Goal: Book appointment/travel/reservation

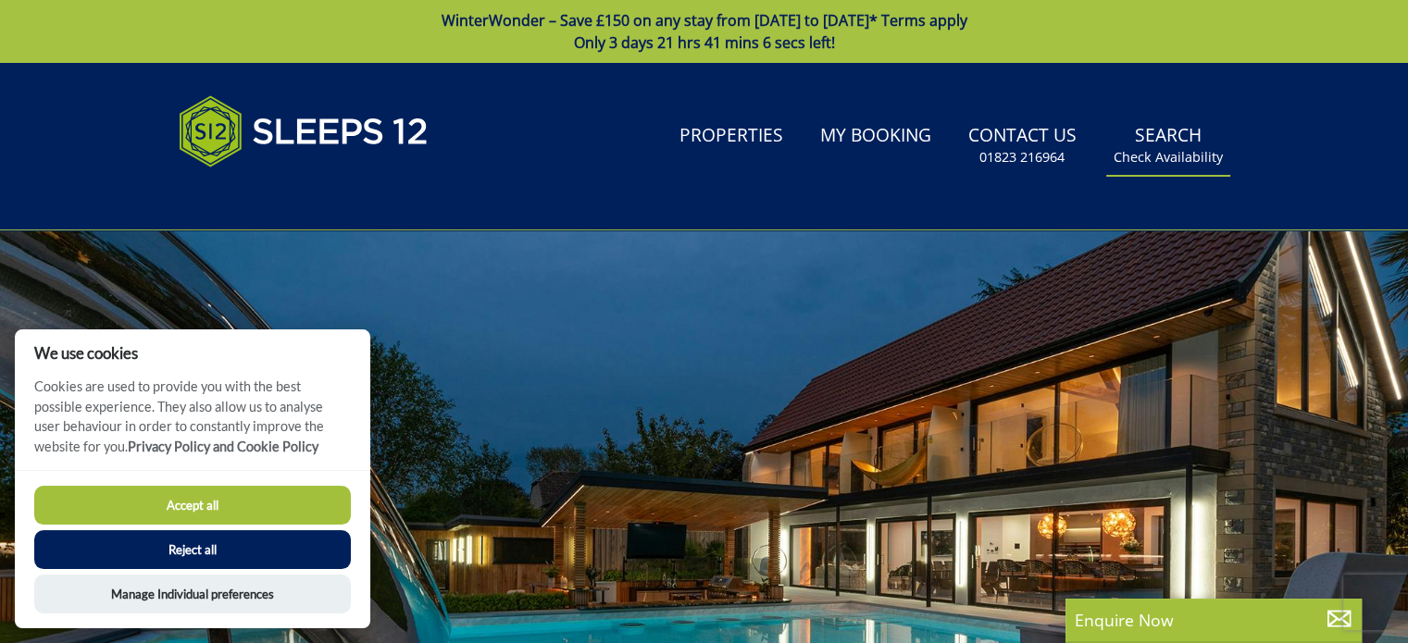
click at [1170, 127] on link "Search Check Availability" at bounding box center [1168, 146] width 124 height 60
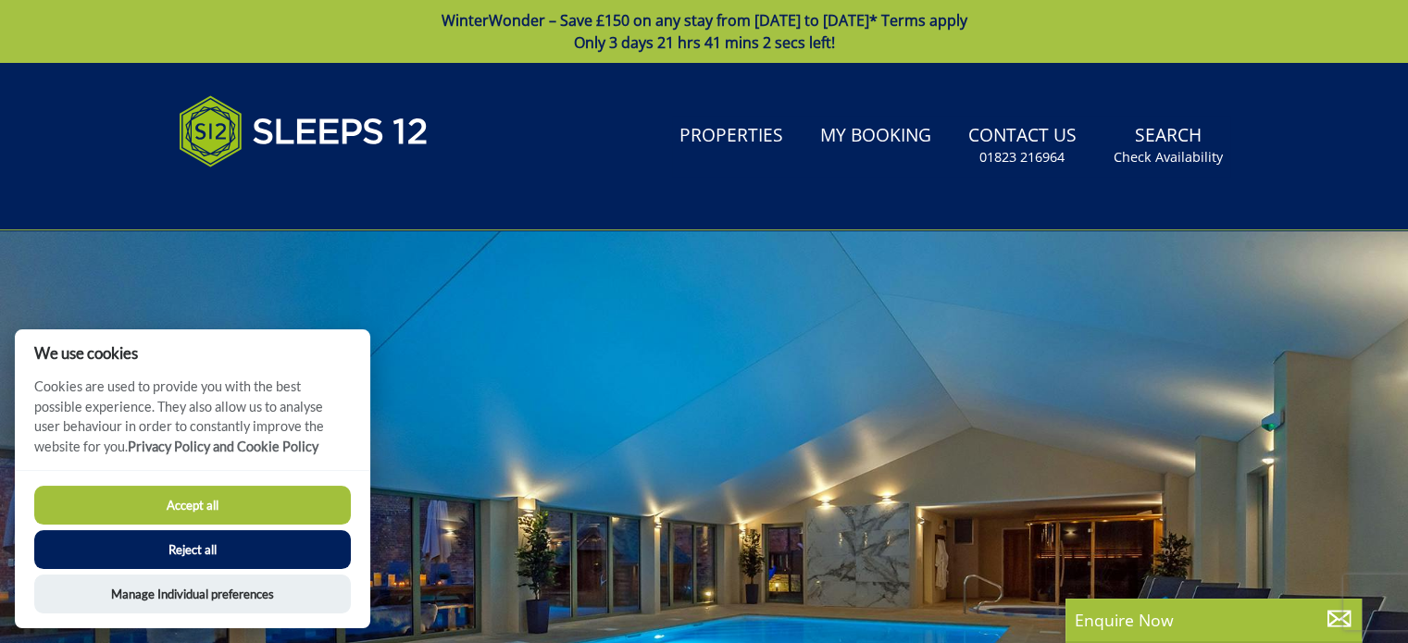
click at [190, 549] on button "Reject all" at bounding box center [192, 549] width 317 height 39
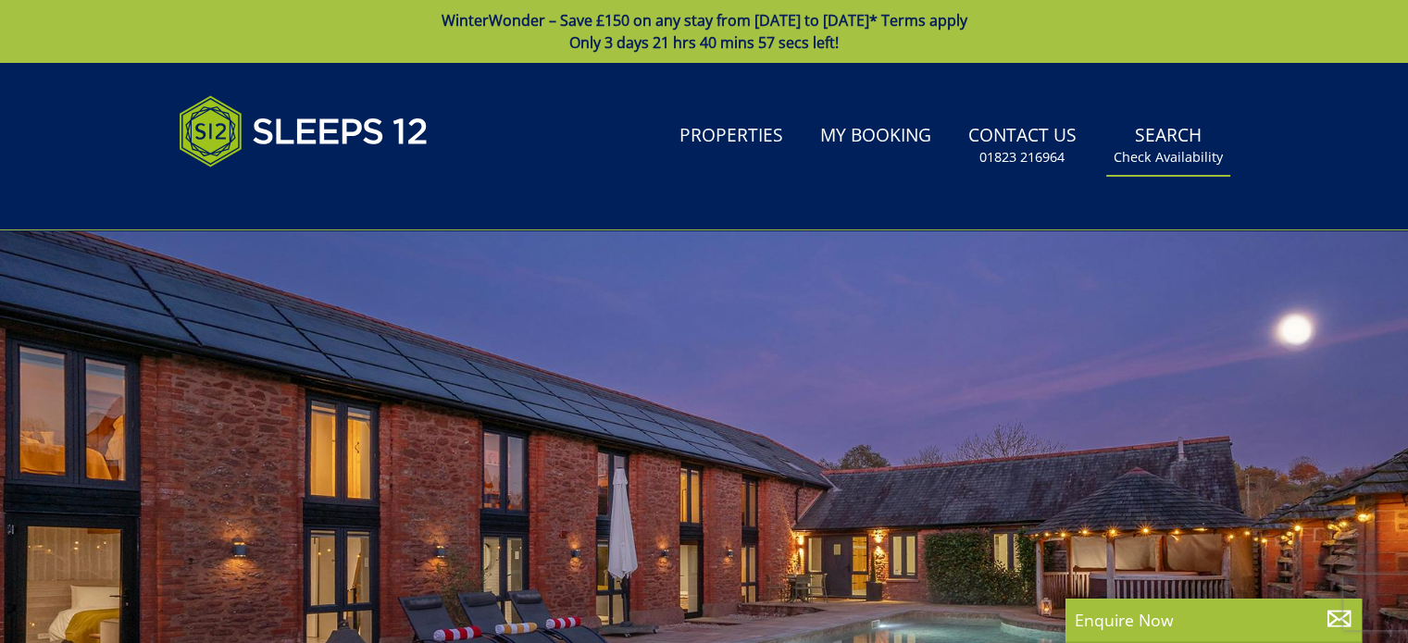
click at [1179, 144] on link "Search Check Availability" at bounding box center [1168, 146] width 124 height 60
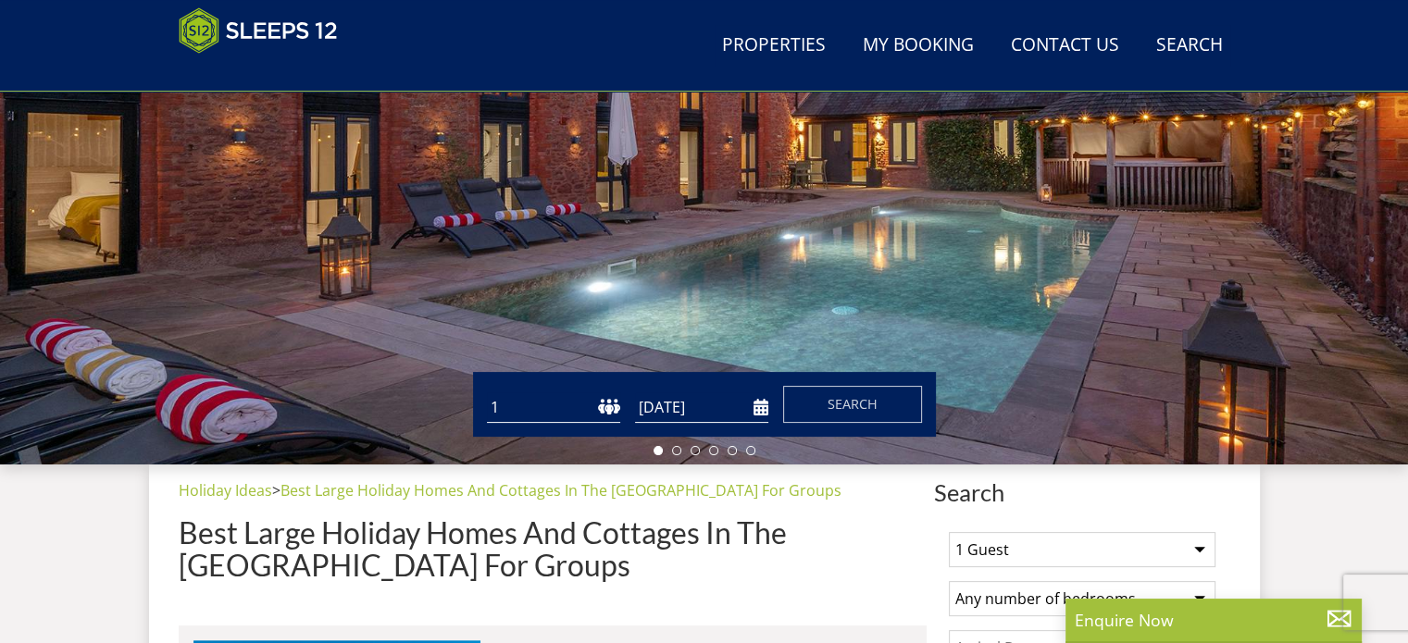
scroll to position [663, 0]
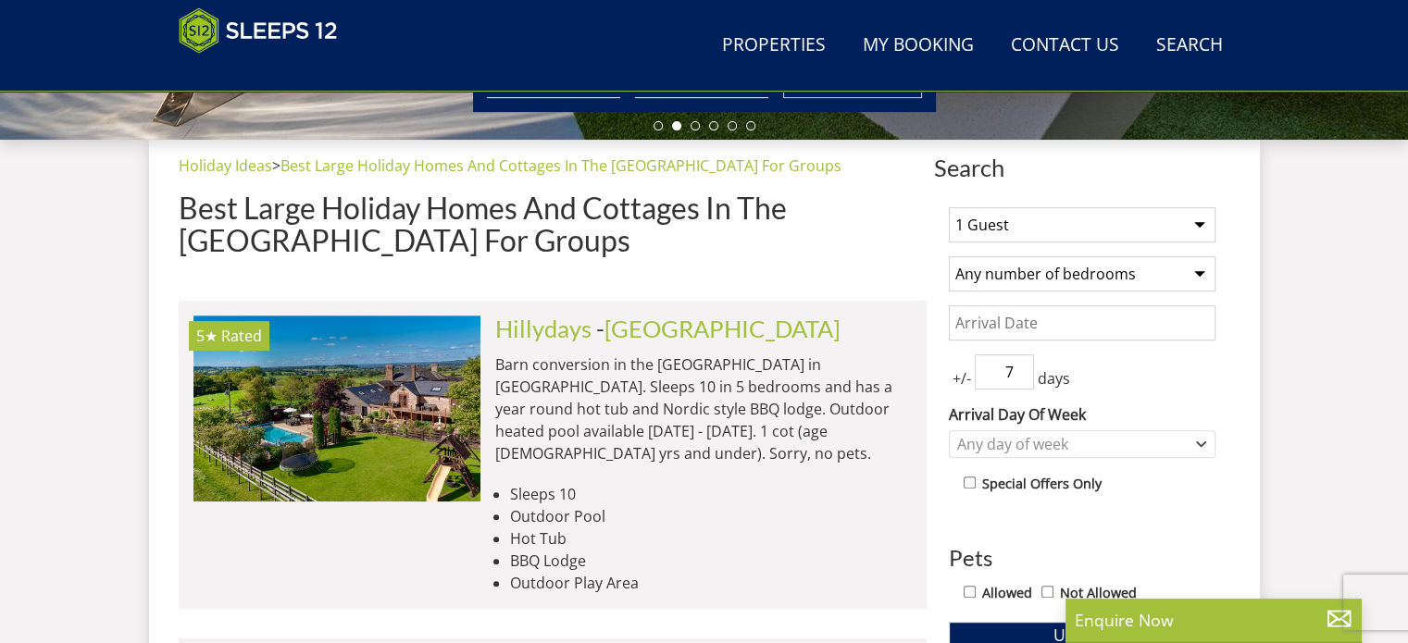
click at [1203, 220] on select "1 Guest 2 Guests 3 Guests 4 Guests 5 Guests 6 Guests 7 Guests 8 Guests 9 Guests…" at bounding box center [1082, 224] width 267 height 35
select select "11"
click at [949, 207] on select "1 Guest 2 Guests 3 Guests 4 Guests 5 Guests 6 Guests 7 Guests 8 Guests 9 Guests…" at bounding box center [1082, 224] width 267 height 35
click at [1200, 272] on select "Any number of bedrooms 1 Bedroom 2 Bedrooms 3 Bedrooms 4 Bedrooms 5 Bedrooms 6 …" at bounding box center [1082, 273] width 267 height 35
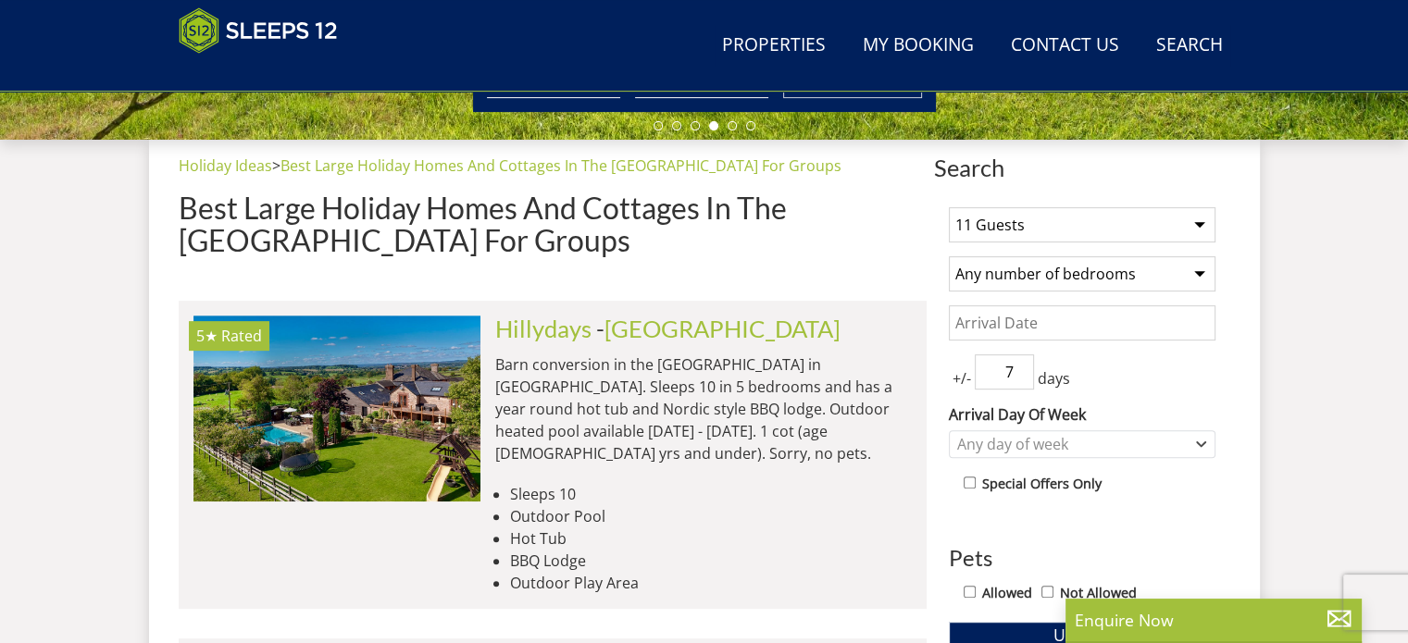
select select "8"
click at [949, 256] on select "Any number of bedrooms 1 Bedroom 2 Bedrooms 3 Bedrooms 4 Bedrooms 5 Bedrooms 6 …" at bounding box center [1082, 273] width 267 height 35
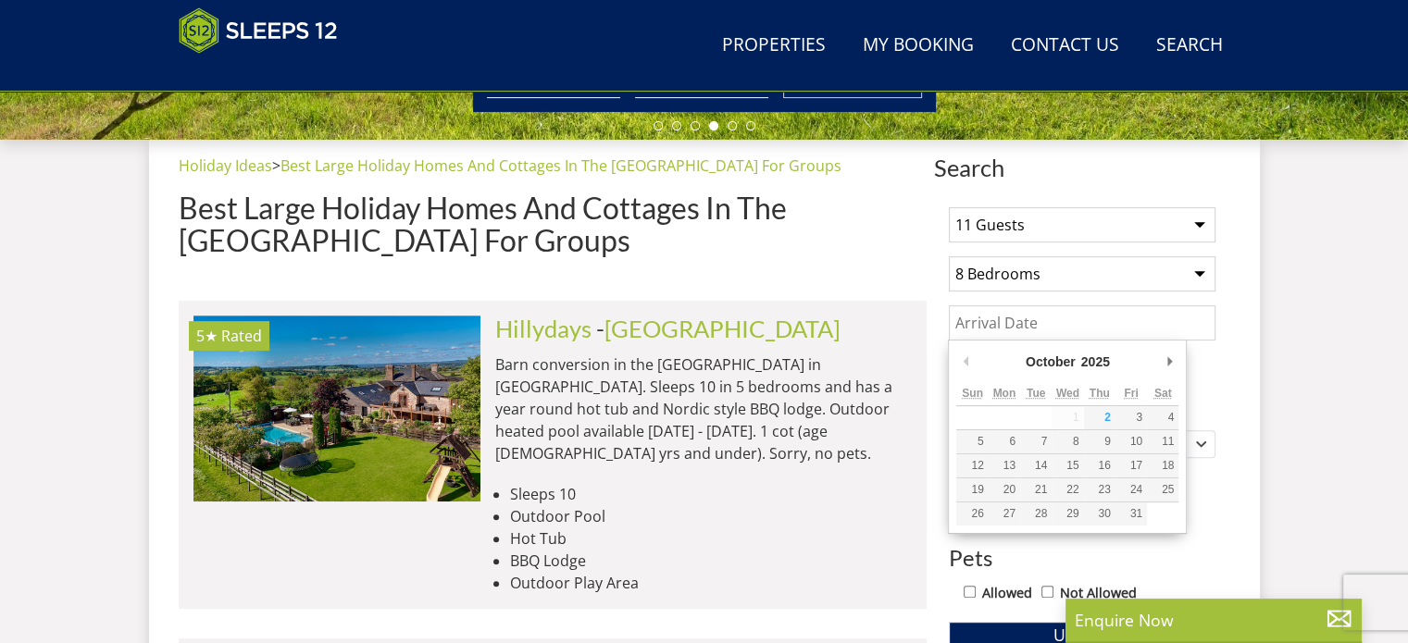
click at [963, 322] on input "Date" at bounding box center [1082, 323] width 267 height 35
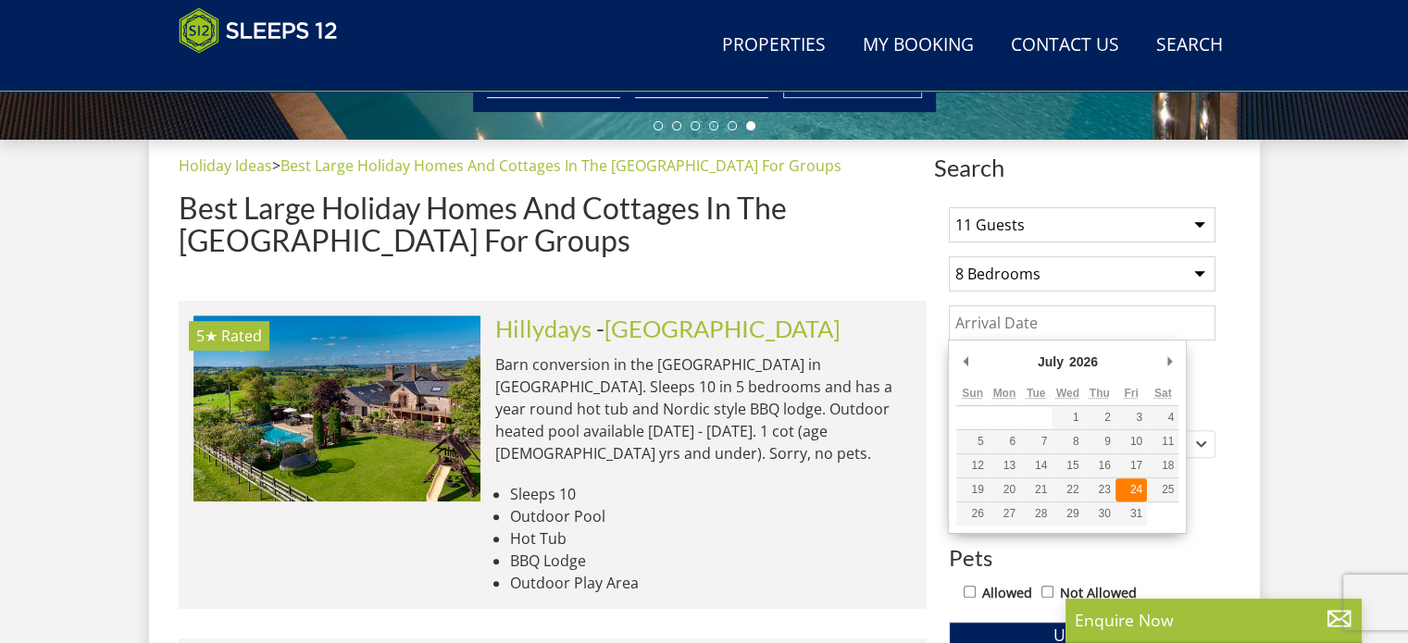
type input "24/07/2026"
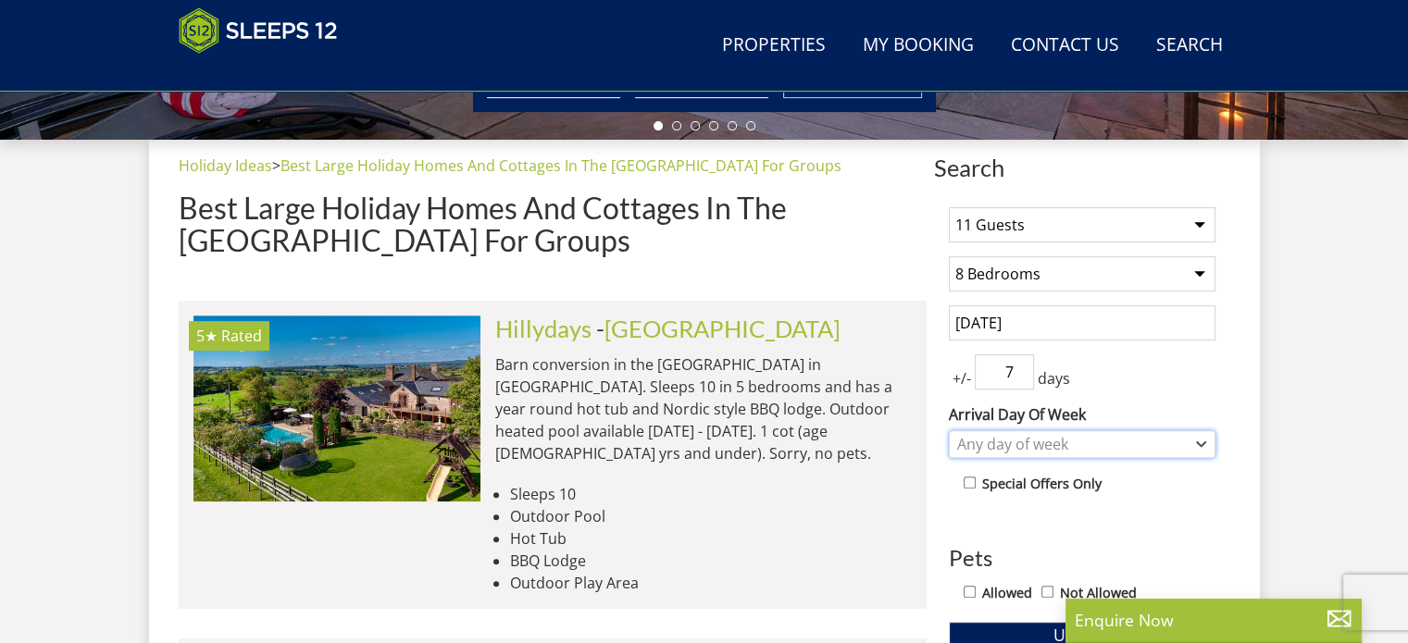
click at [1202, 439] on icon "Combobox" at bounding box center [1201, 444] width 10 height 11
click at [1058, 434] on div "Any day of week" at bounding box center [1073, 444] width 240 height 20
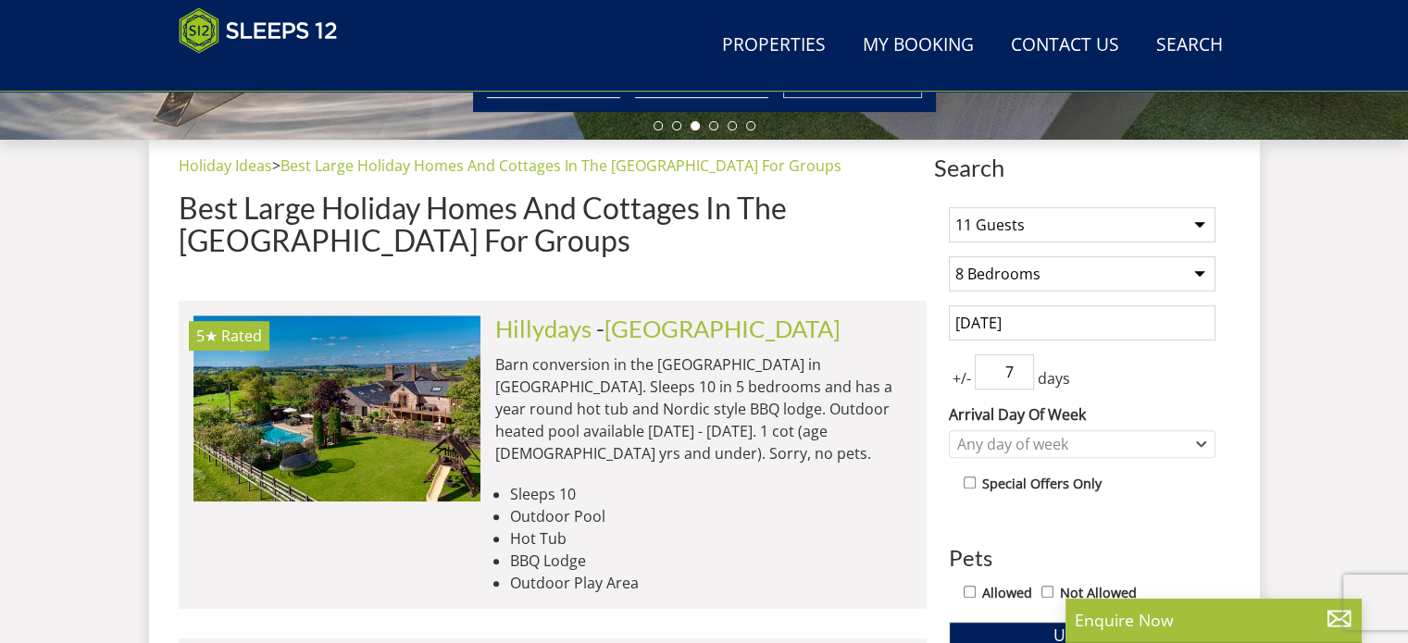
click at [1043, 588] on input "Not Allowed" at bounding box center [1048, 592] width 12 height 12
checkbox input "true"
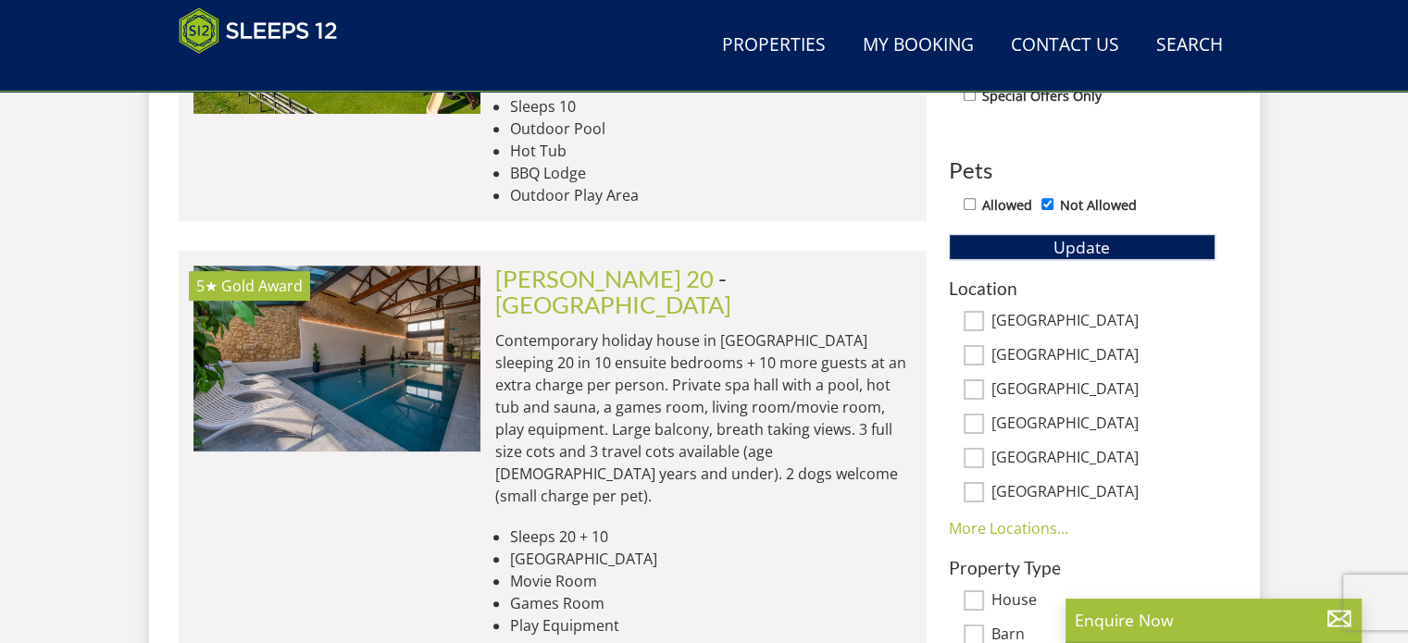
scroll to position [1092, 0]
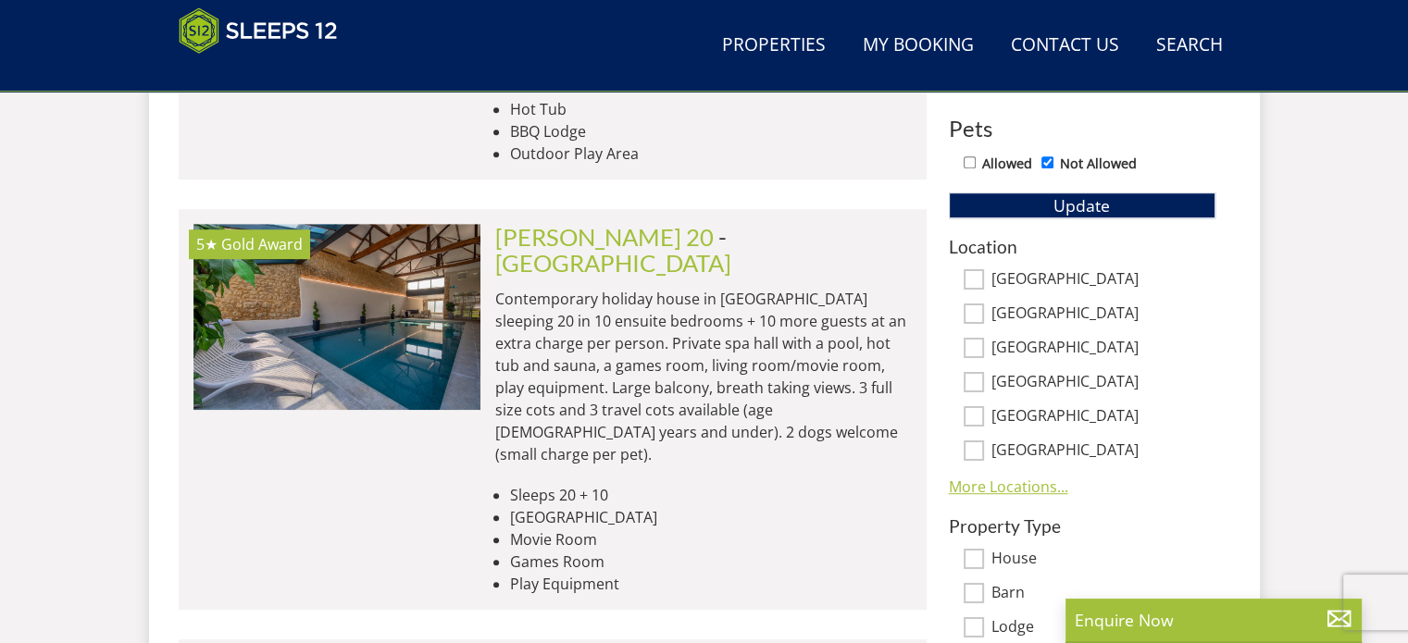
click at [981, 477] on link "More Locations..." at bounding box center [1008, 487] width 119 height 20
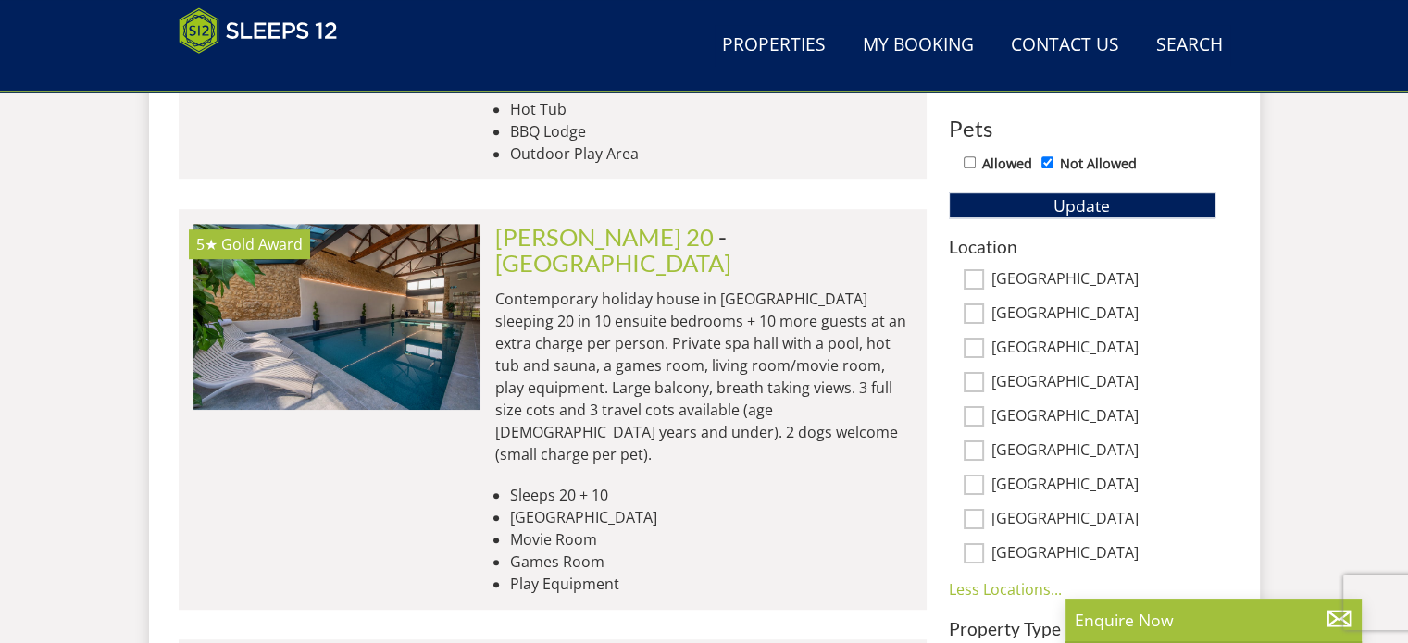
click at [976, 543] on input "[GEOGRAPHIC_DATA]" at bounding box center [974, 553] width 20 height 20
checkbox input "true"
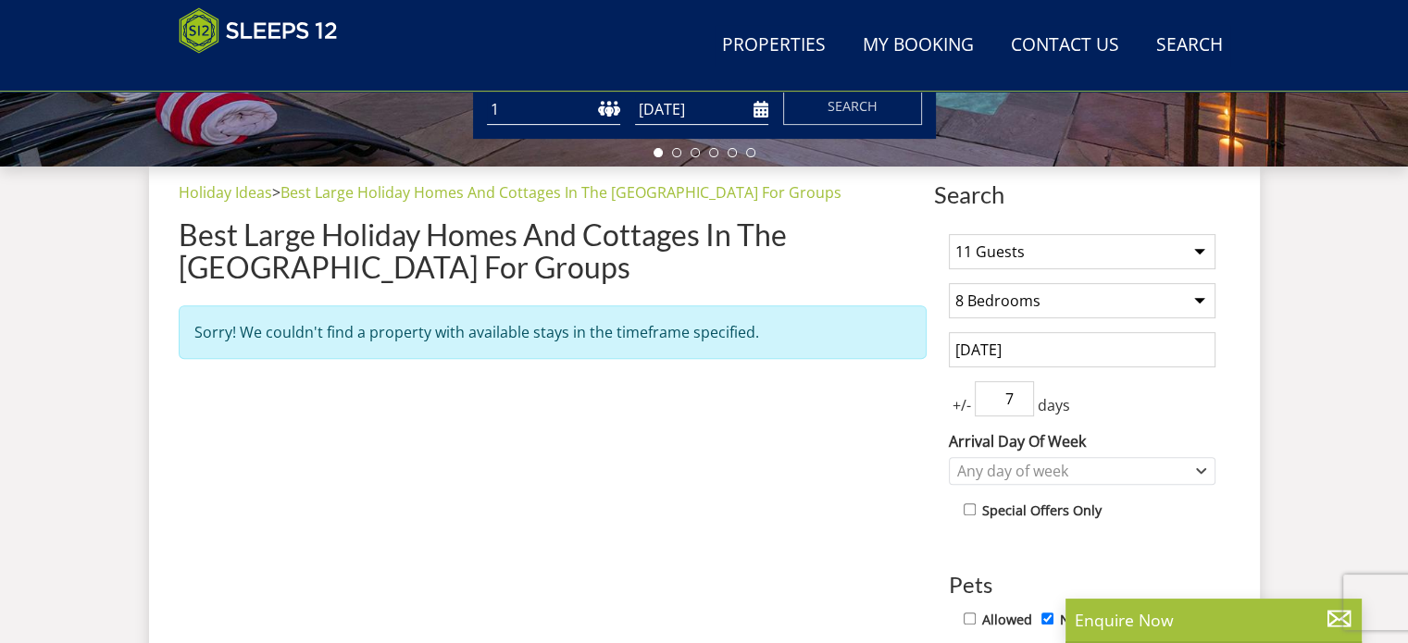
scroll to position [552, 0]
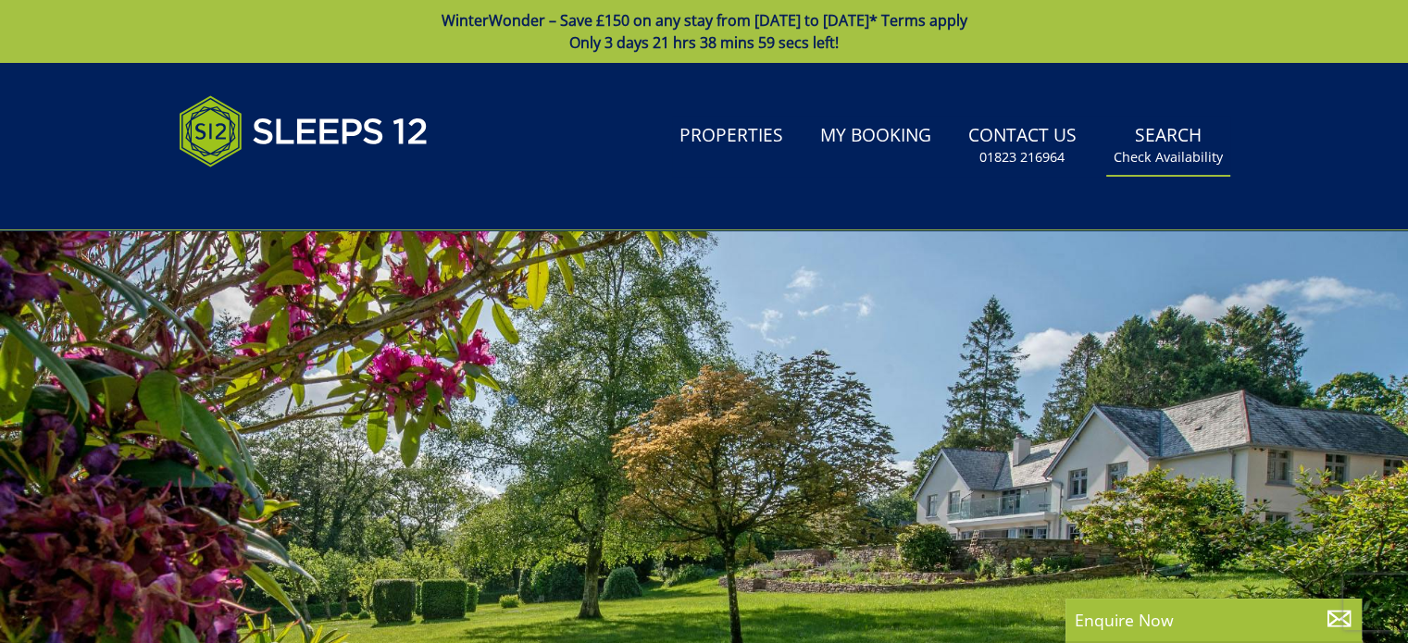
click at [1170, 143] on link "Search Check Availability" at bounding box center [1168, 146] width 124 height 60
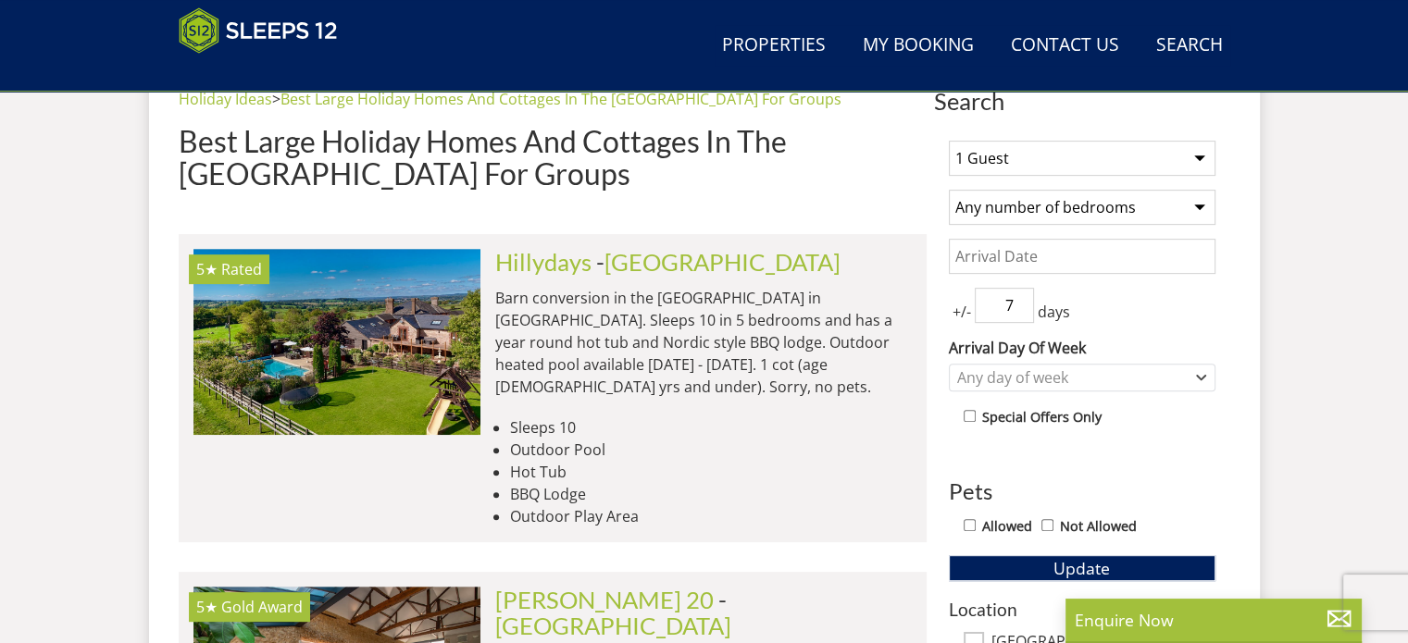
scroll to position [655, 0]
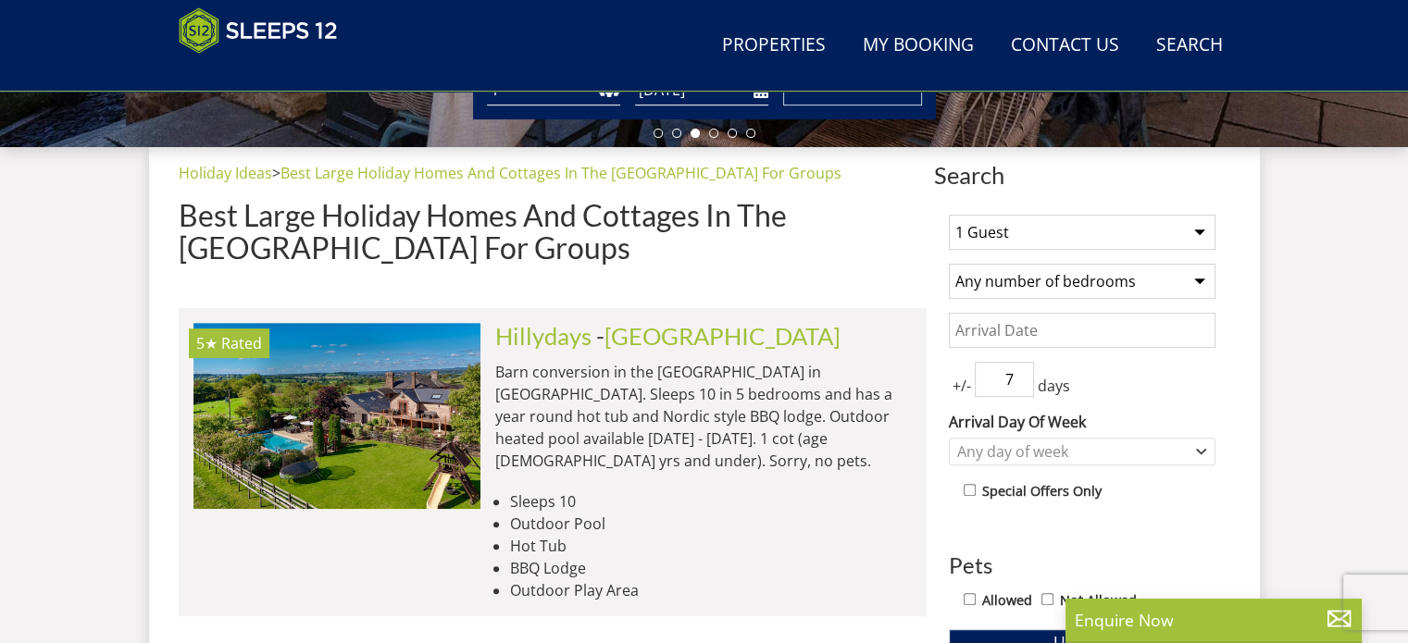
click at [1195, 221] on select "1 Guest 2 Guests 3 Guests 4 Guests 5 Guests 6 Guests 7 Guests 8 Guests 9 Guests…" at bounding box center [1082, 232] width 267 height 35
select select "11"
click at [949, 215] on select "1 Guest 2 Guests 3 Guests 4 Guests 5 Guests 6 Guests 7 Guests 8 Guests 9 Guests…" at bounding box center [1082, 232] width 267 height 35
click at [1195, 274] on select "Any number of bedrooms 1 Bedroom 2 Bedrooms 3 Bedrooms 4 Bedrooms 5 Bedrooms 6 …" at bounding box center [1082, 281] width 267 height 35
select select "8"
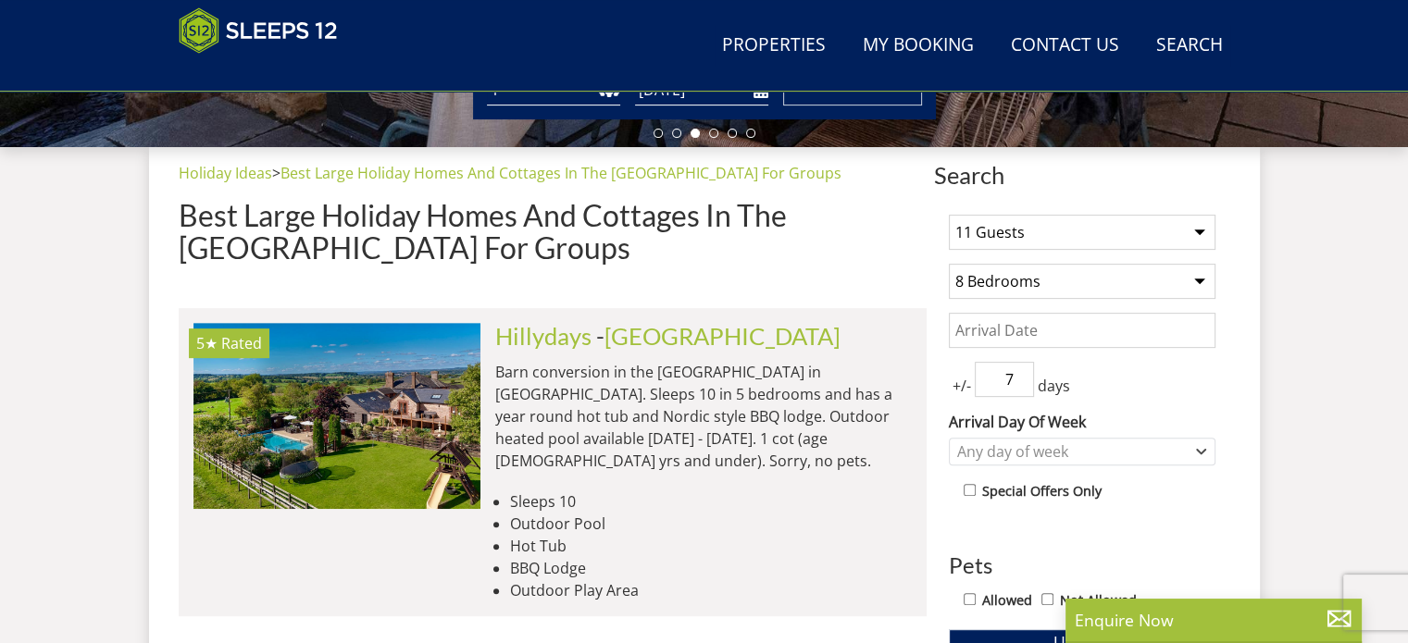
click at [949, 264] on select "Any number of bedrooms 1 Bedroom 2 Bedrooms 3 Bedrooms 4 Bedrooms 5 Bedrooms 6 …" at bounding box center [1082, 281] width 267 height 35
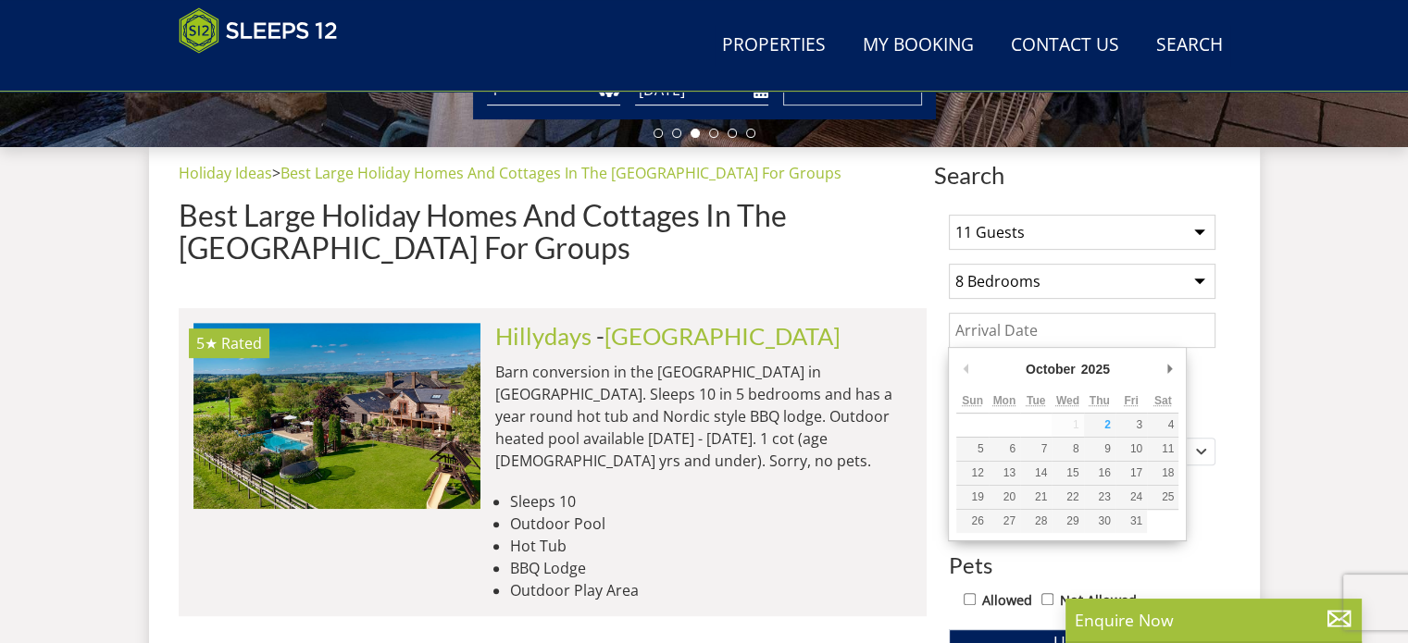
click at [988, 326] on input "Date" at bounding box center [1082, 330] width 267 height 35
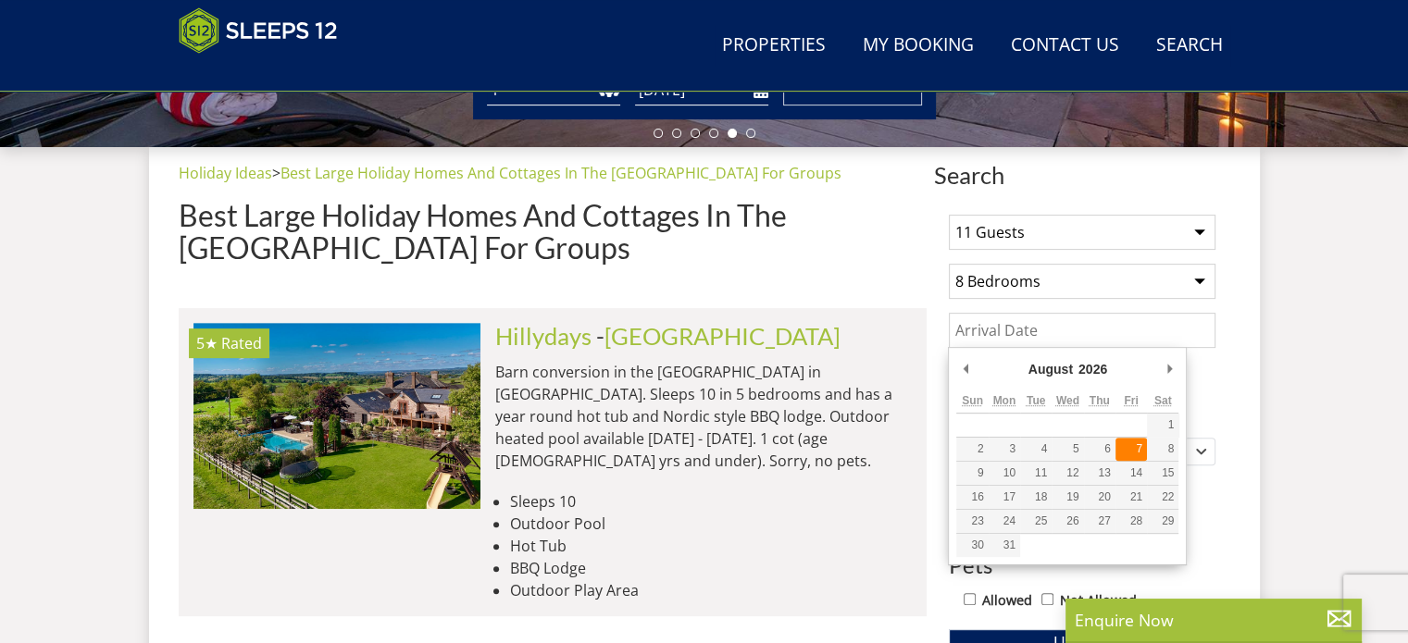
type input "07/08/2026"
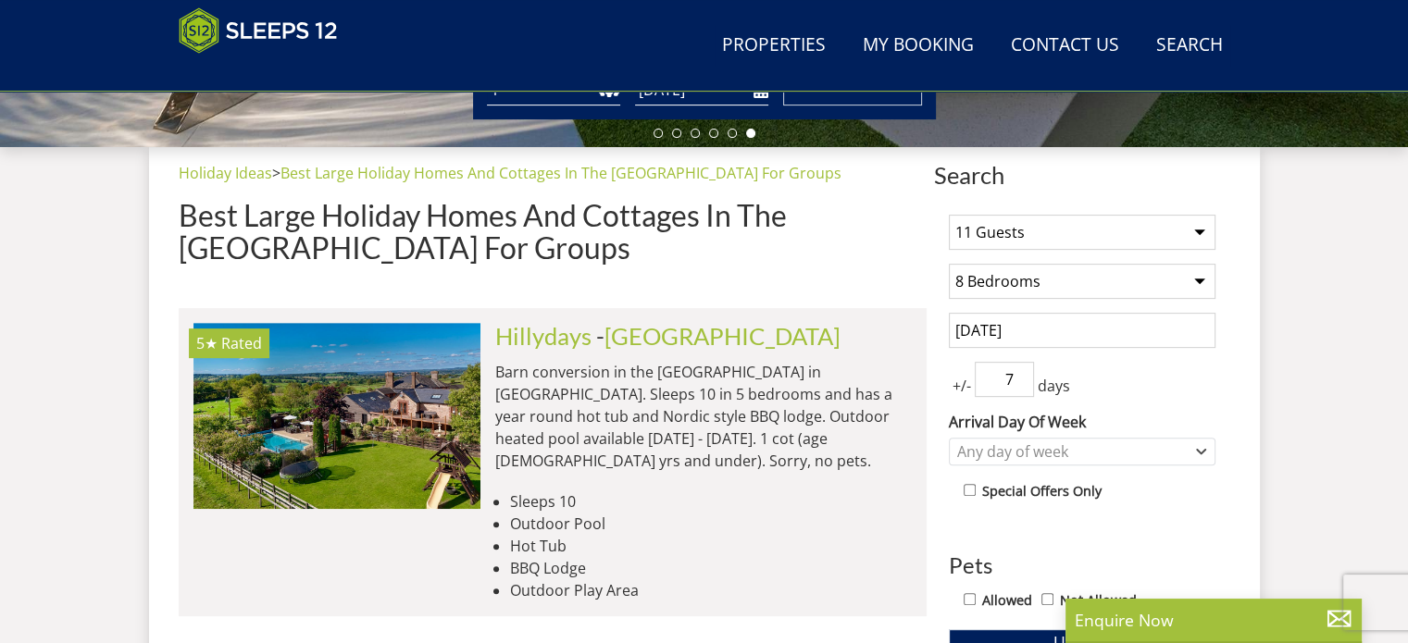
click at [1050, 599] on input "Not Allowed" at bounding box center [1048, 599] width 12 height 12
checkbox input "true"
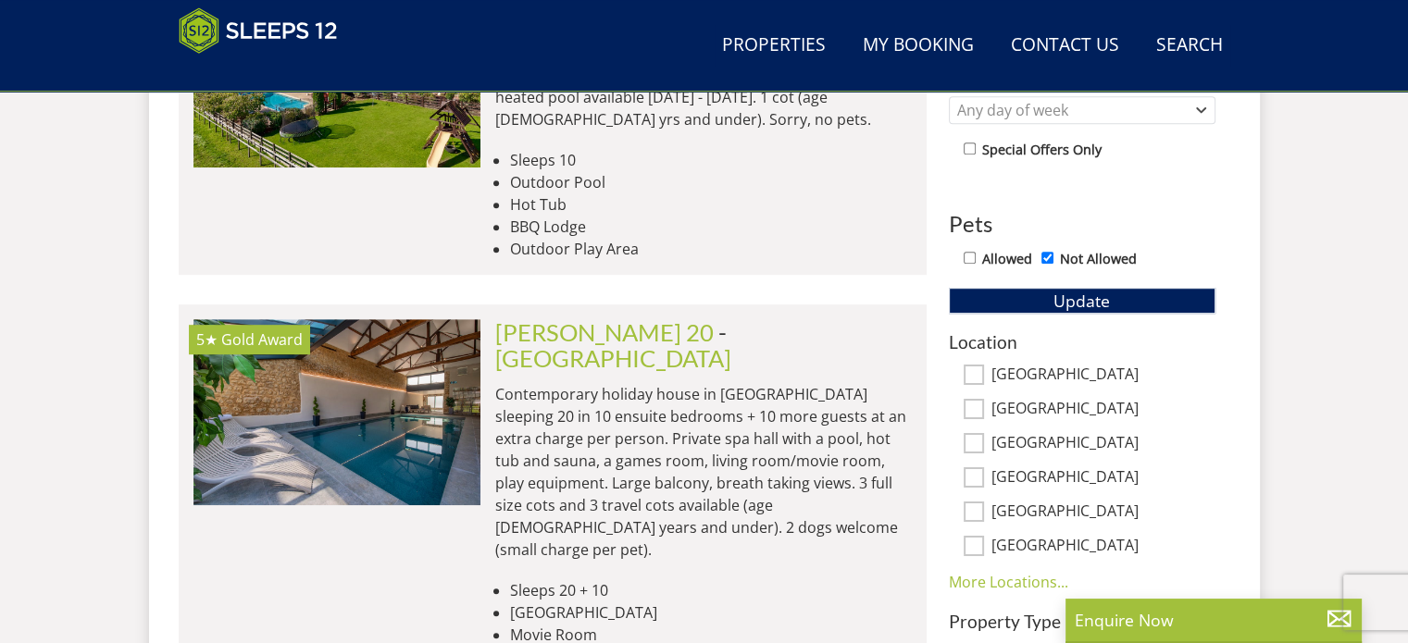
scroll to position [1092, 0]
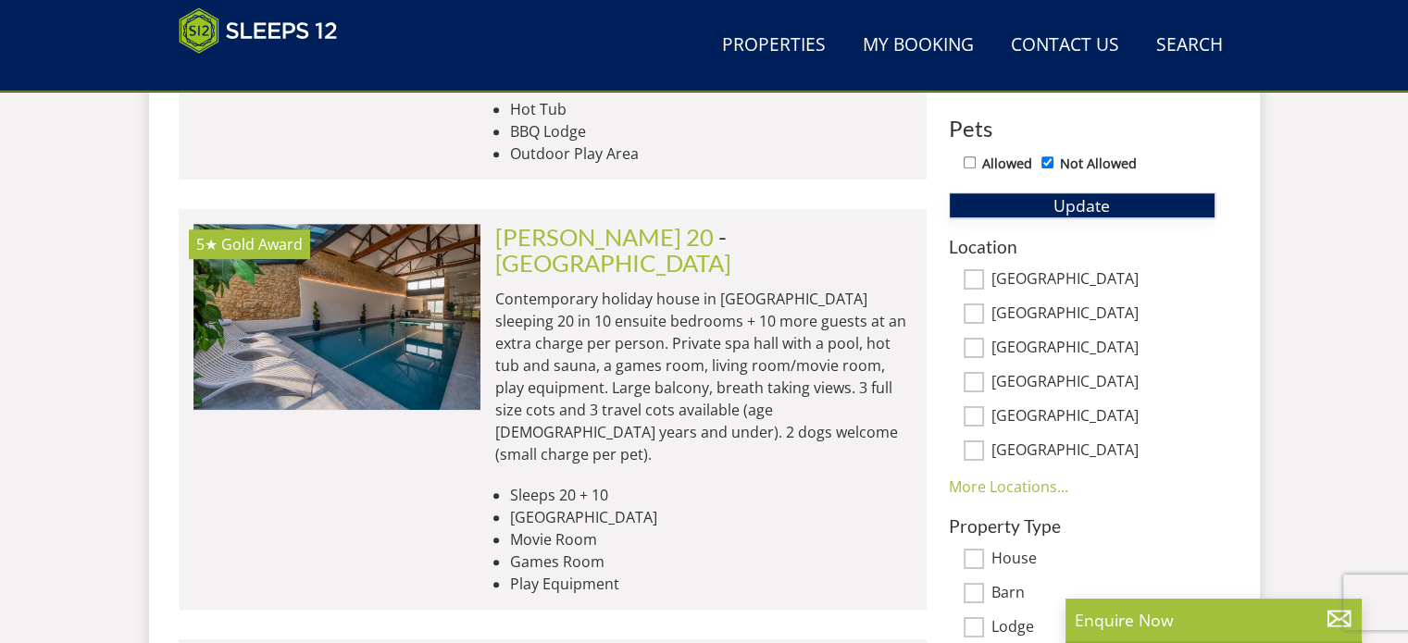
click at [1108, 194] on span "Update" at bounding box center [1082, 205] width 56 height 22
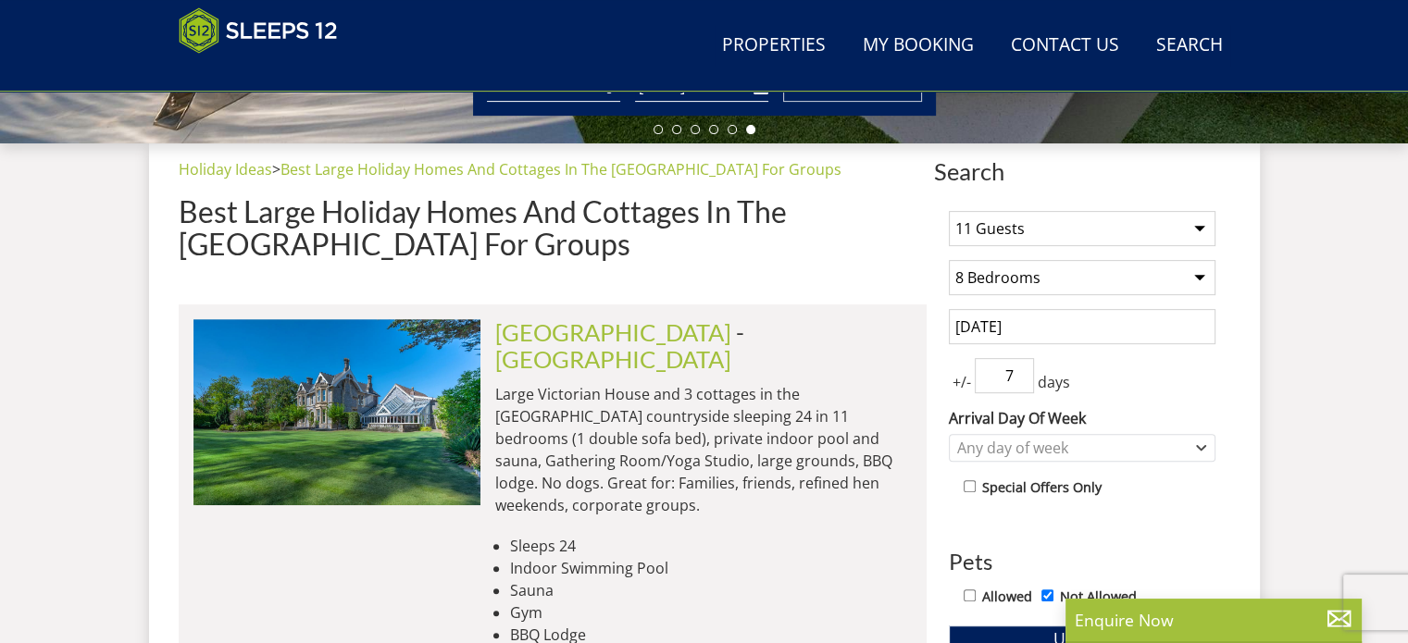
scroll to position [653, 0]
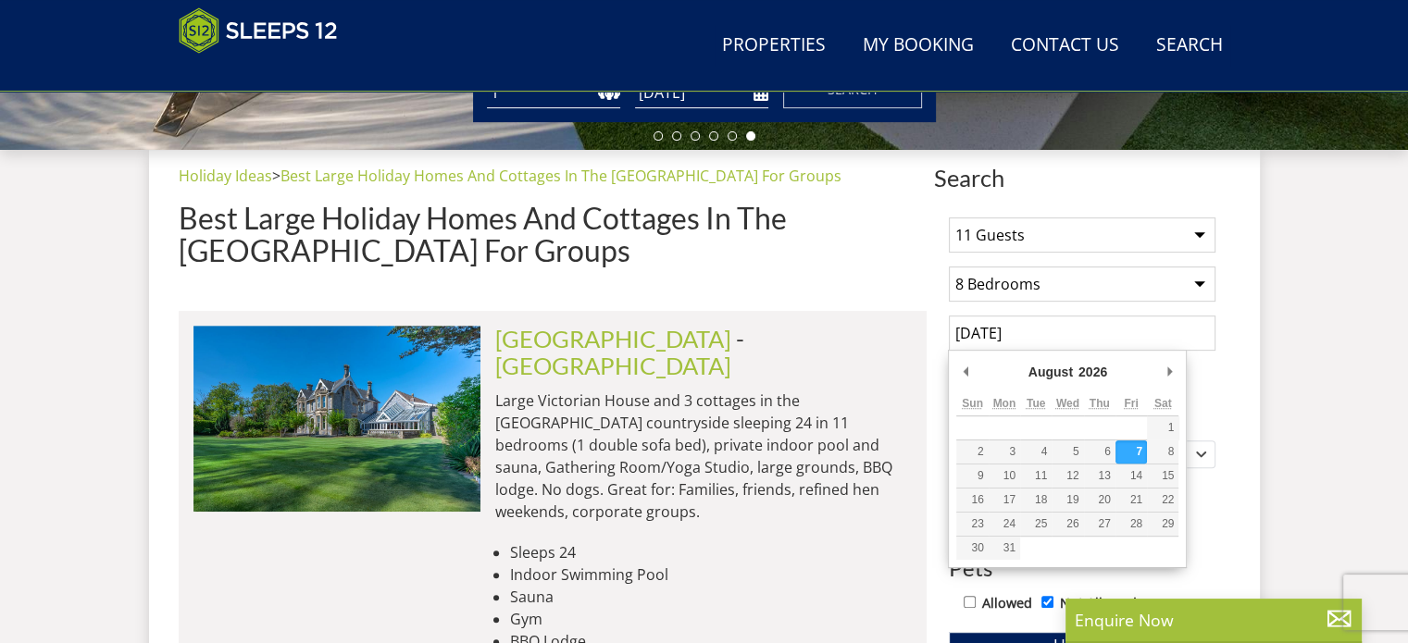
click at [1067, 325] on input "07/08/2026" at bounding box center [1082, 333] width 267 height 35
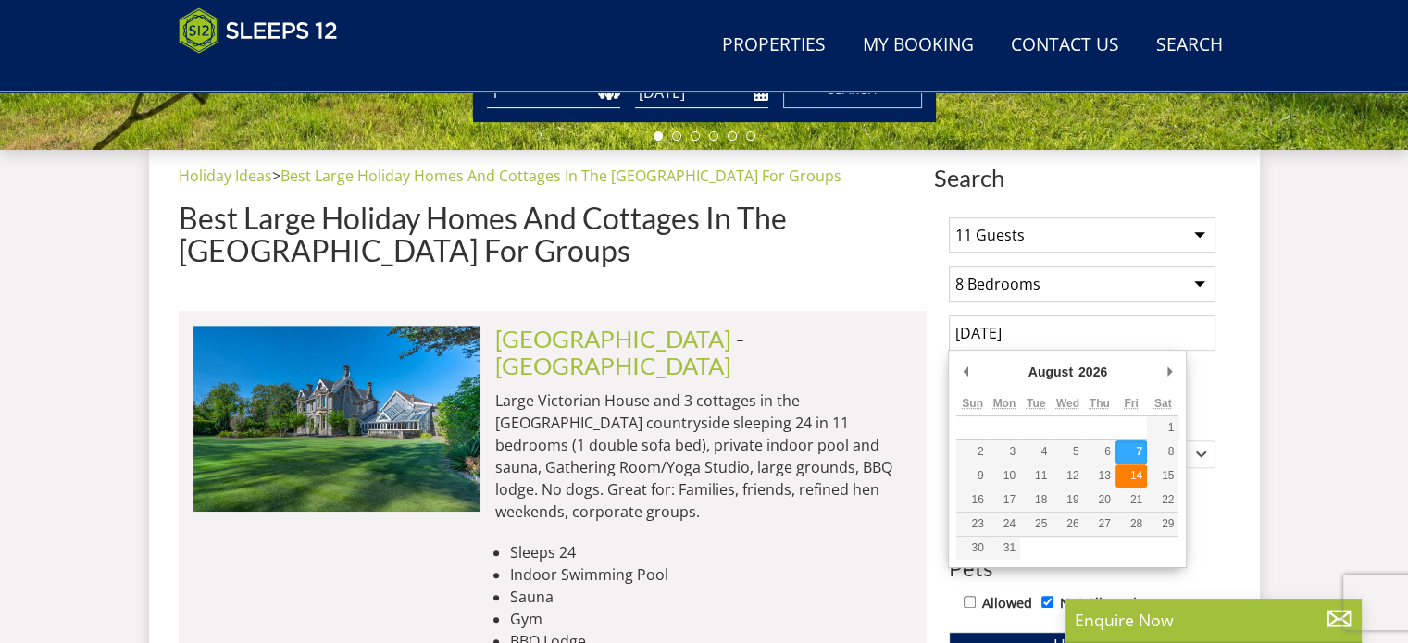
type input "14/08/2026"
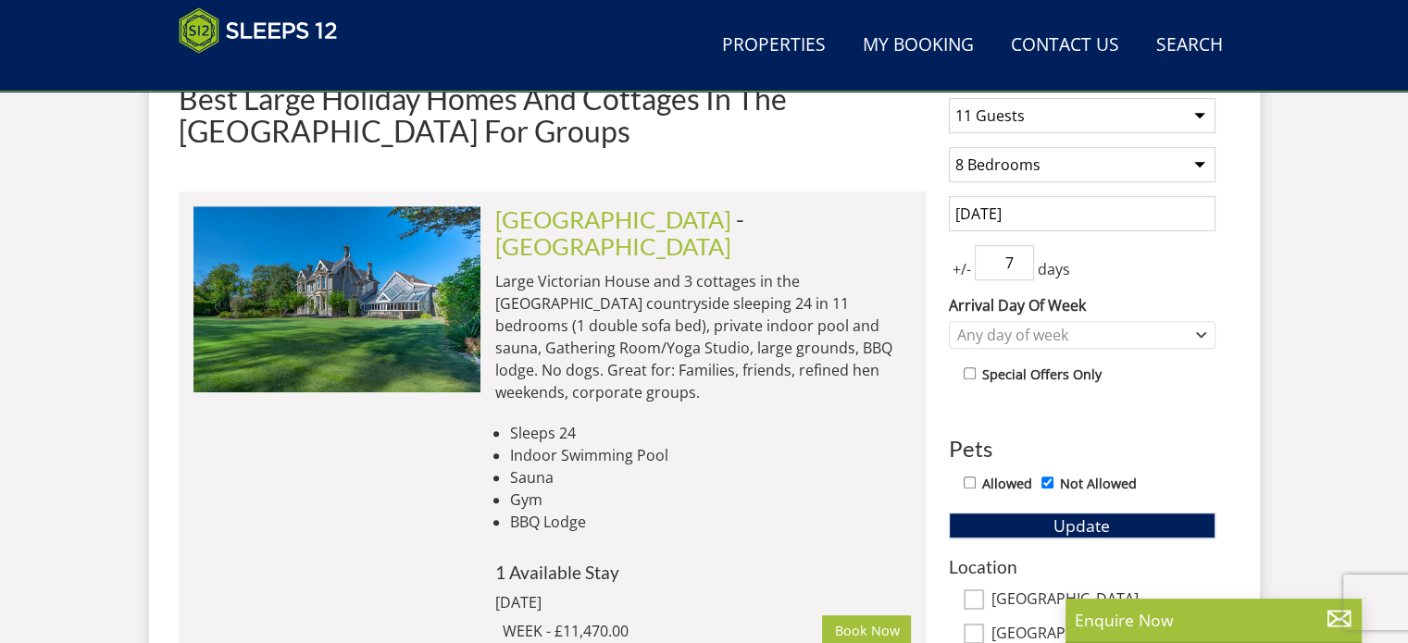
scroll to position [794, 0]
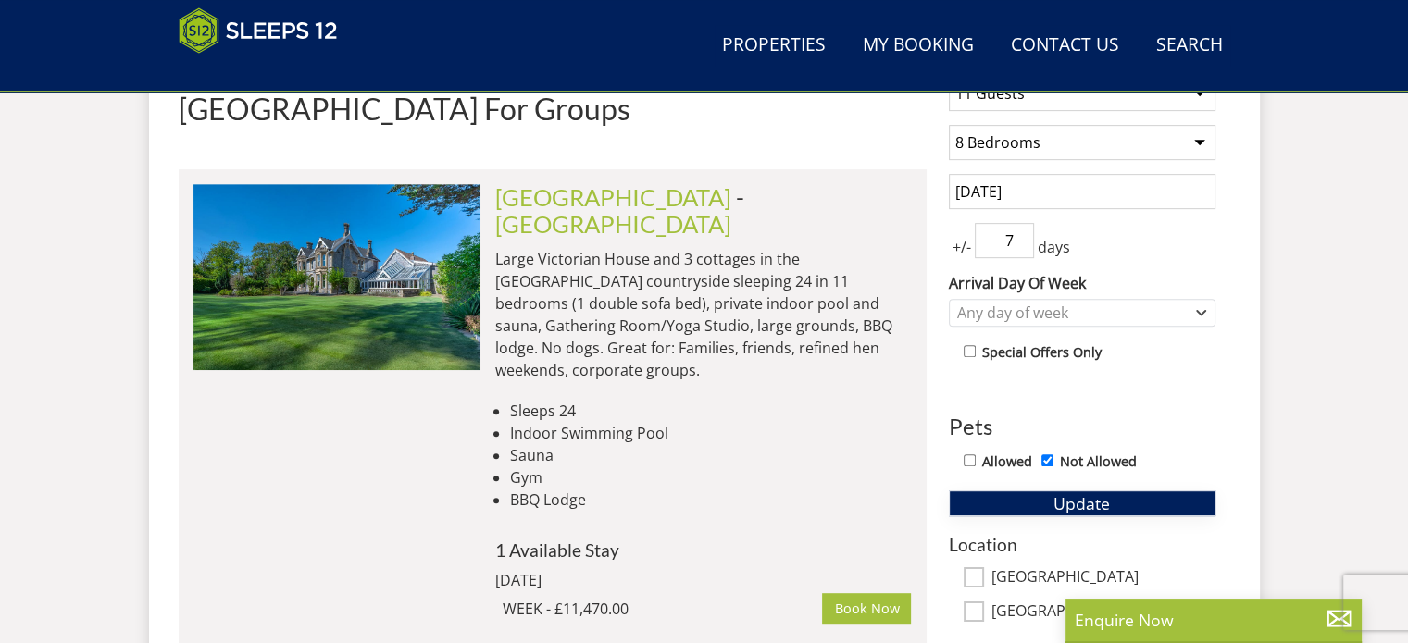
click at [1085, 495] on span "Update" at bounding box center [1082, 504] width 56 height 22
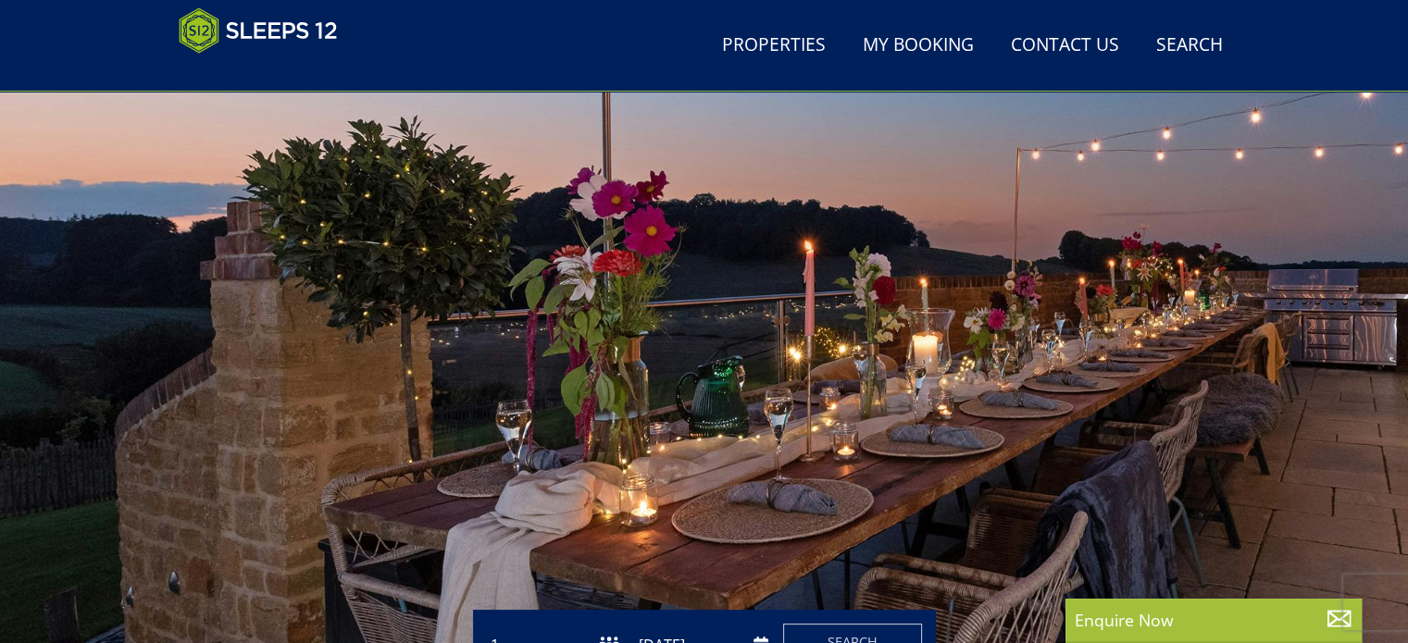
scroll to position [85, 0]
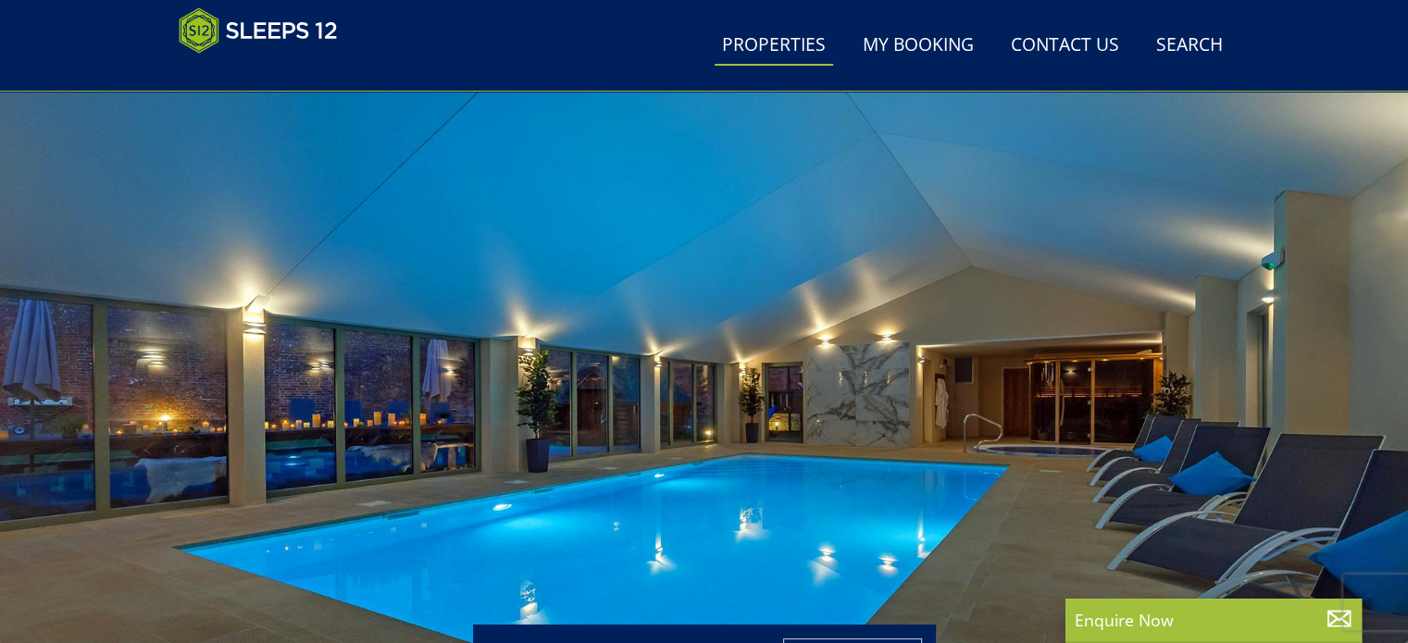
click at [768, 42] on link "Properties" at bounding box center [774, 46] width 119 height 42
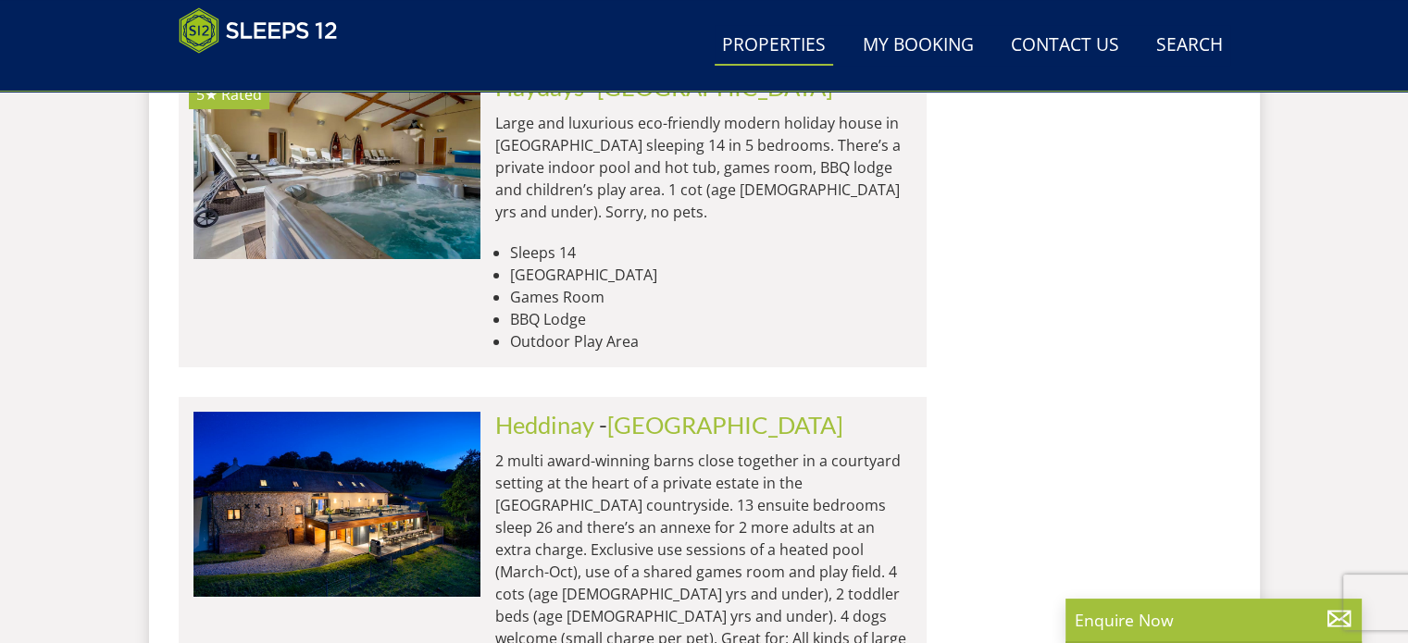
scroll to position [7220, 0]
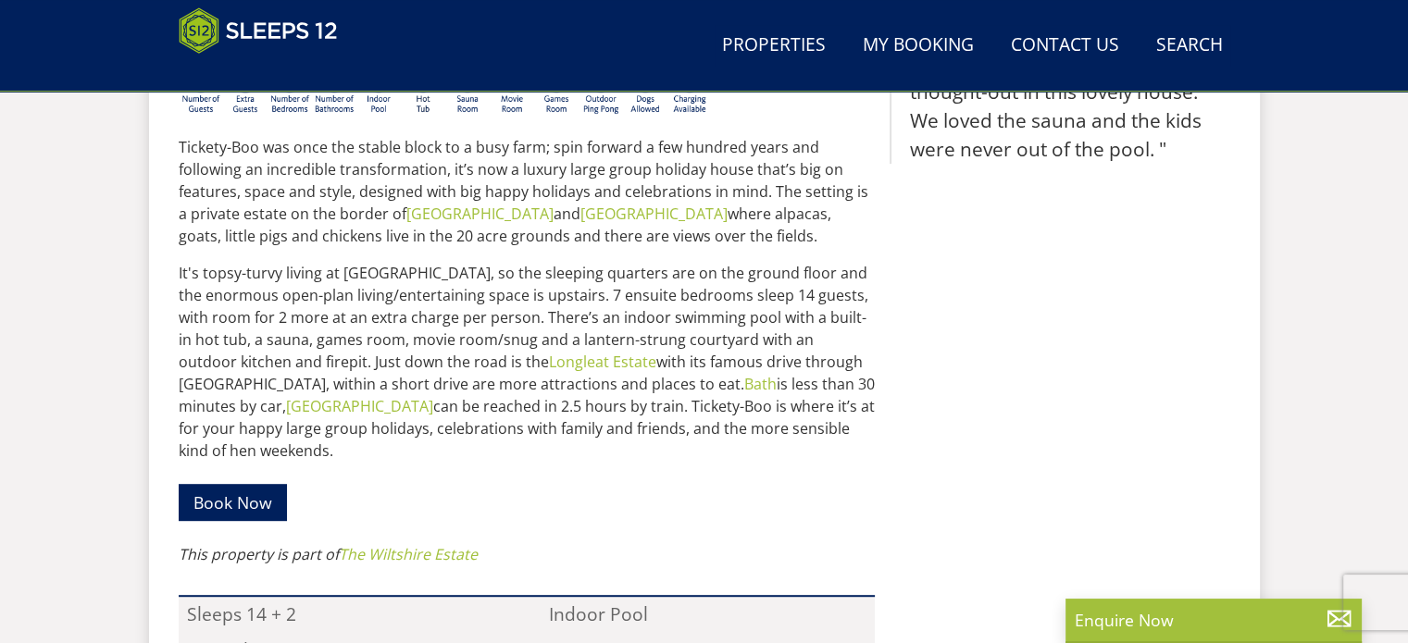
scroll to position [853, 0]
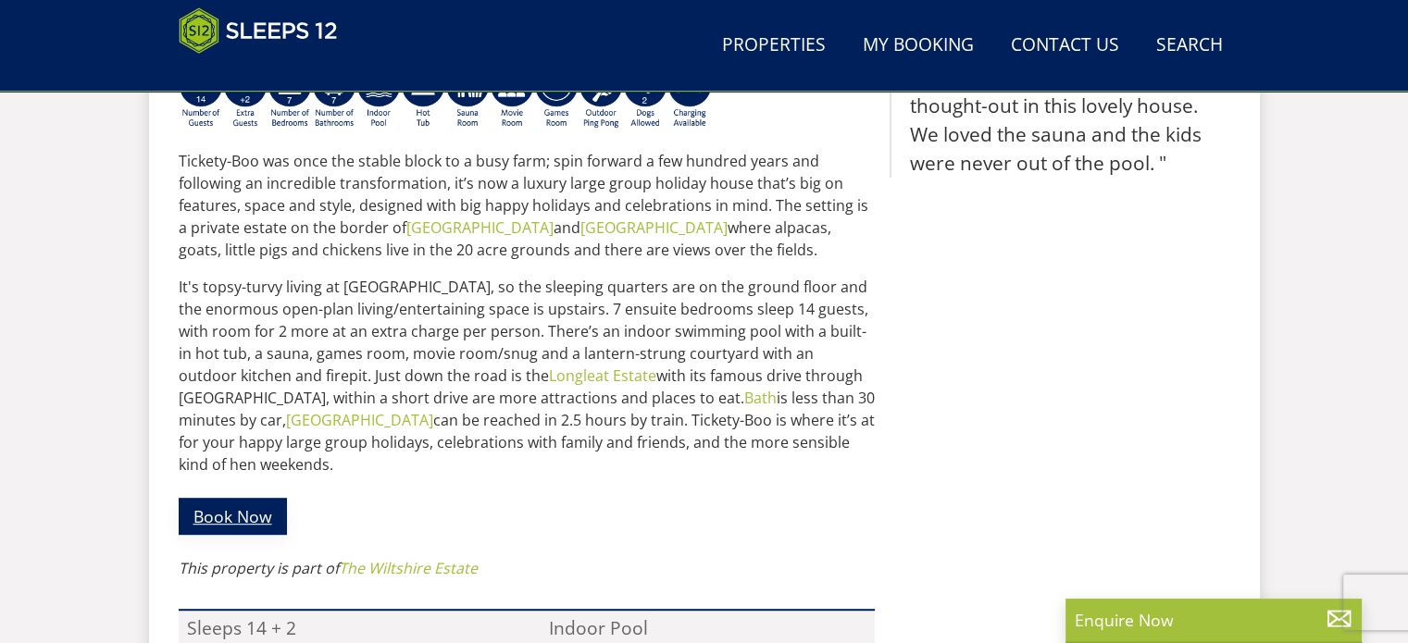
click at [231, 498] on link "Book Now" at bounding box center [233, 516] width 108 height 36
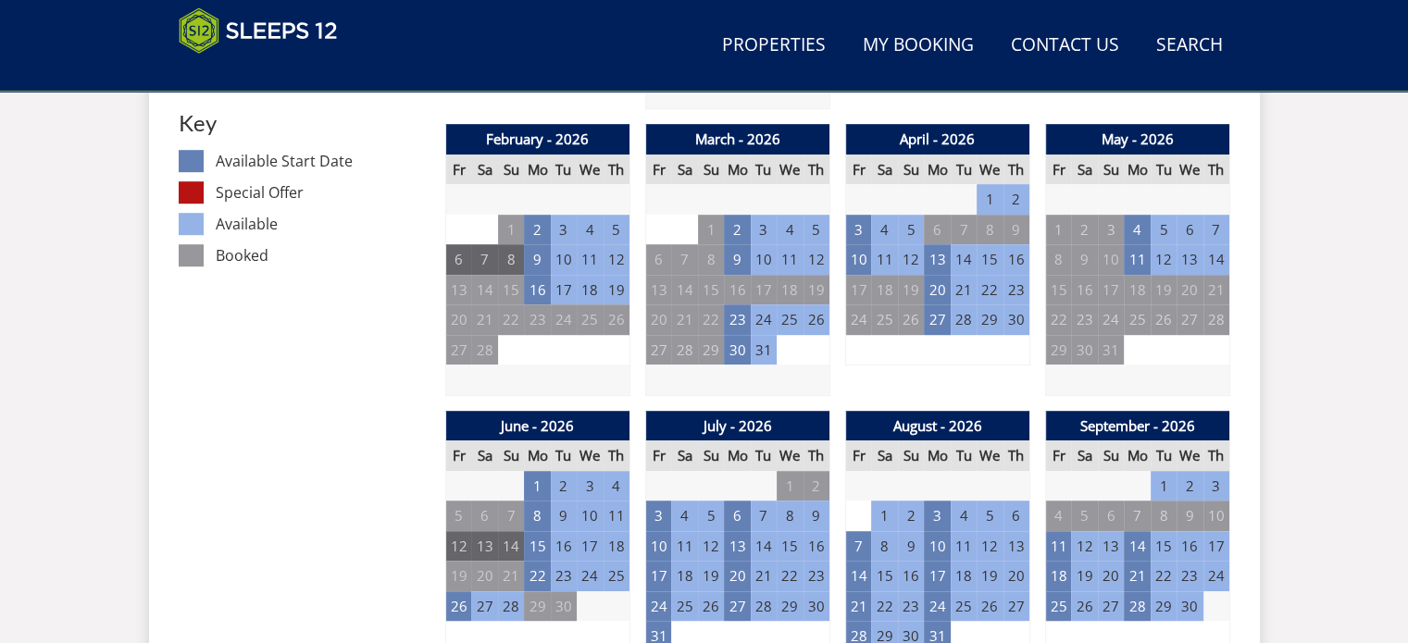
scroll to position [1109, 0]
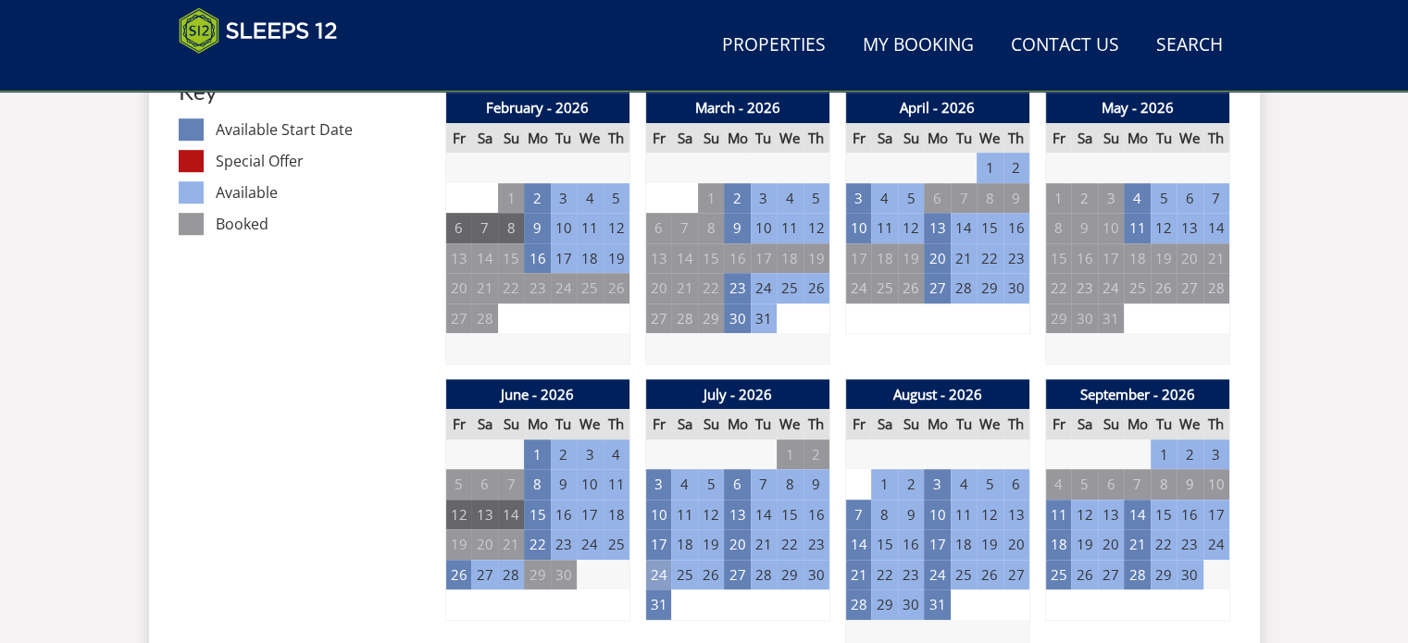
click at [653, 563] on td "24" at bounding box center [658, 575] width 26 height 31
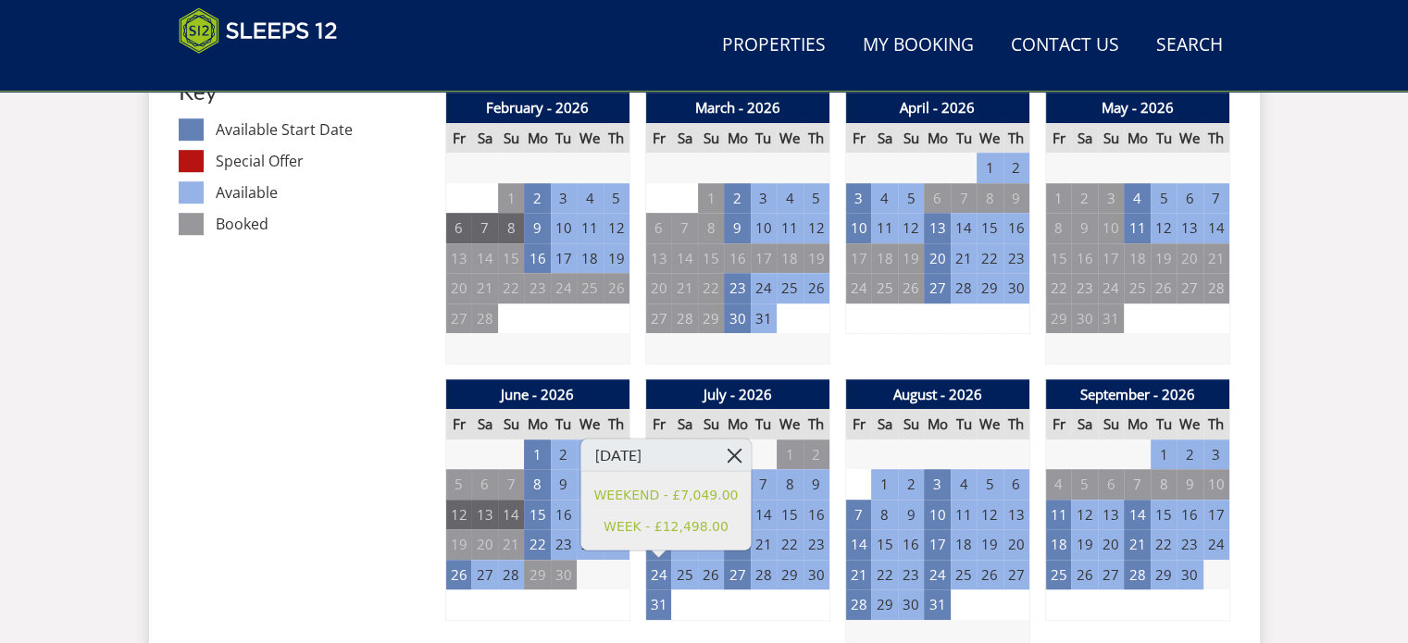
click at [718, 450] on link at bounding box center [734, 456] width 32 height 32
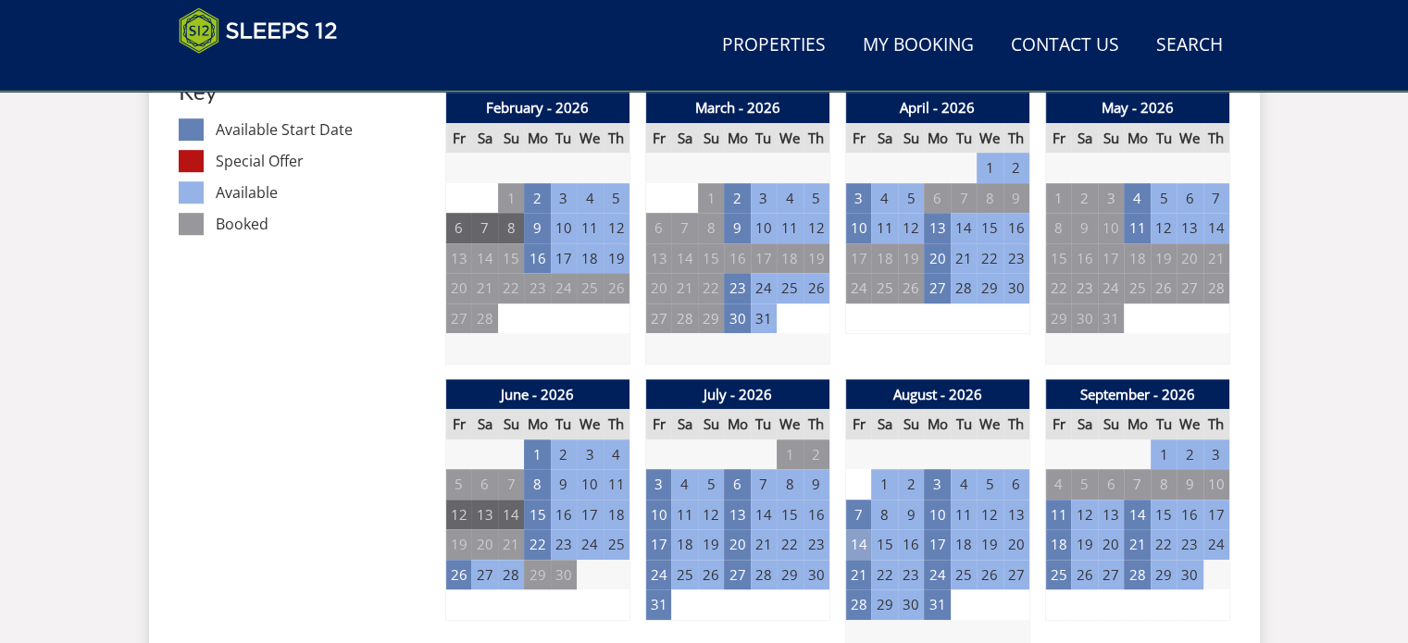
click at [857, 540] on td "14" at bounding box center [858, 545] width 26 height 31
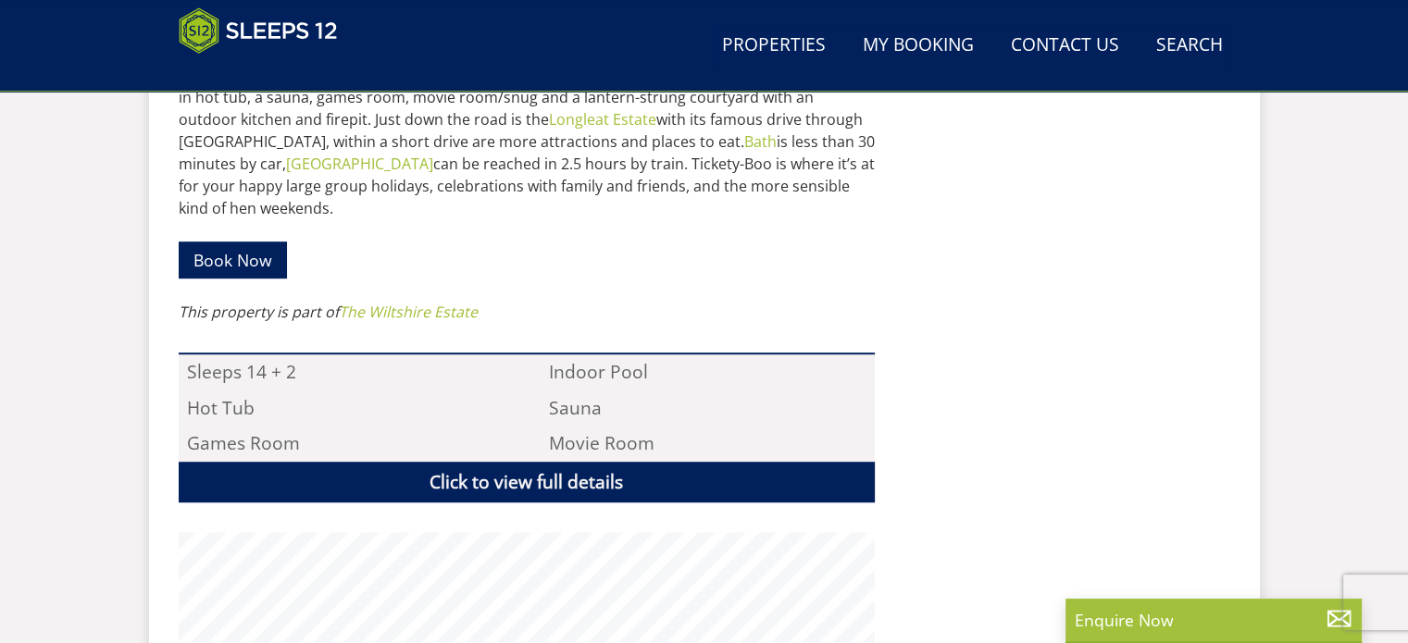
scroll to position [853, 0]
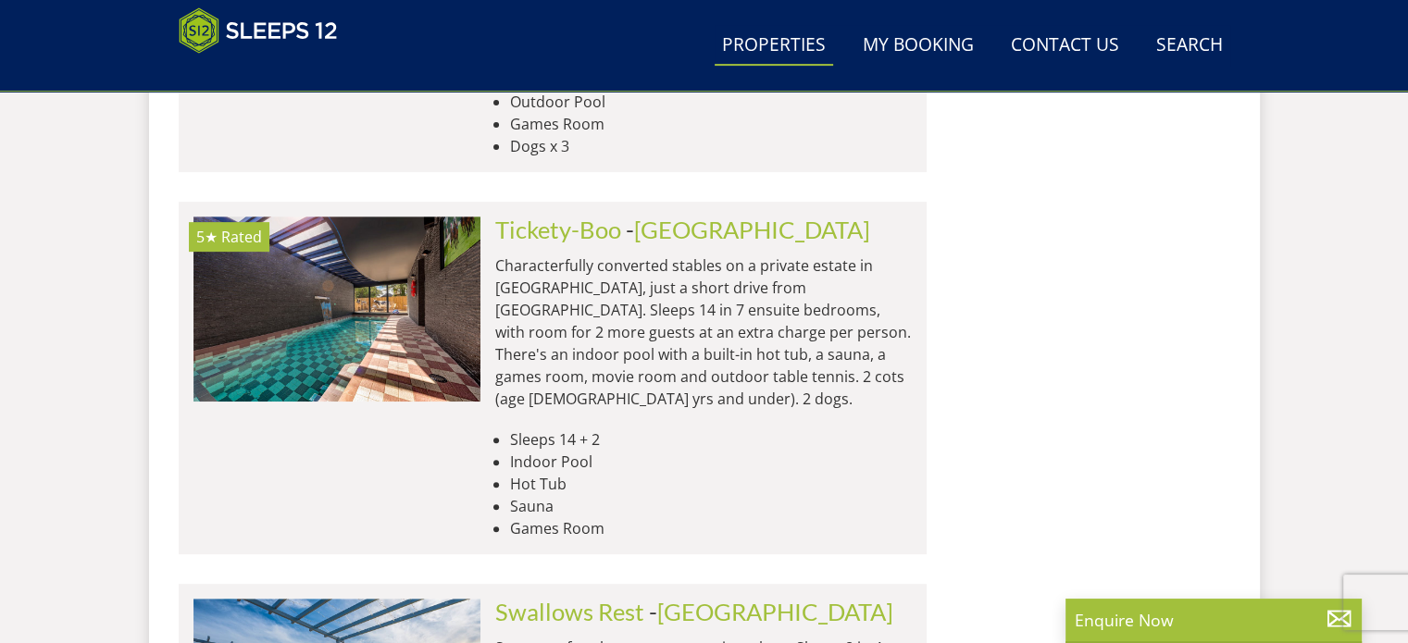
scroll to position [7674, 0]
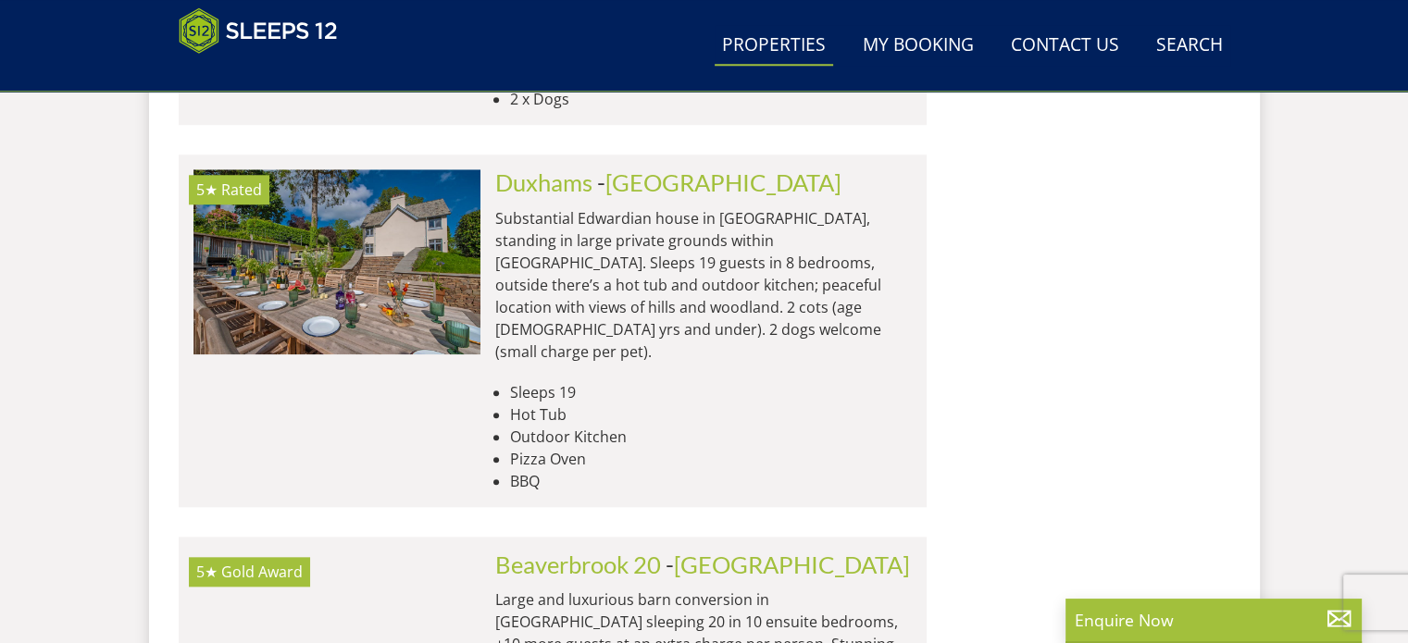
scroll to position [8938, 0]
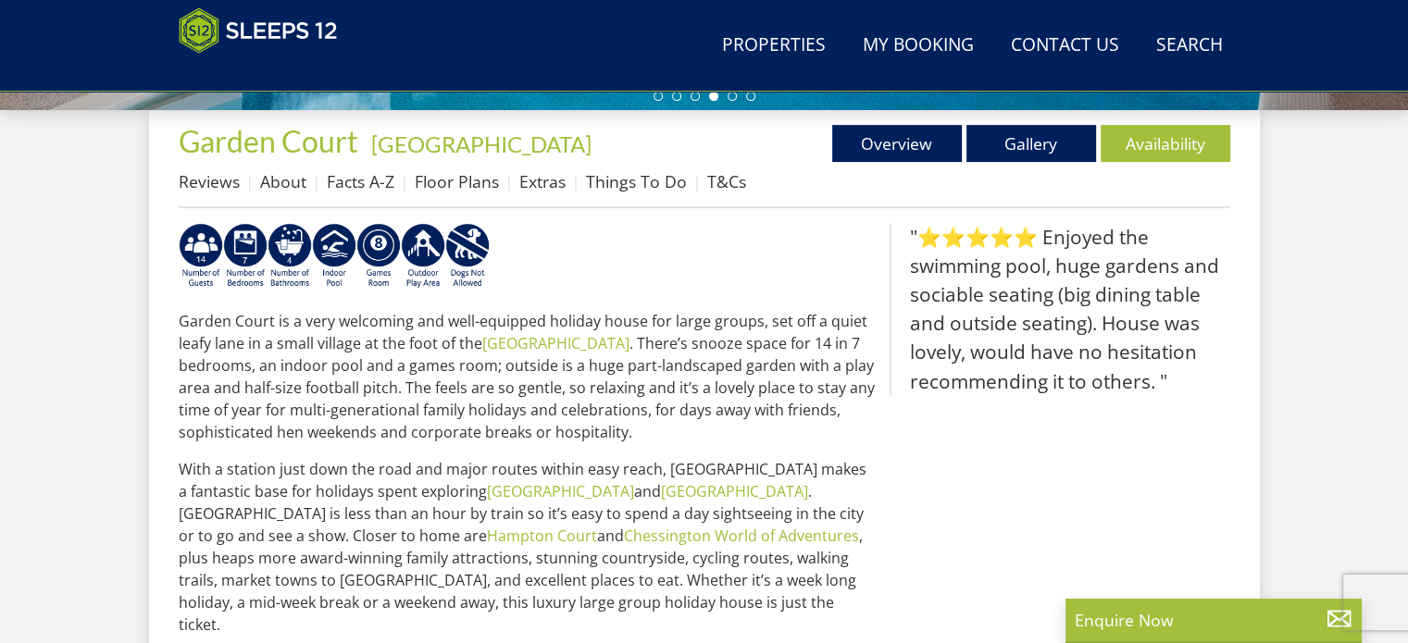
scroll to position [667, 0]
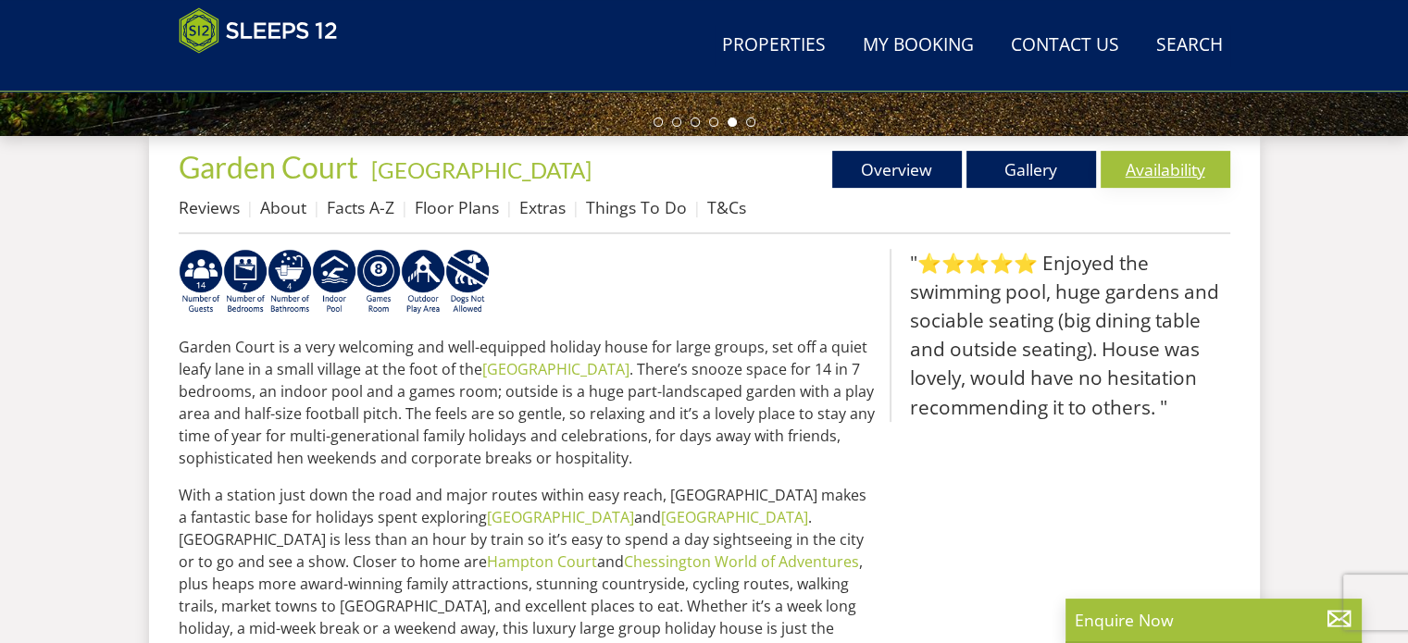
click at [1163, 160] on link "Availability" at bounding box center [1166, 169] width 130 height 37
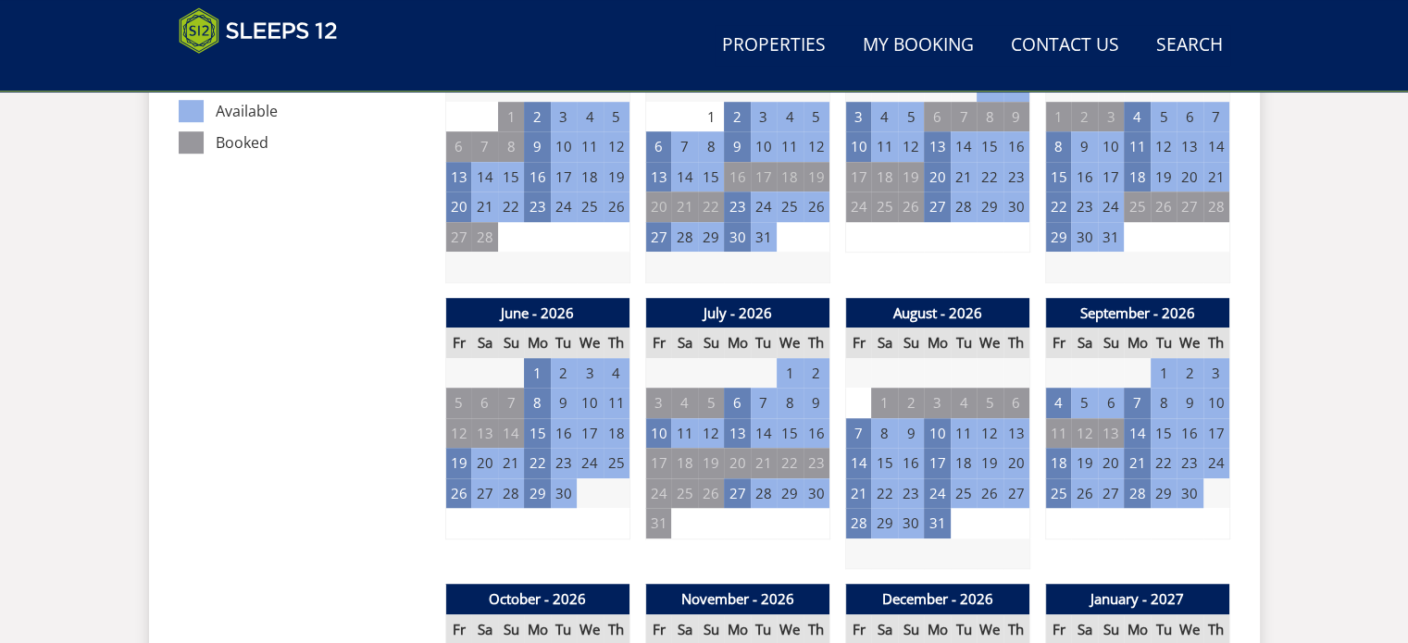
scroll to position [1196, 0]
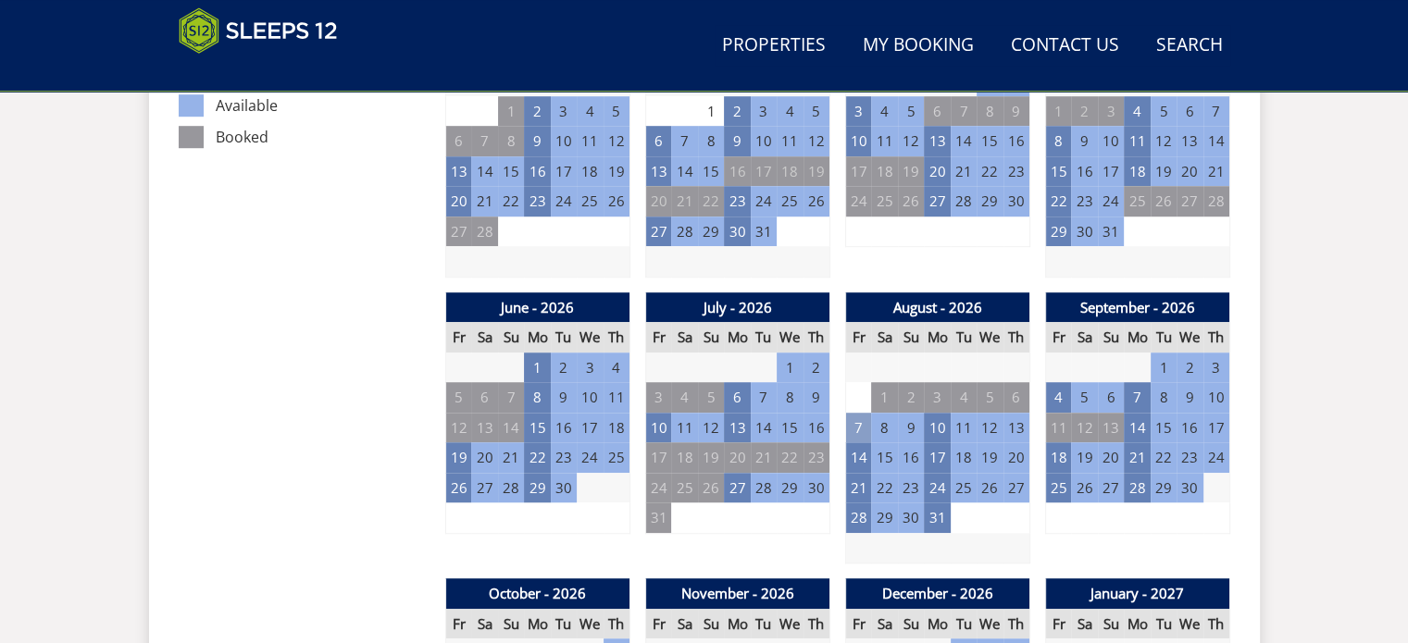
click at [858, 420] on td "7" at bounding box center [858, 428] width 26 height 31
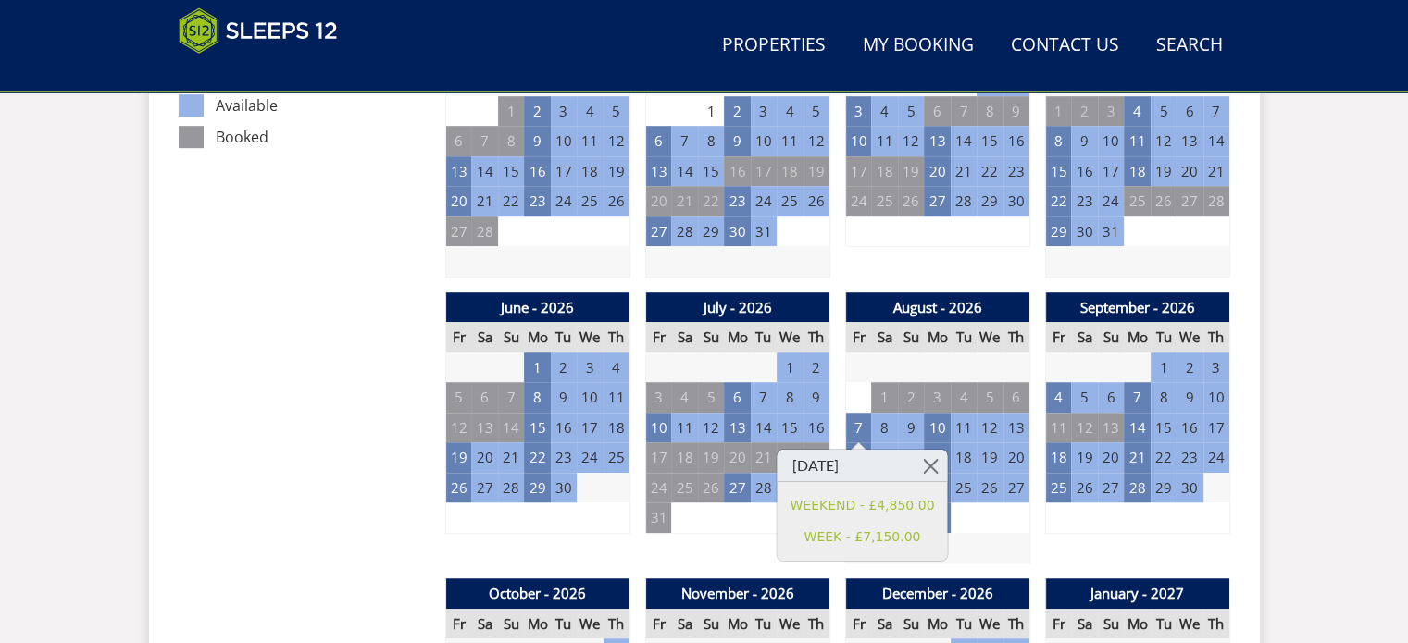
drag, startPoint x: 1372, startPoint y: 194, endPoint x: 1366, endPoint y: 207, distance: 14.1
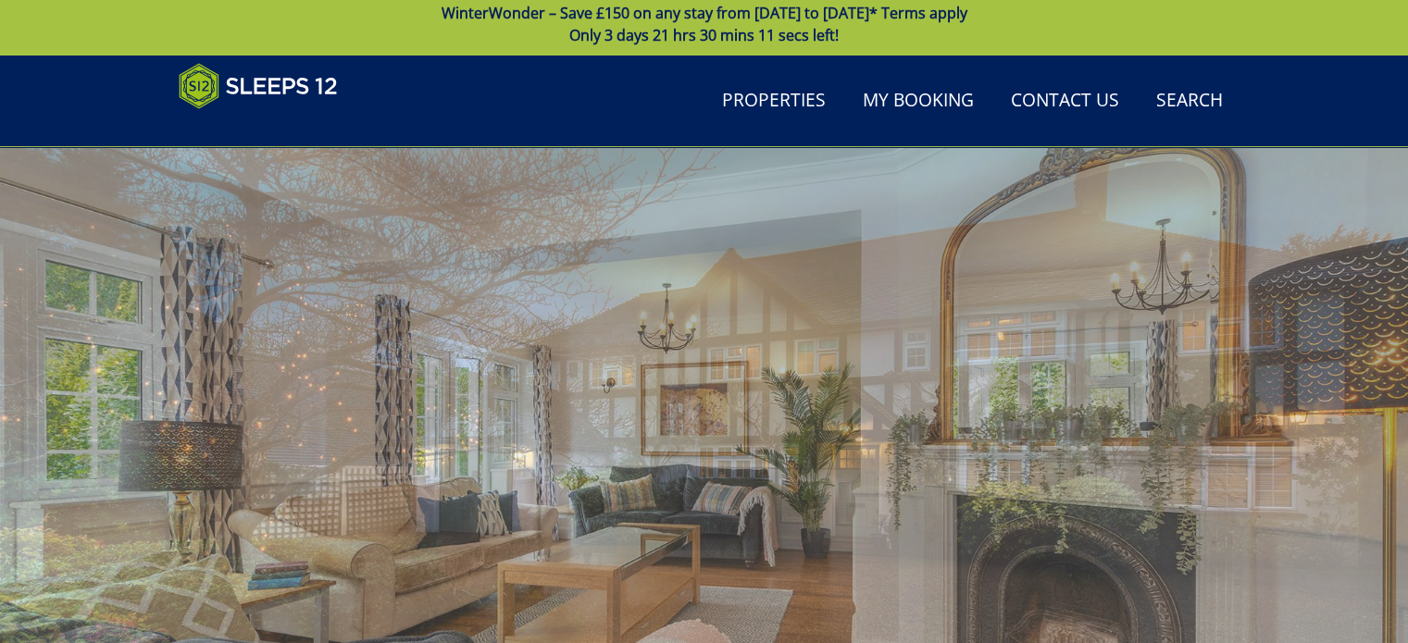
scroll to position [0, 0]
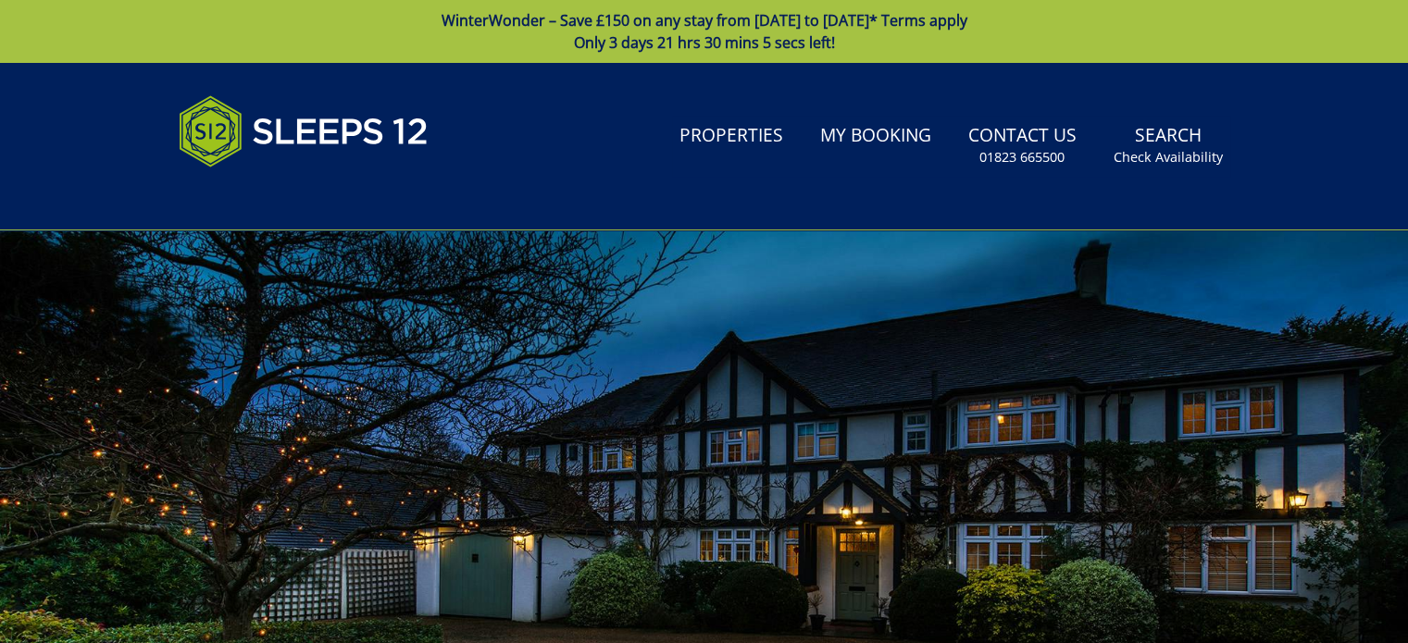
scroll to position [667, 0]
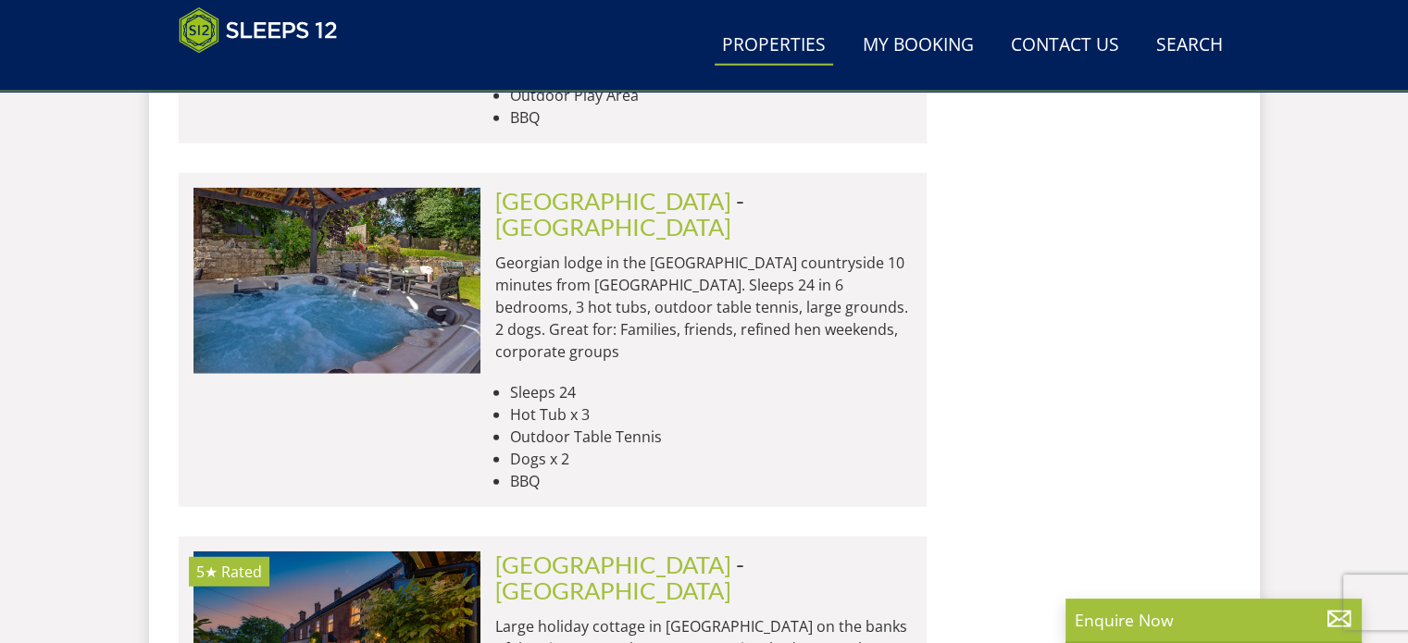
scroll to position [12023, 0]
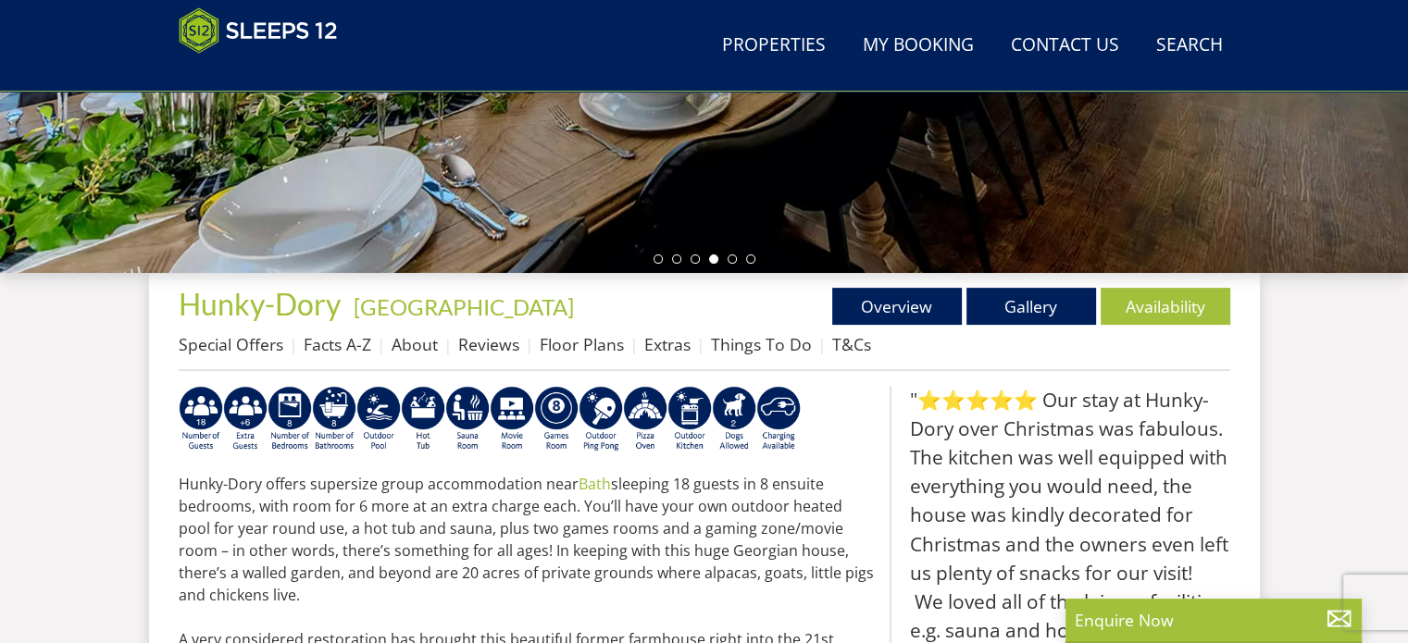
scroll to position [522, 0]
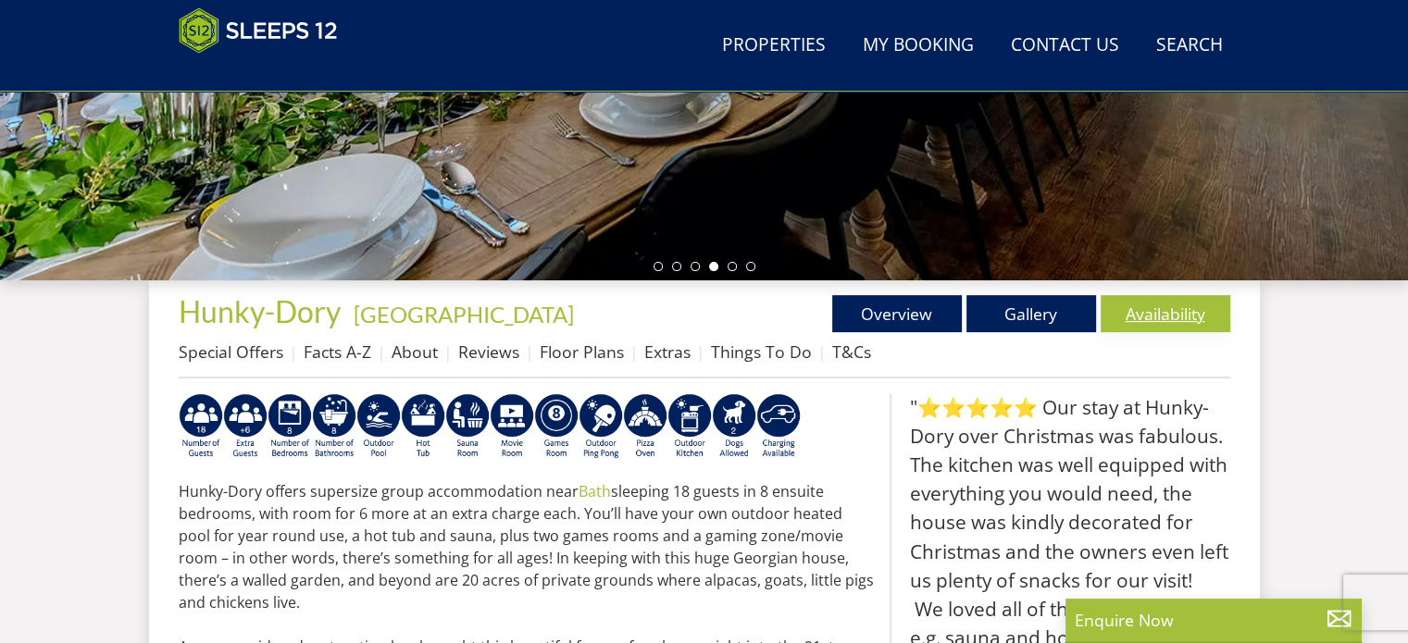
click at [1167, 303] on link "Availability" at bounding box center [1166, 313] width 130 height 37
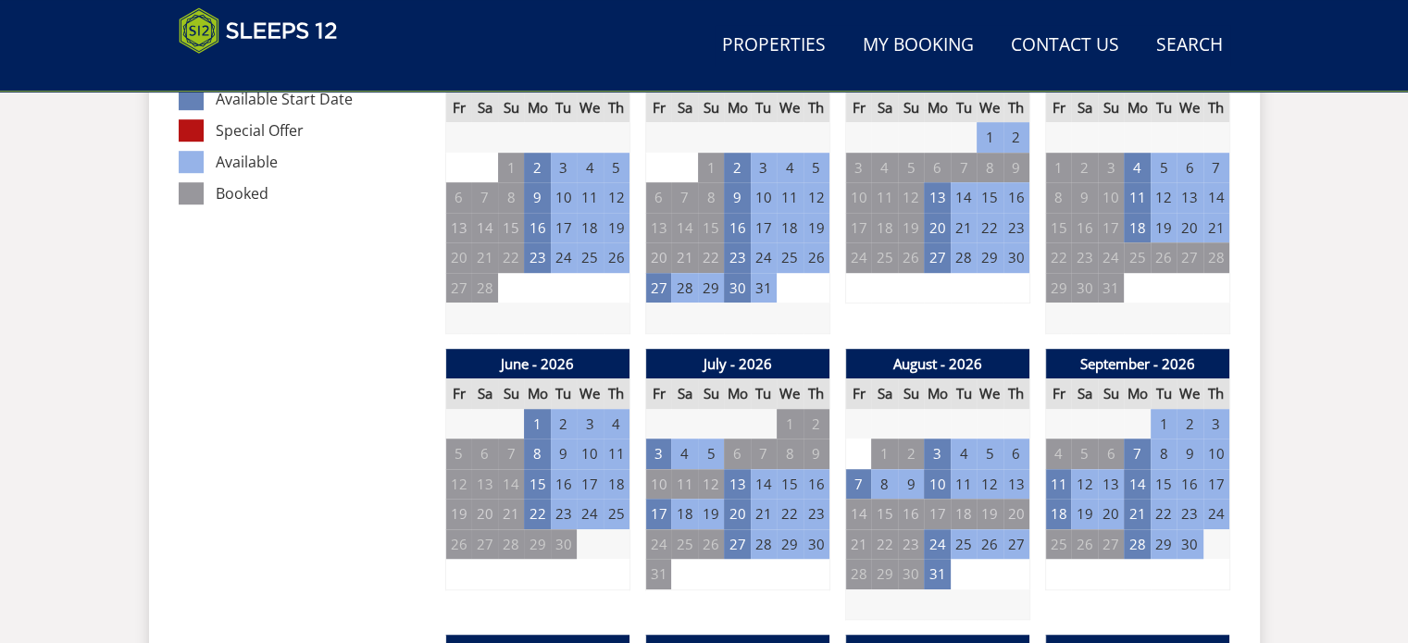
scroll to position [1155, 0]
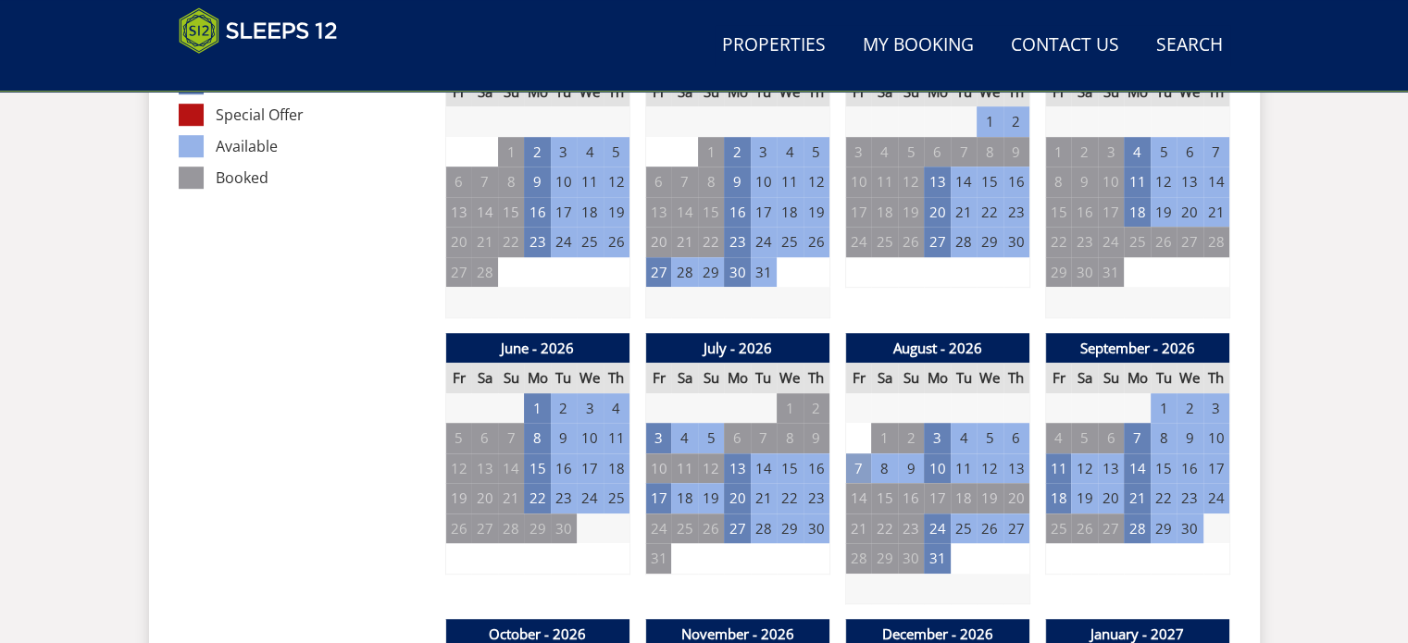
click at [865, 456] on td "7" at bounding box center [858, 469] width 26 height 31
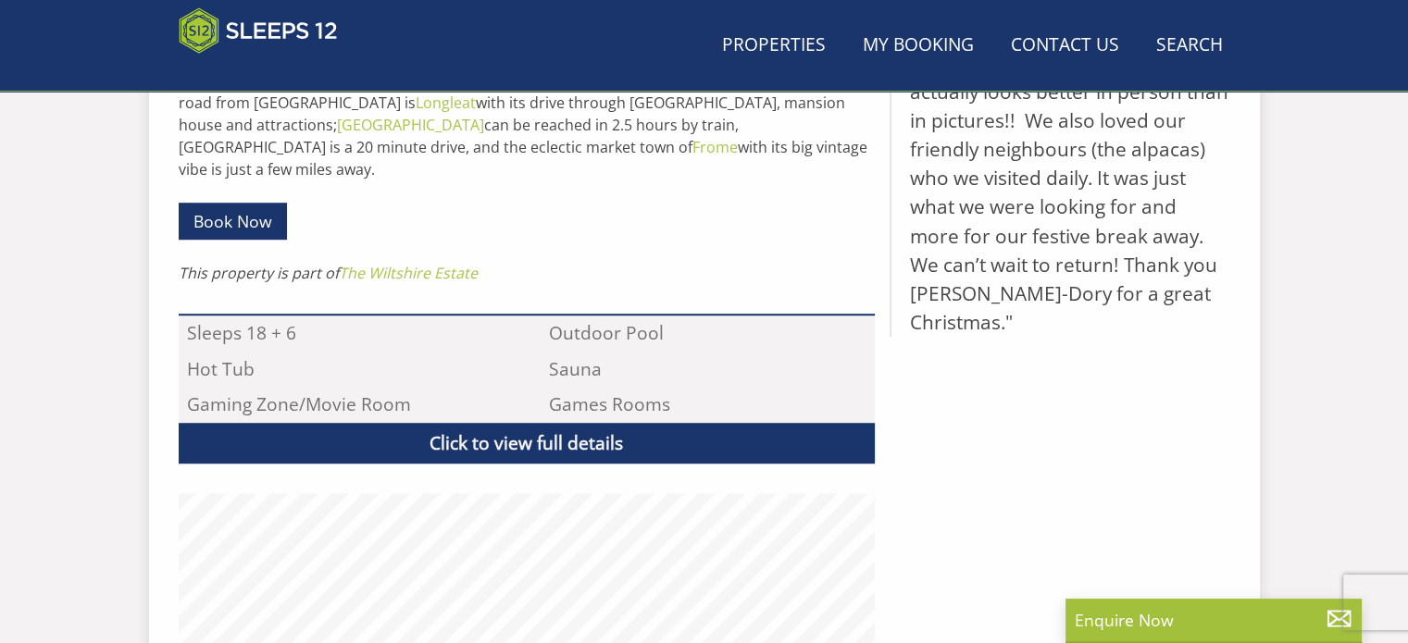
scroll to position [522, 0]
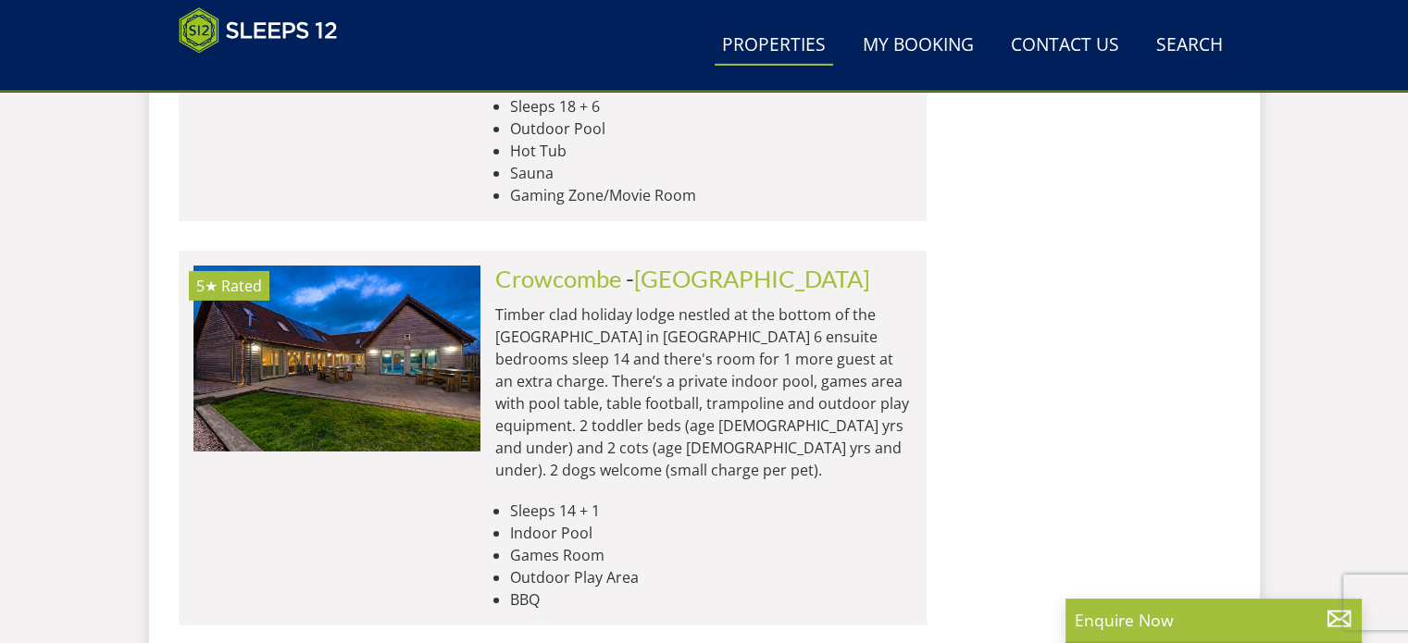
scroll to position [13144, 0]
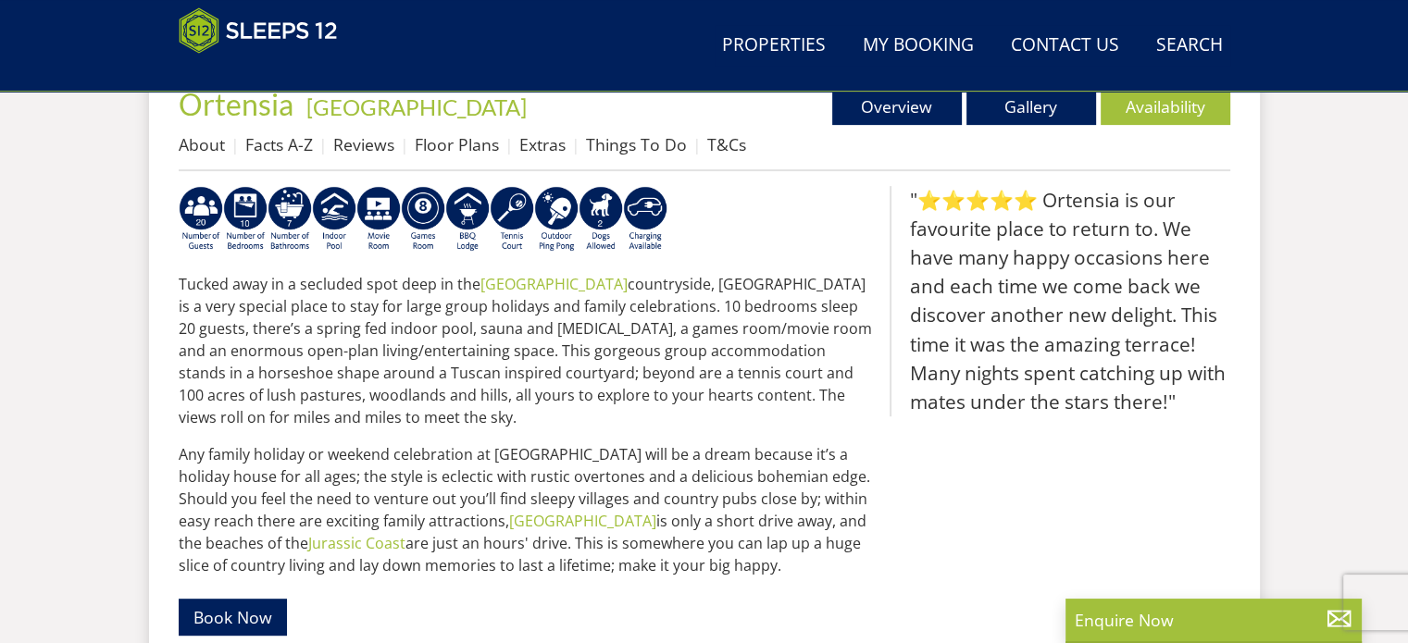
scroll to position [732, 0]
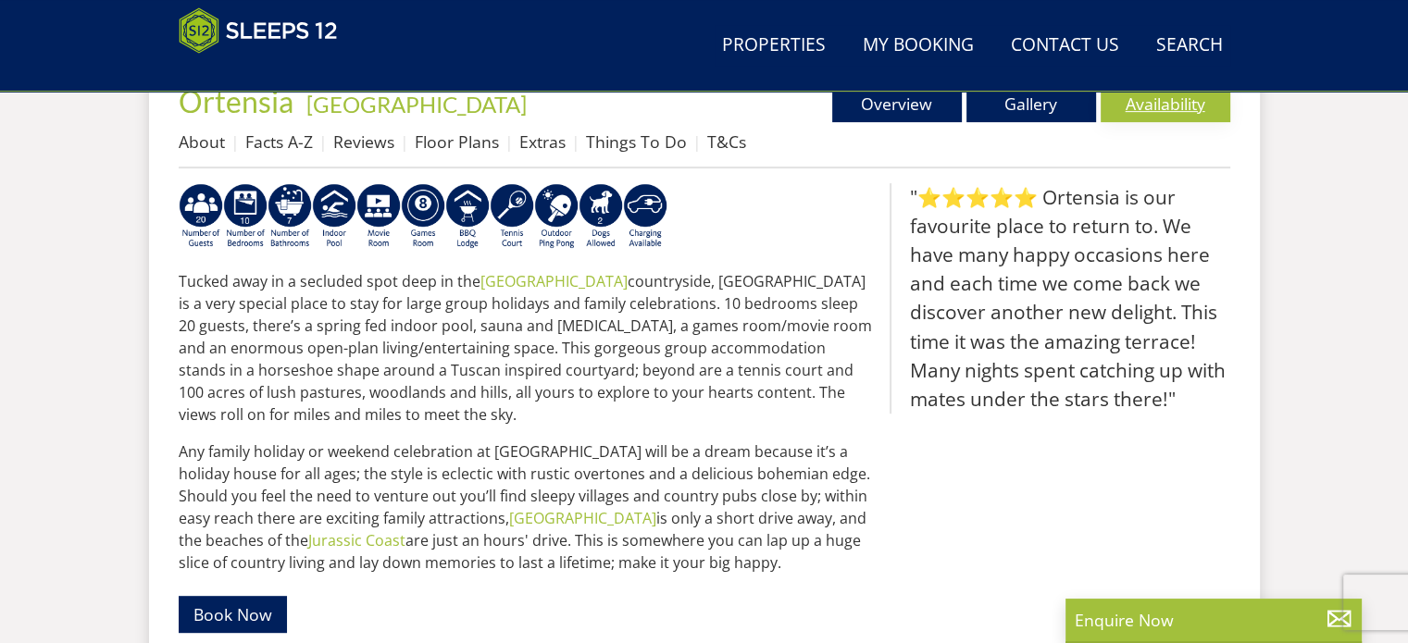
click at [1162, 97] on link "Availability" at bounding box center [1166, 103] width 130 height 37
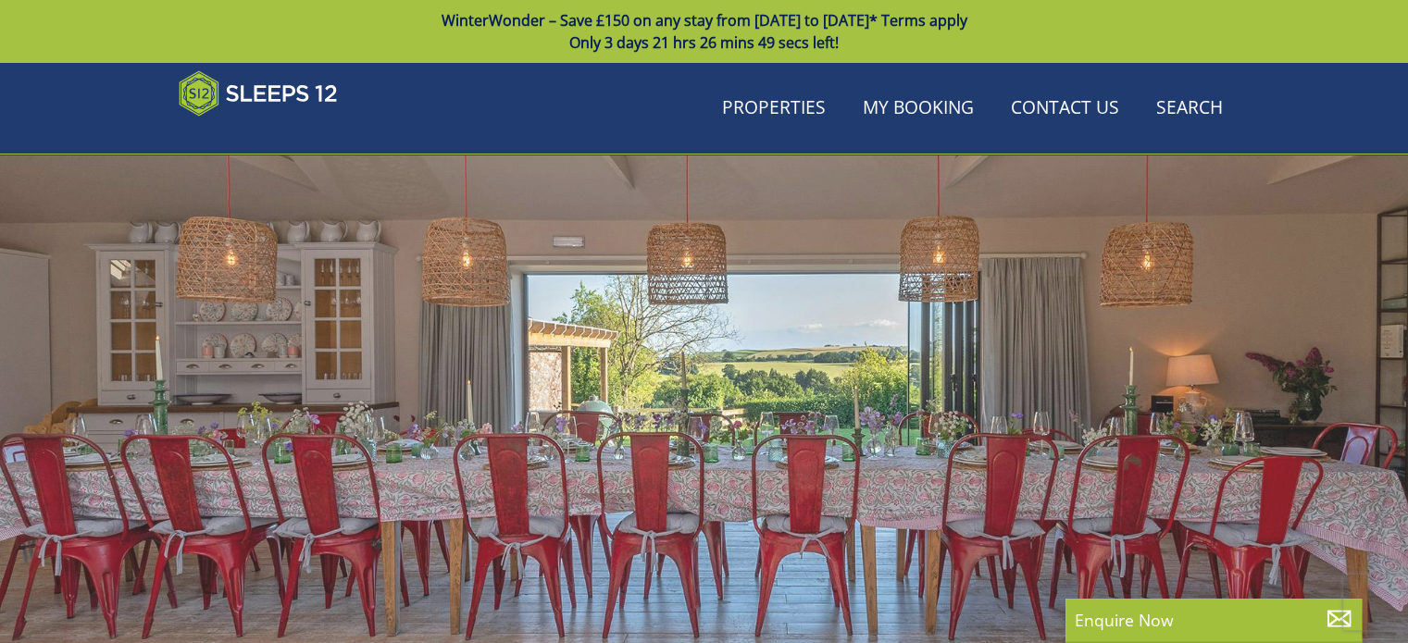
scroll to position [732, 0]
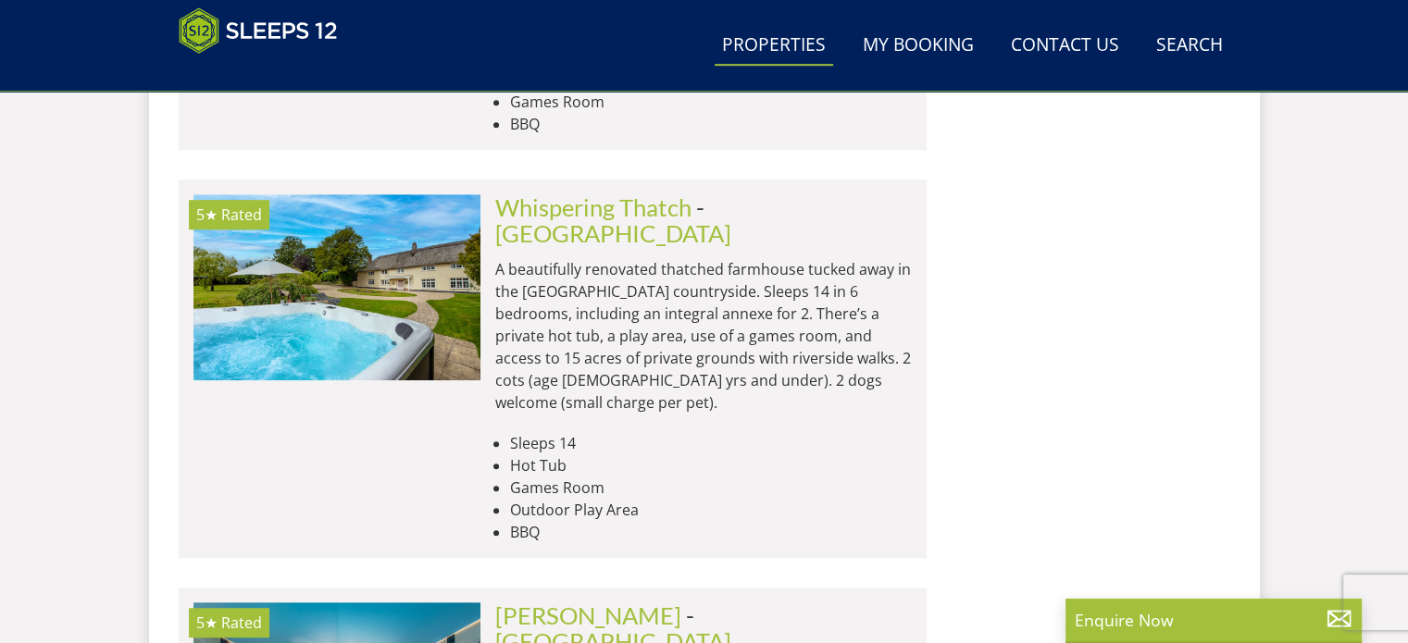
scroll to position [14349, 0]
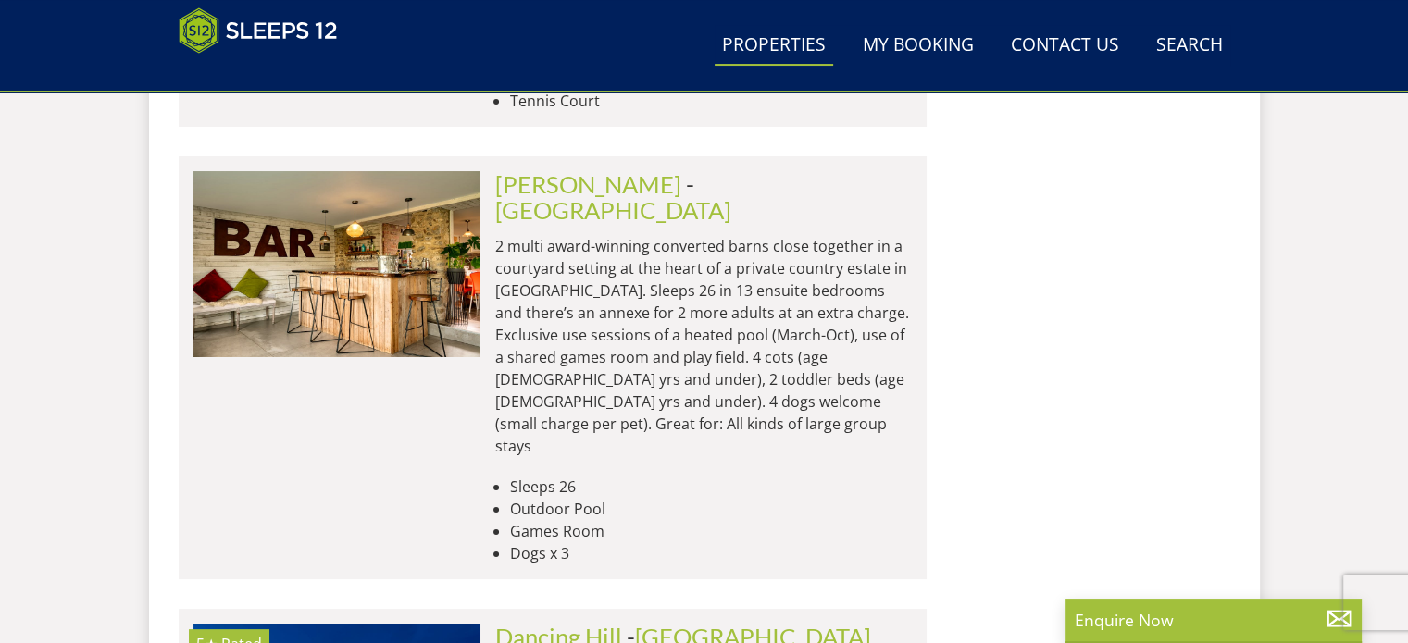
drag, startPoint x: 1374, startPoint y: 522, endPoint x: 1421, endPoint y: 566, distance: 64.2
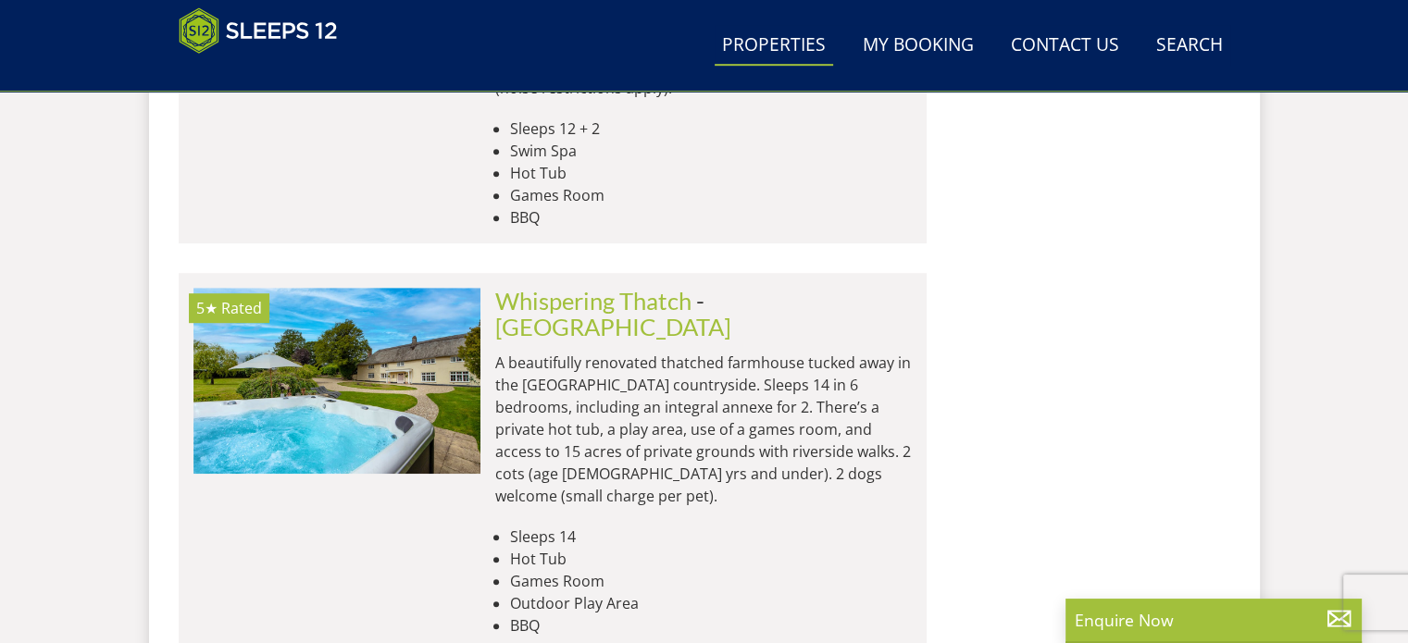
scroll to position [15176, 0]
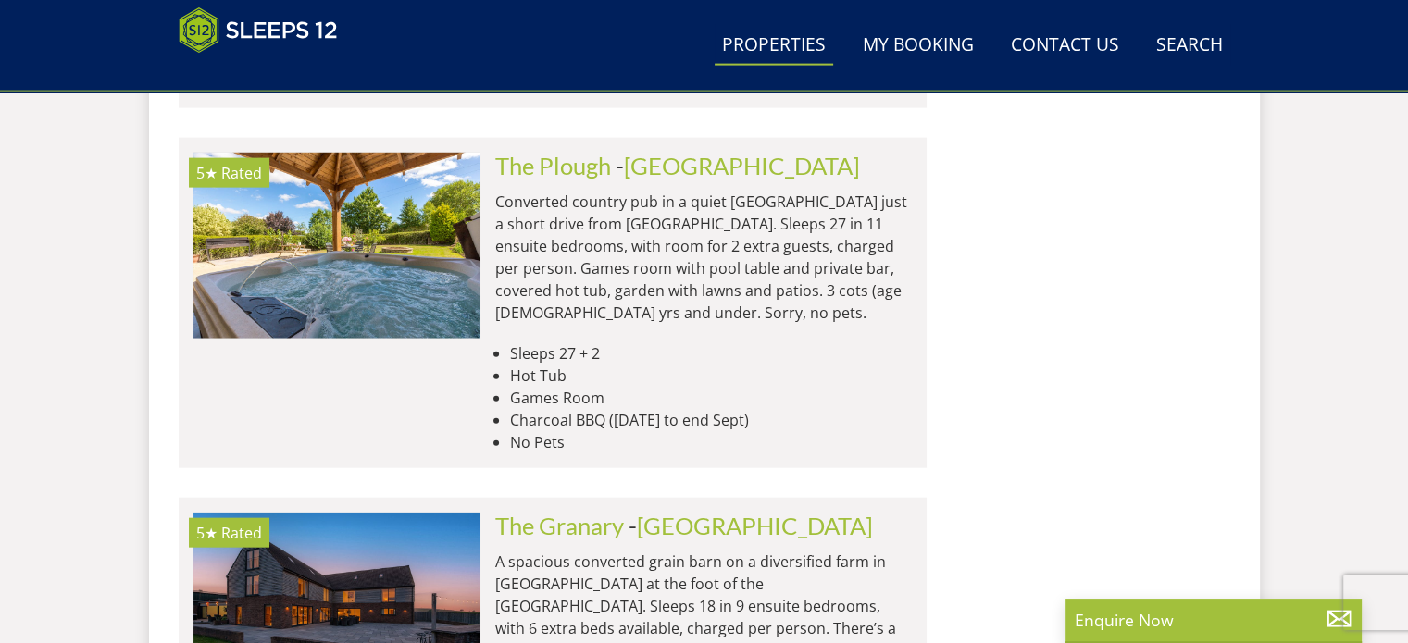
scroll to position [18301, 0]
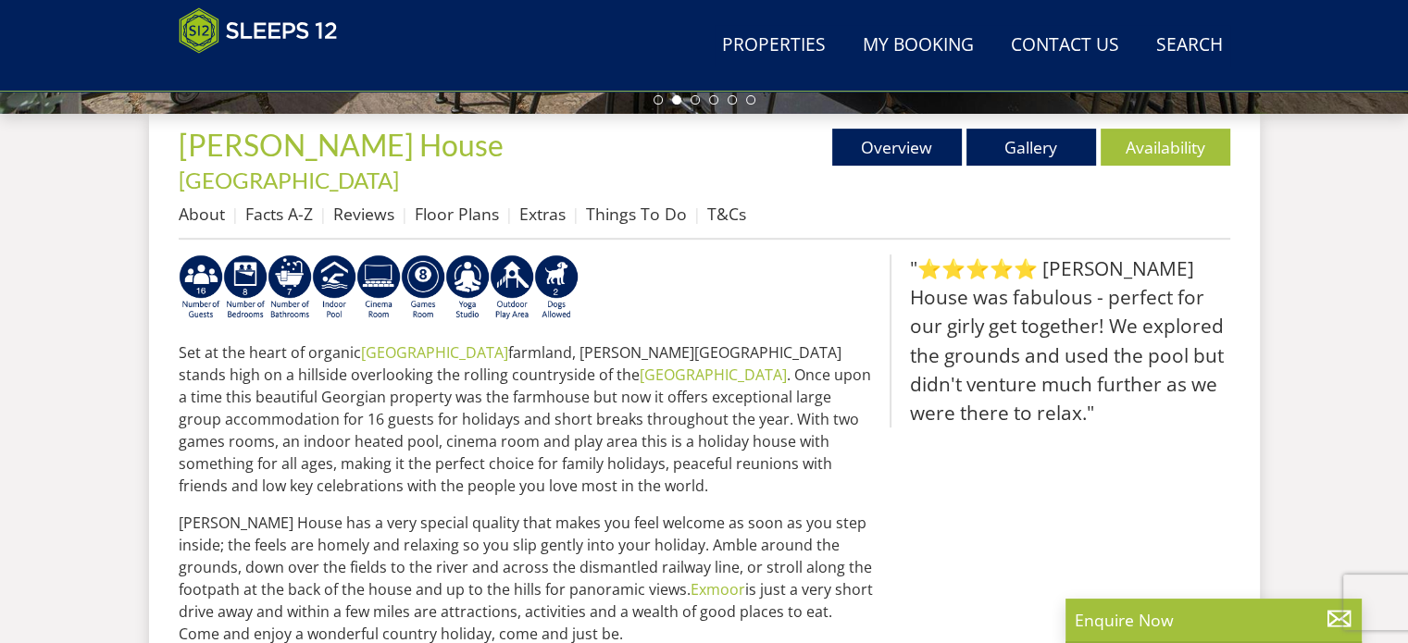
scroll to position [699, 0]
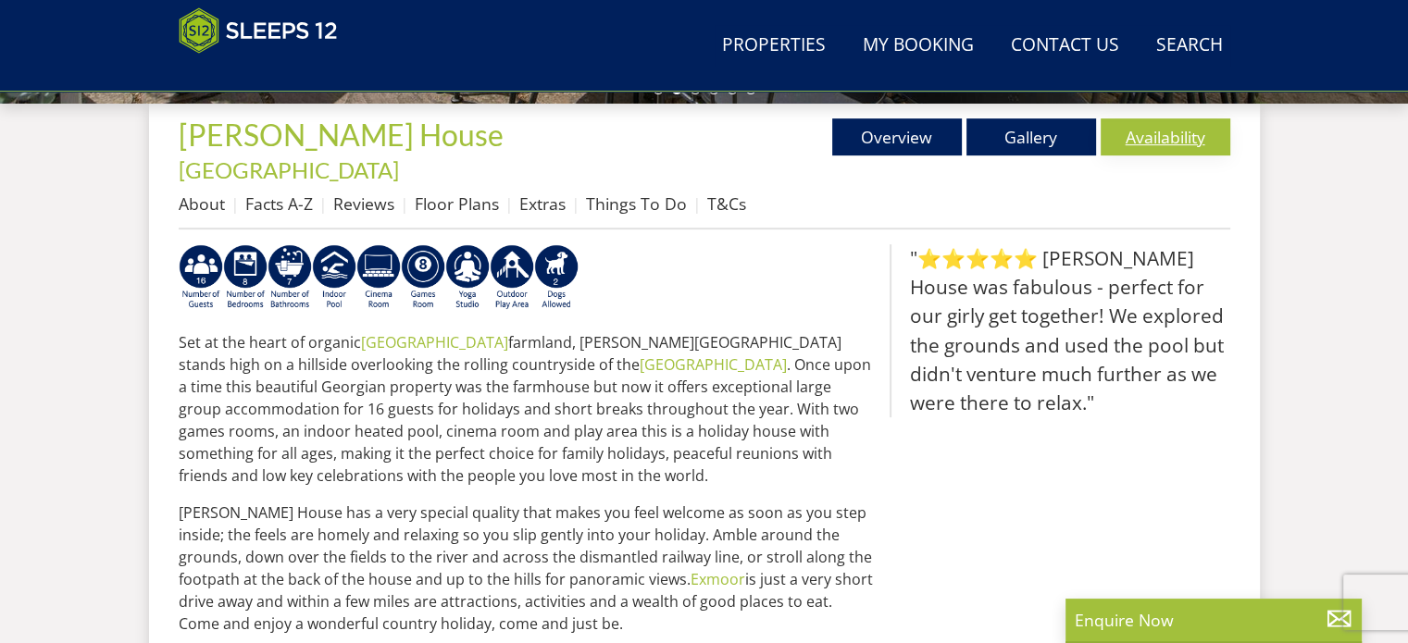
click at [1151, 131] on link "Availability" at bounding box center [1166, 137] width 130 height 37
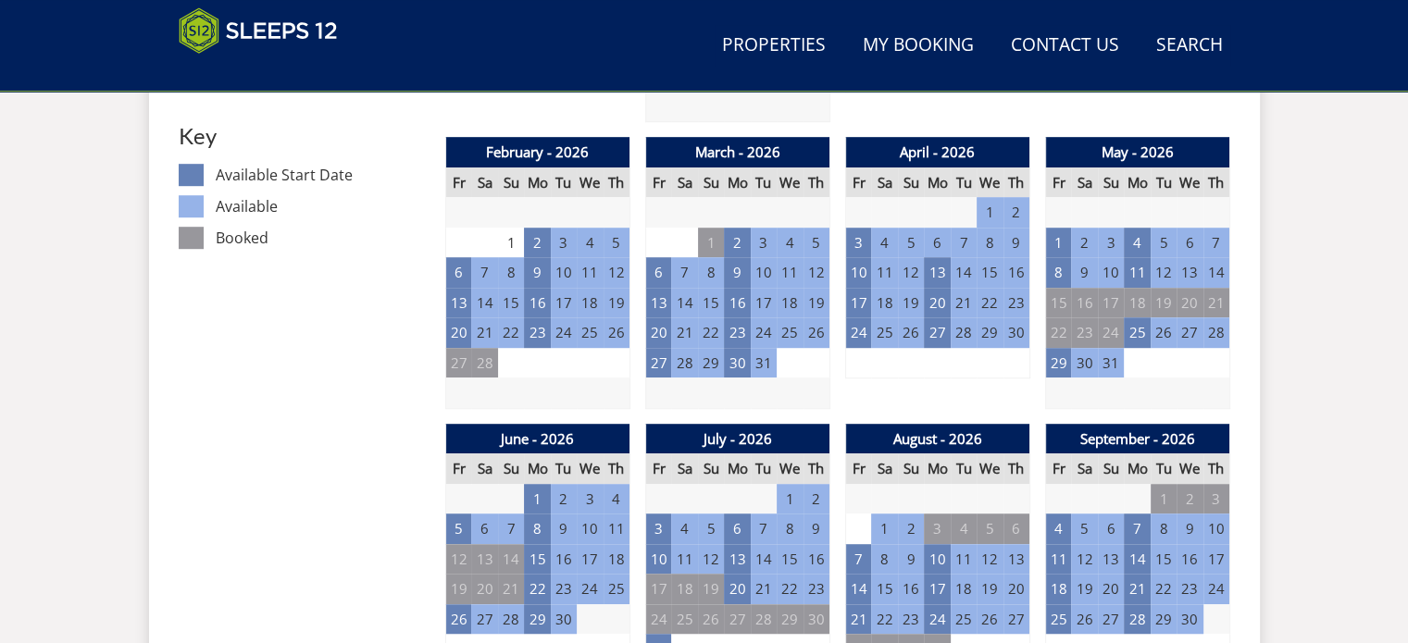
scroll to position [1129, 0]
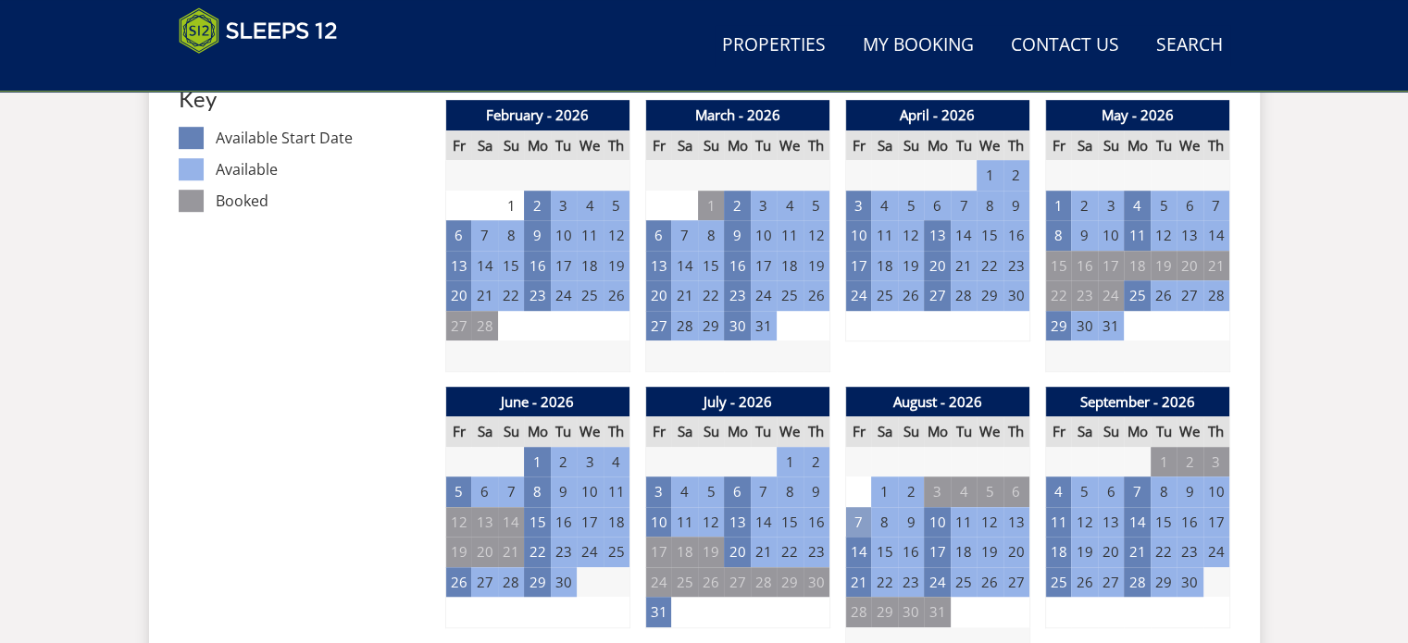
click at [862, 507] on td "7" at bounding box center [858, 522] width 26 height 31
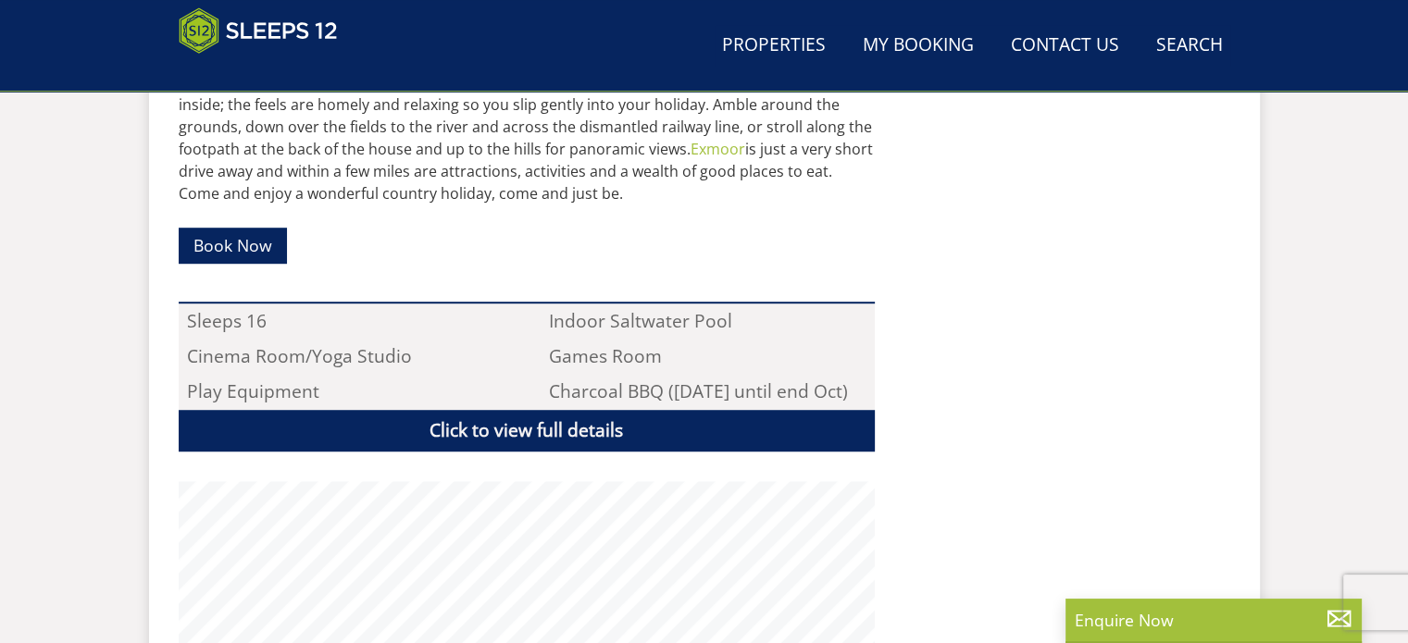
scroll to position [699, 0]
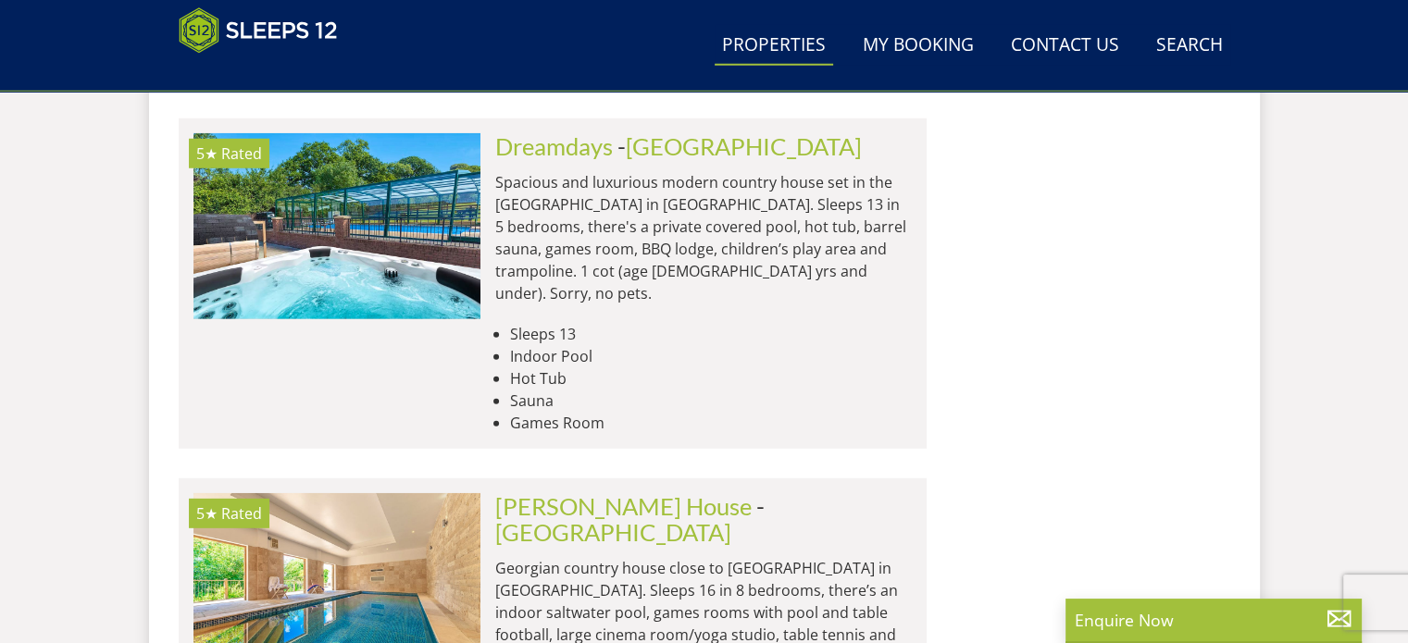
scroll to position [19509, 0]
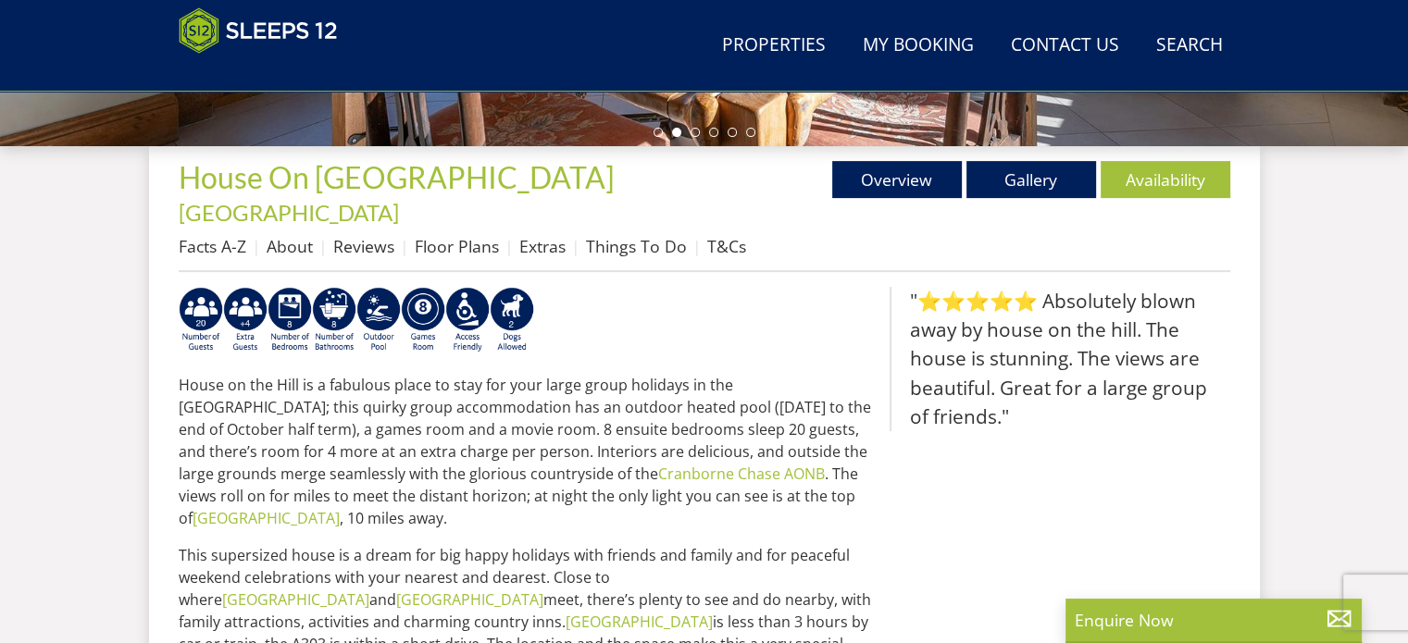
scroll to position [637, 0]
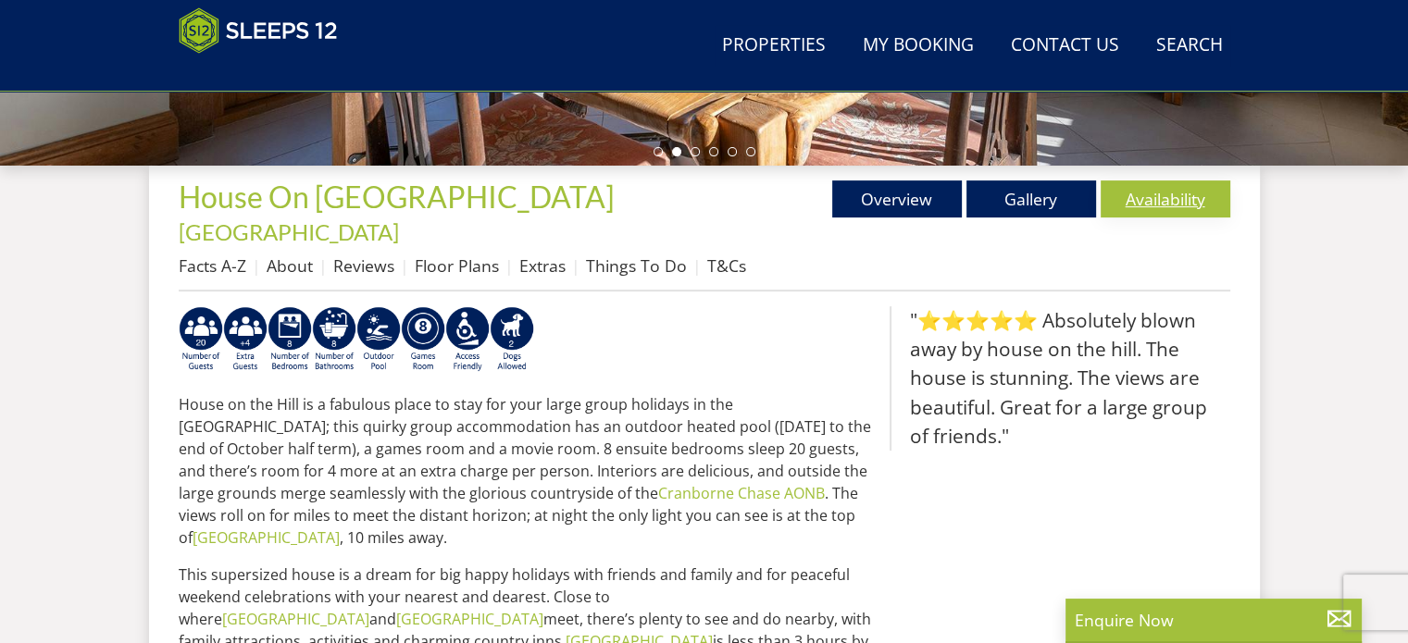
click at [1145, 181] on link "Availability" at bounding box center [1166, 199] width 130 height 37
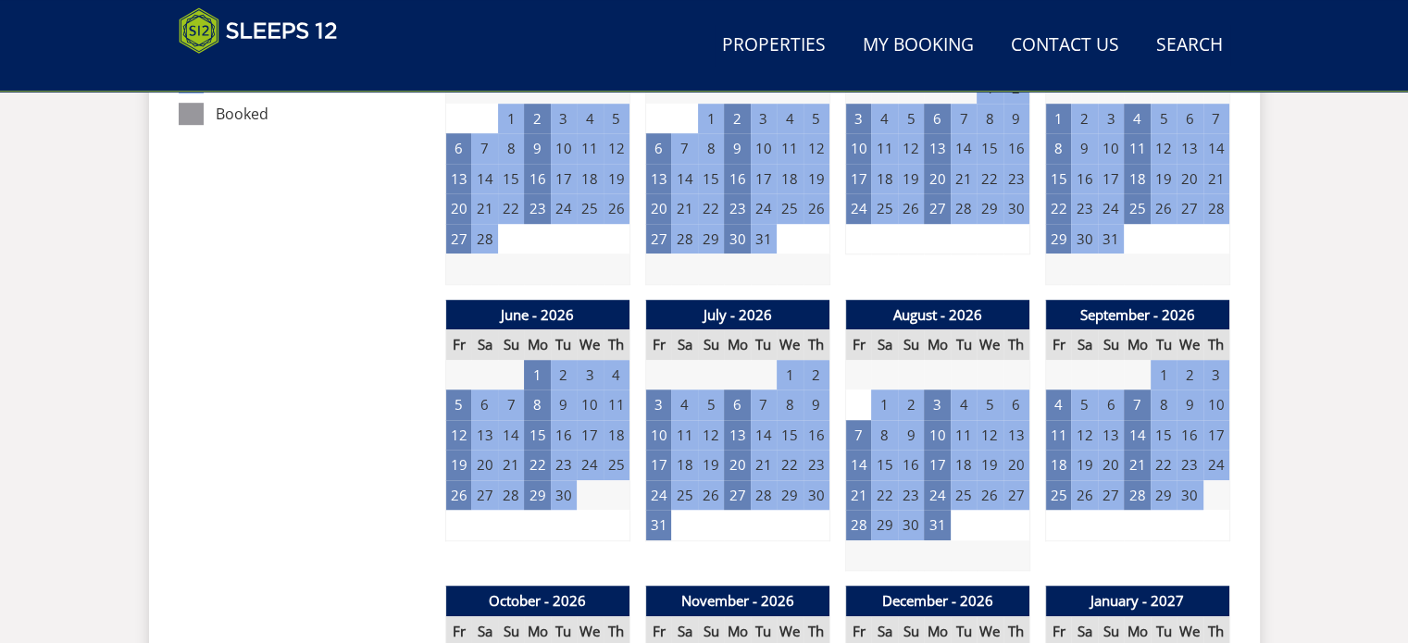
scroll to position [1231, 0]
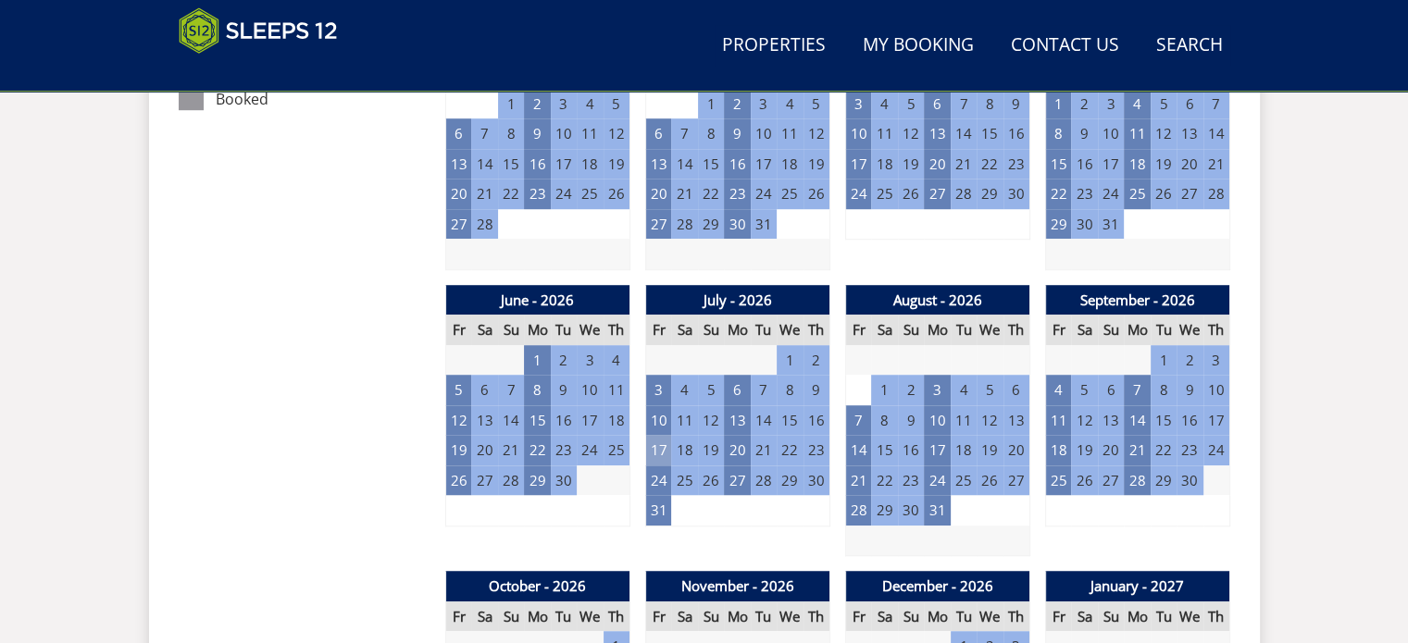
click at [652, 435] on td "17" at bounding box center [658, 450] width 26 height 31
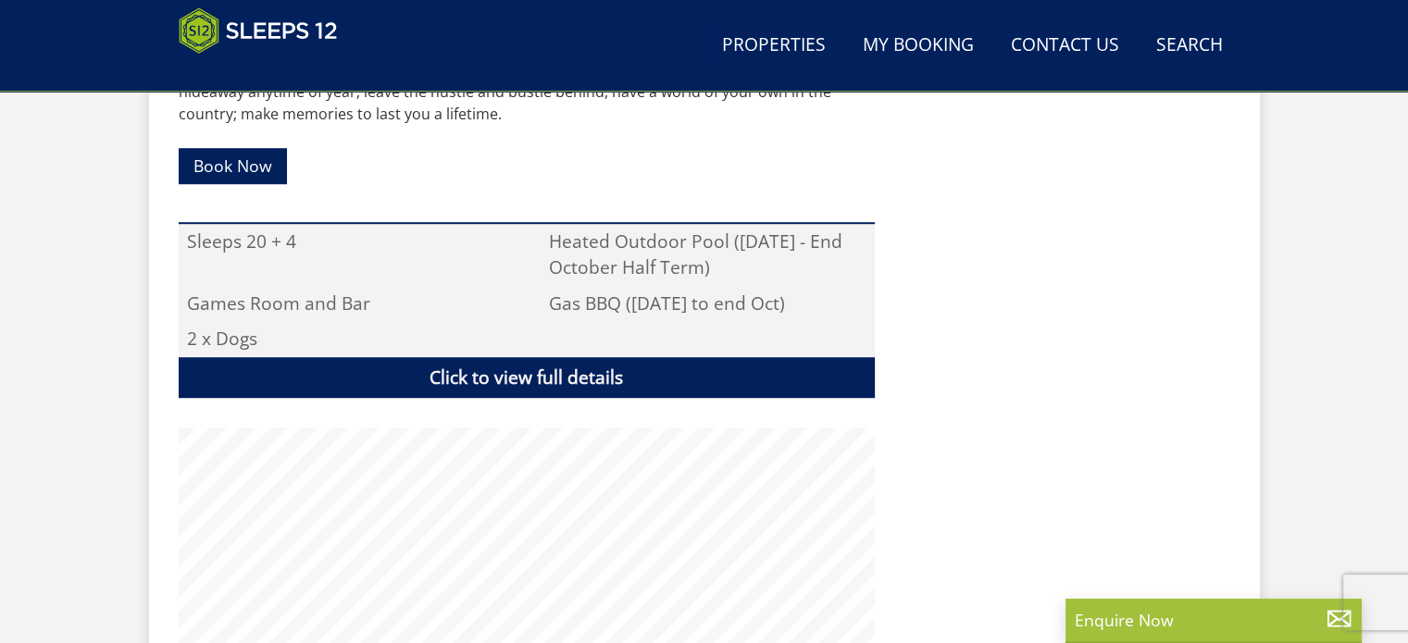
scroll to position [637, 0]
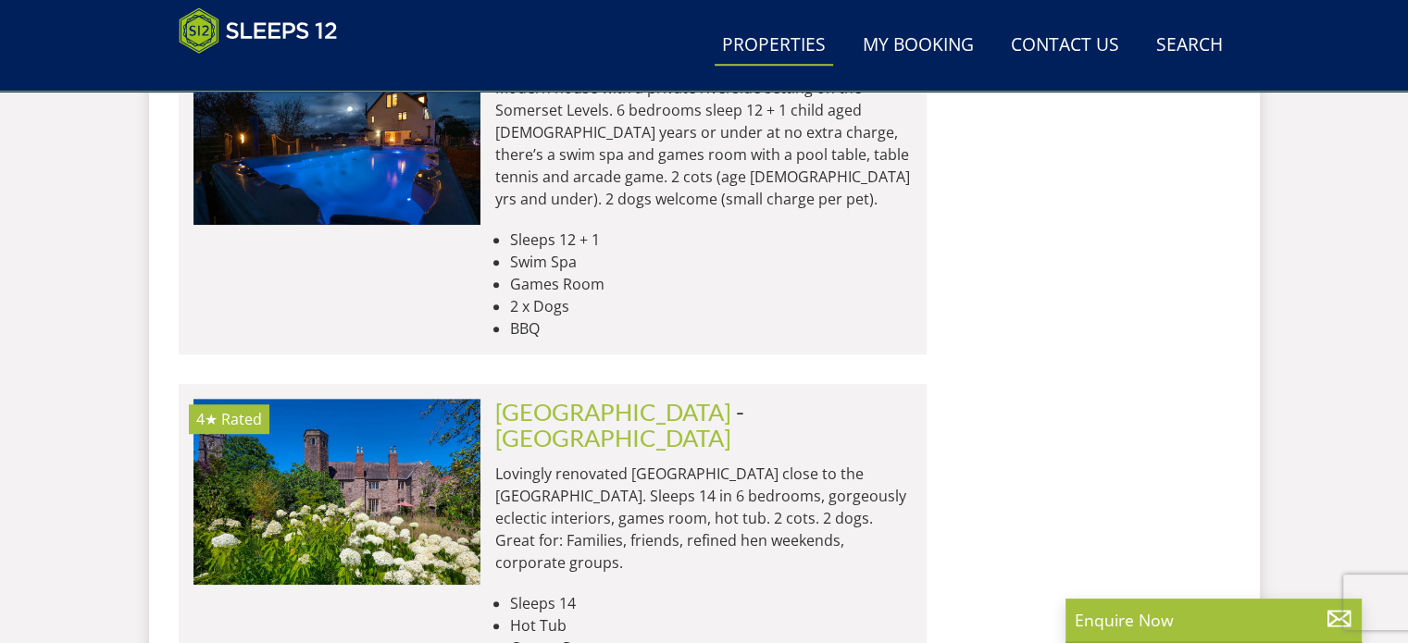
scroll to position [22475, 0]
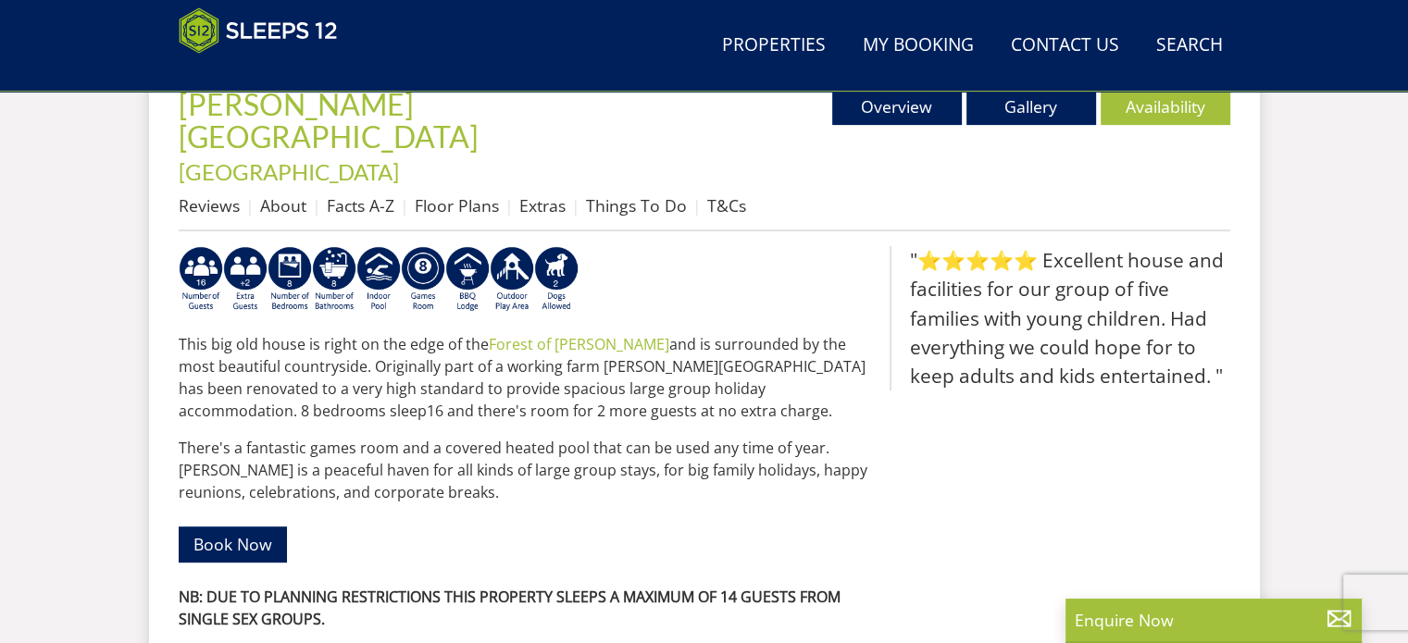
scroll to position [585, 0]
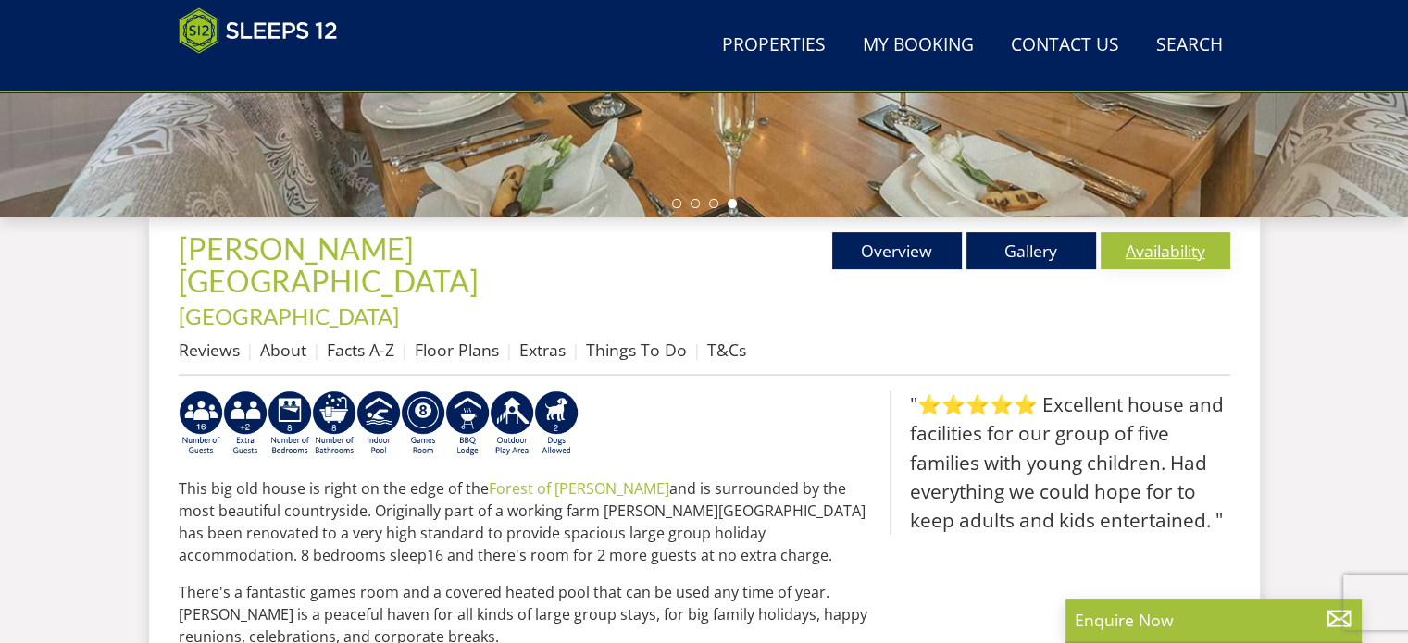
click at [1179, 239] on link "Availability" at bounding box center [1166, 250] width 130 height 37
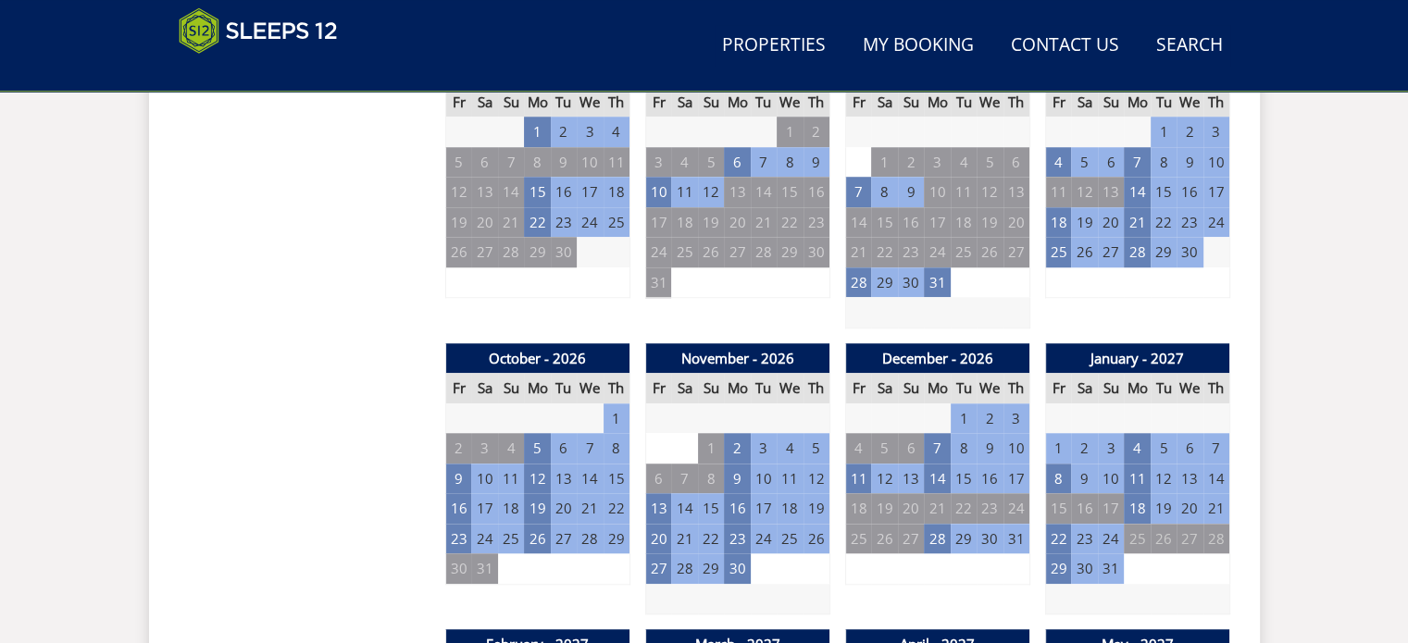
scroll to position [1237, 0]
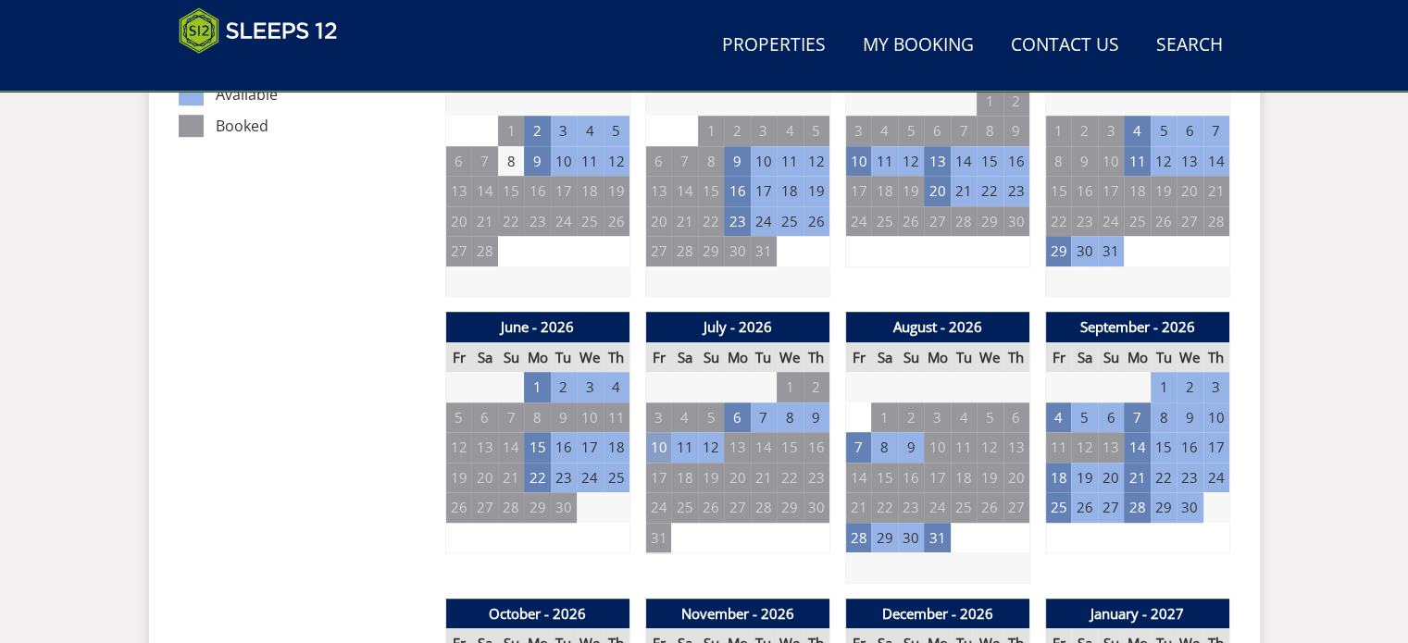
click at [662, 374] on tbody "26 27 28 29 30 1 2 3 4 5 6 7 8 9 10 11 12 13 14 15 16" at bounding box center [737, 462] width 184 height 181
click at [662, 432] on td "10" at bounding box center [658, 447] width 26 height 31
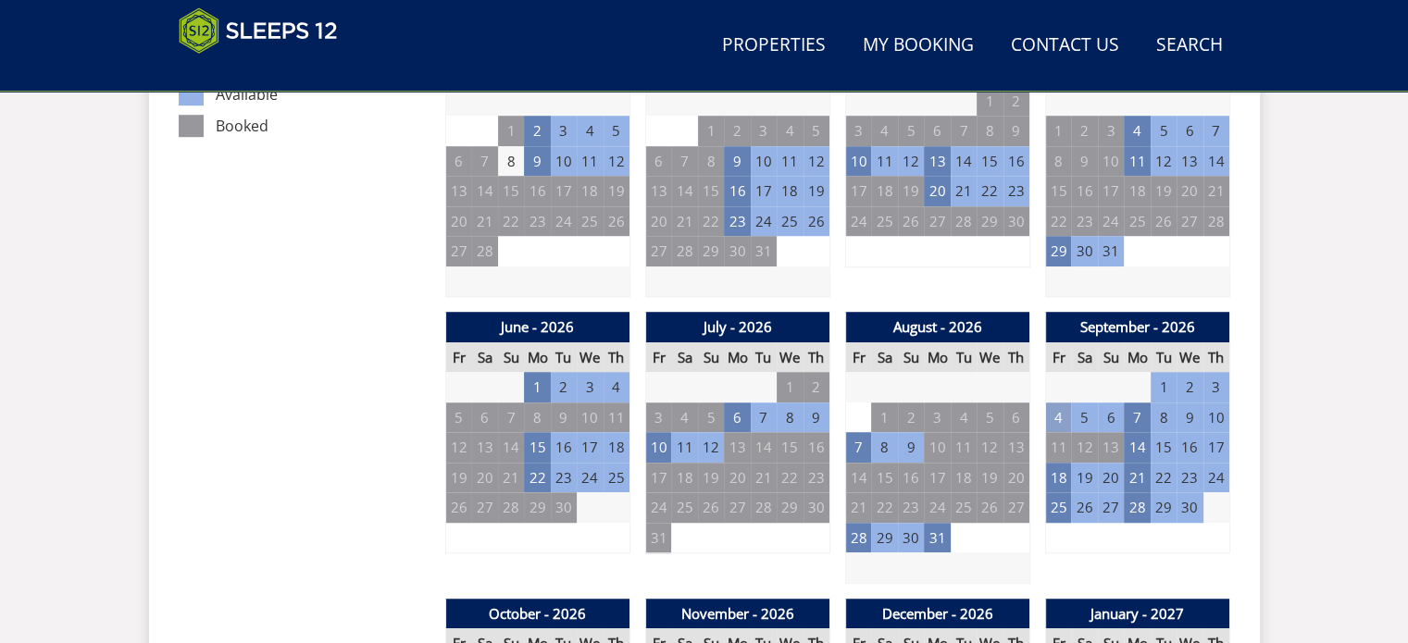
click at [1057, 403] on td "4" at bounding box center [1058, 418] width 26 height 31
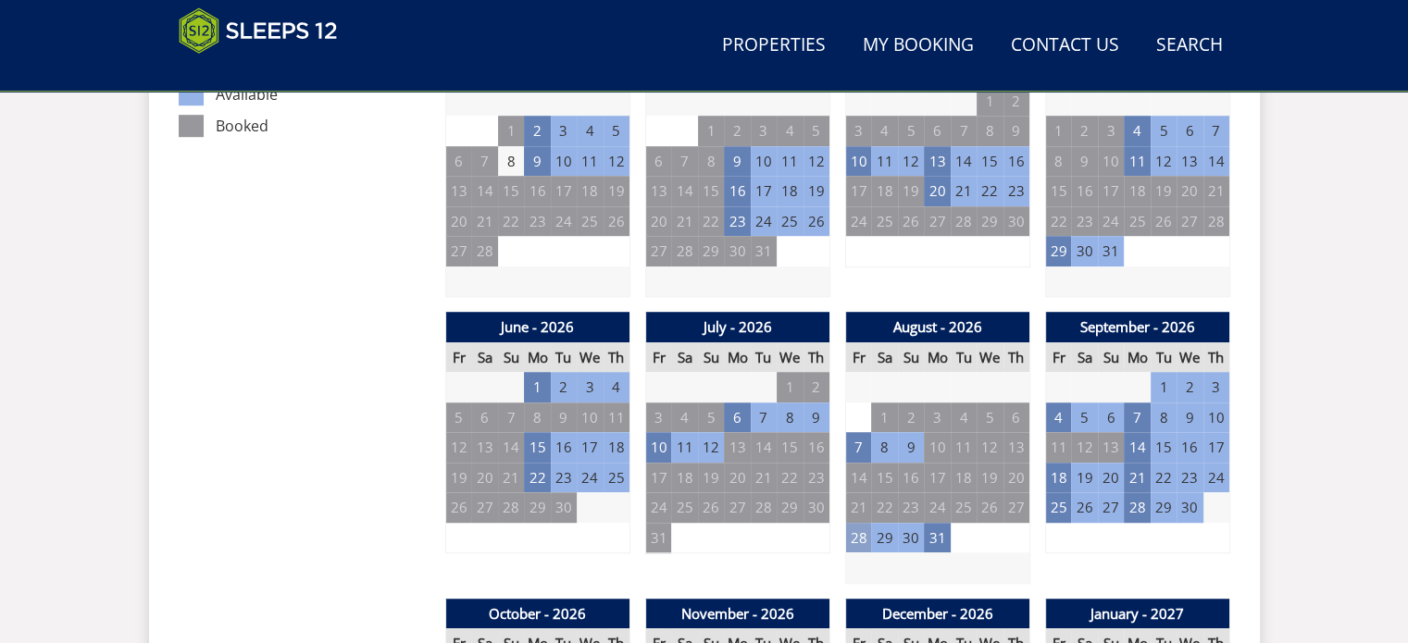
click at [855, 523] on td "28" at bounding box center [858, 538] width 26 height 31
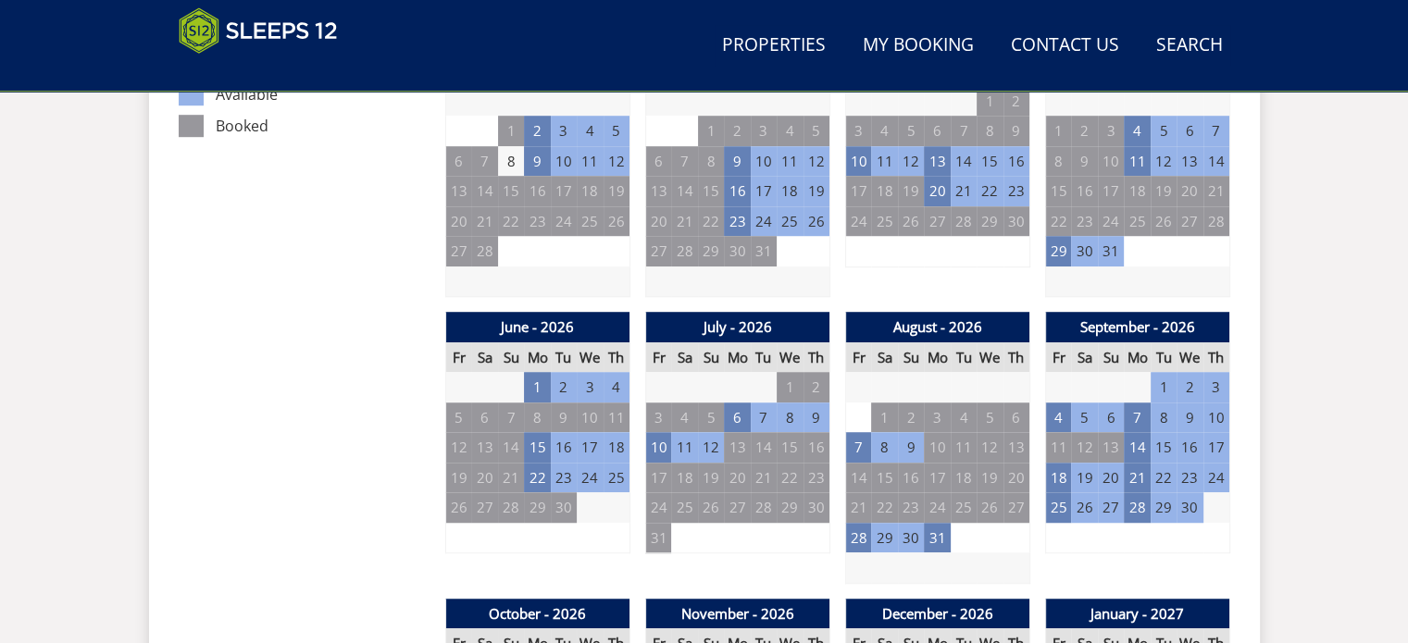
scroll to position [585, 0]
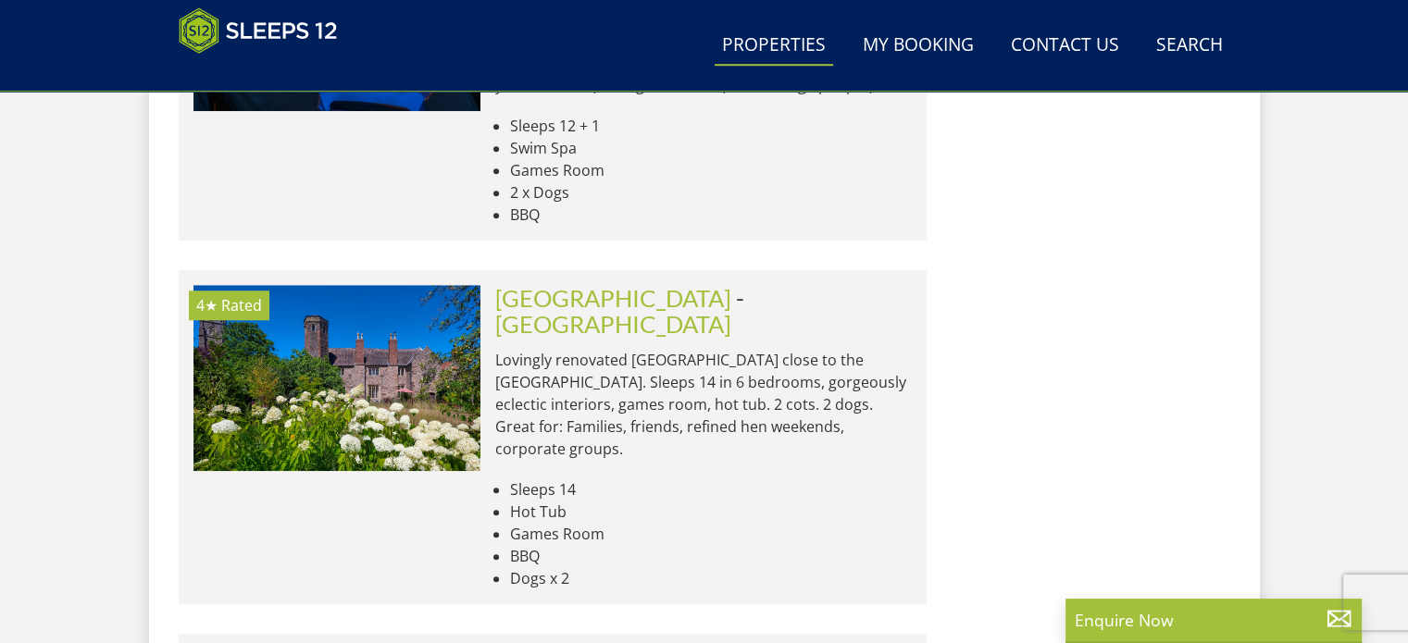
scroll to position [22454, 0]
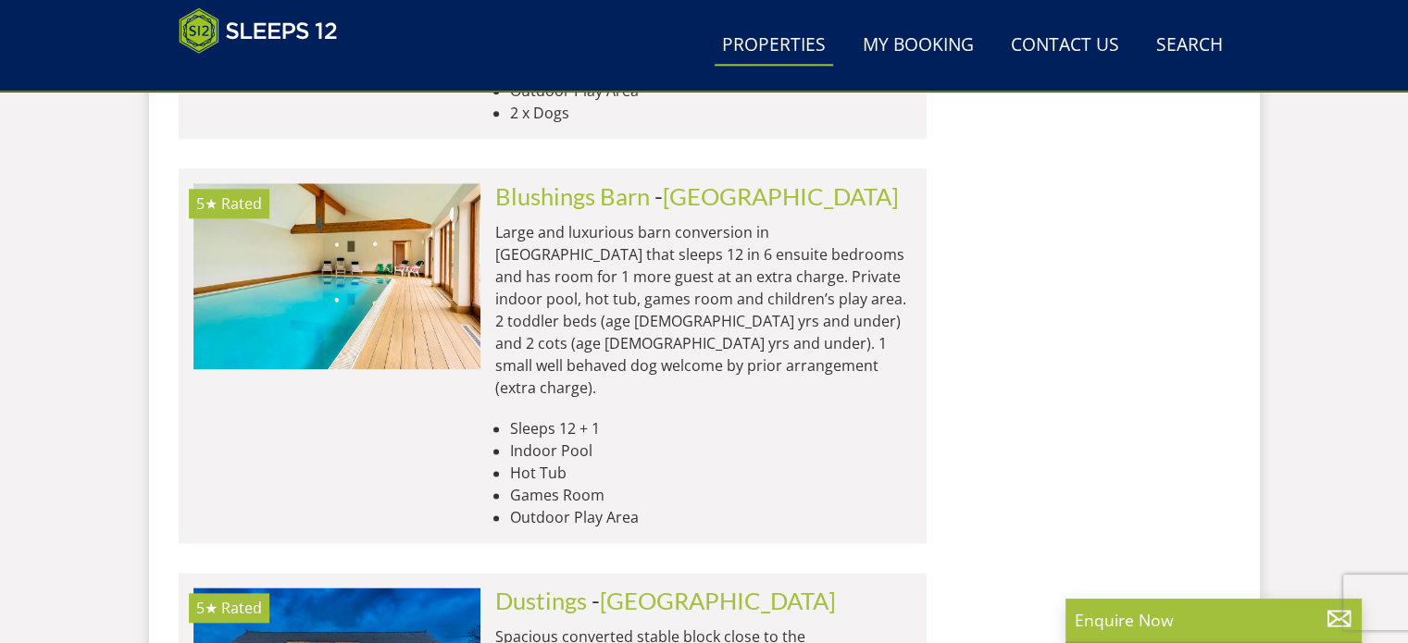
scroll to position [23648, 0]
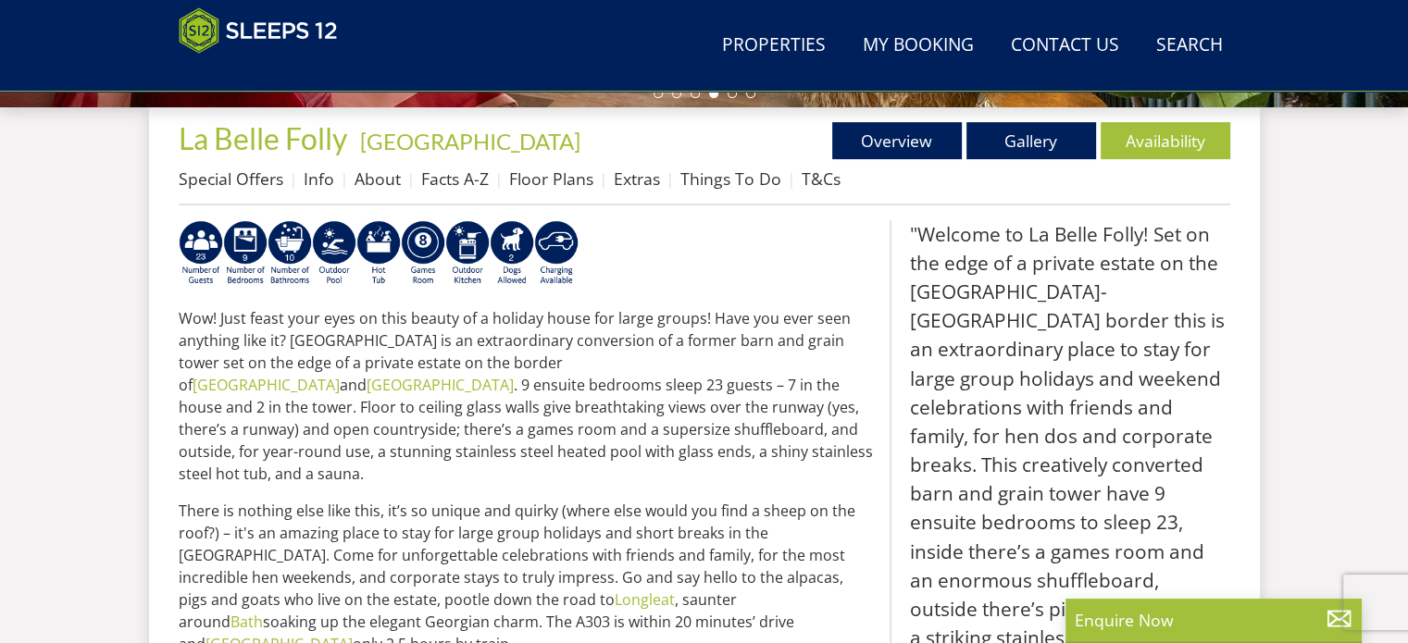
scroll to position [689, 0]
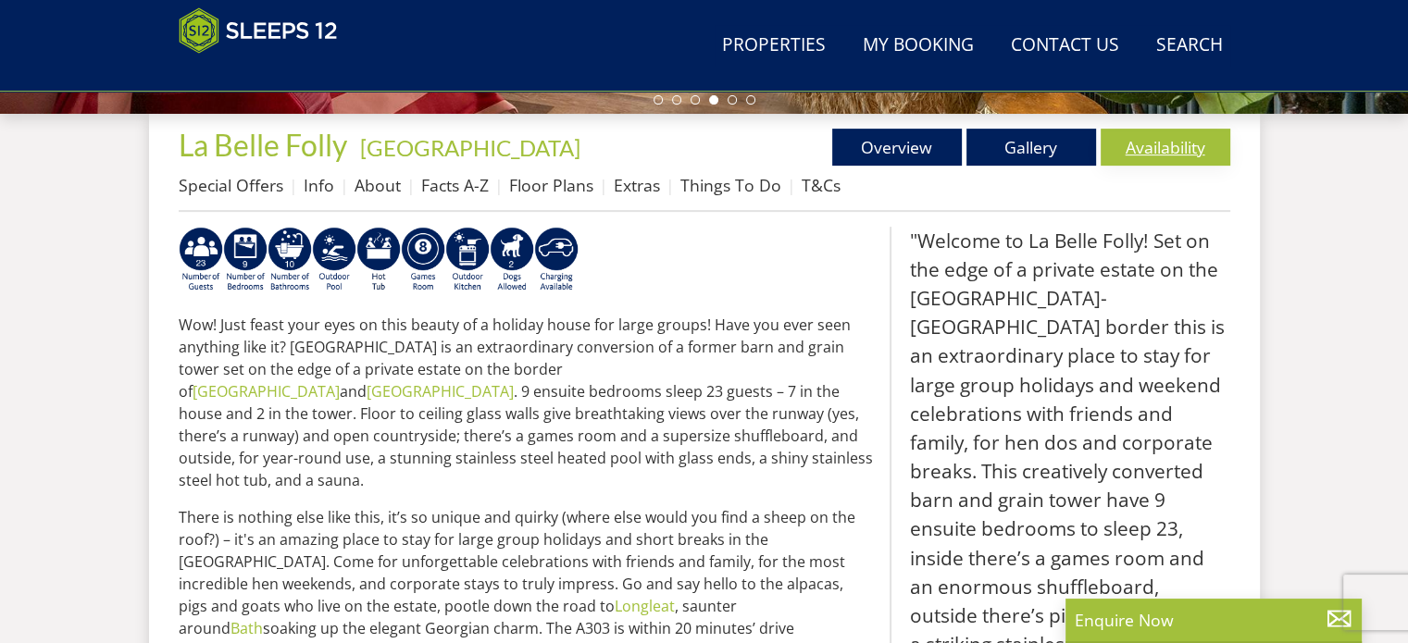
click at [1153, 136] on link "Availability" at bounding box center [1166, 147] width 130 height 37
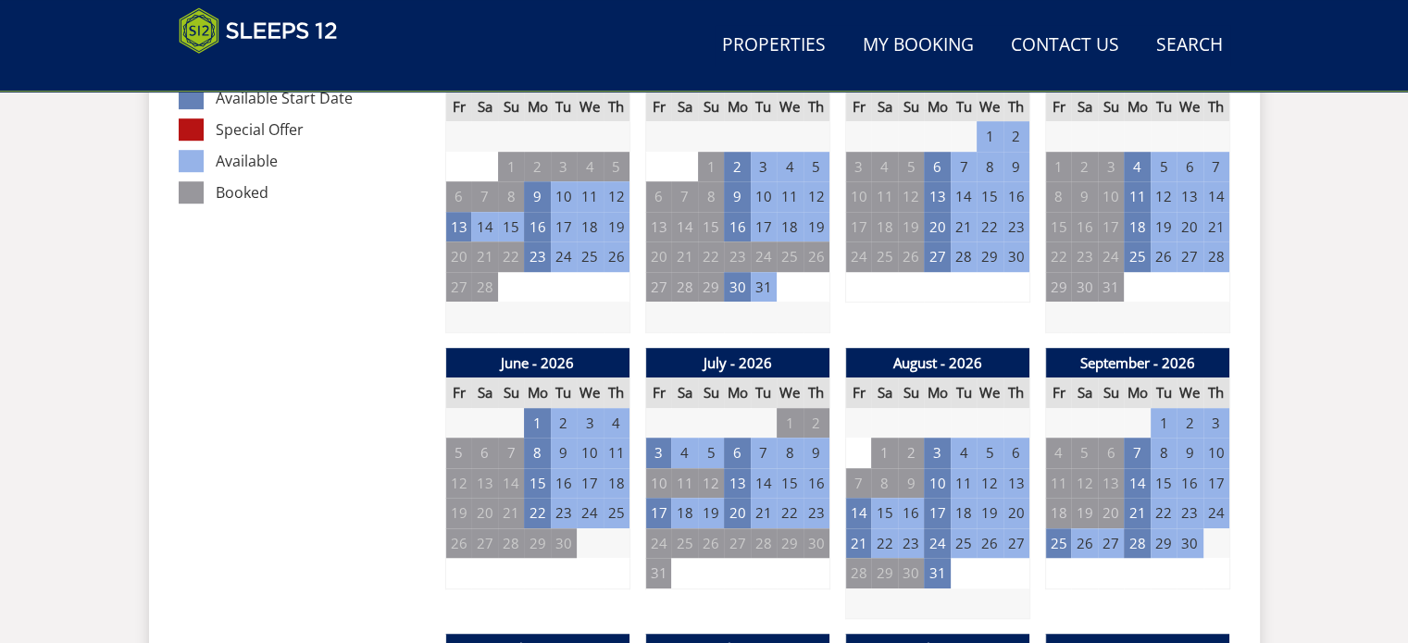
scroll to position [1196, 0]
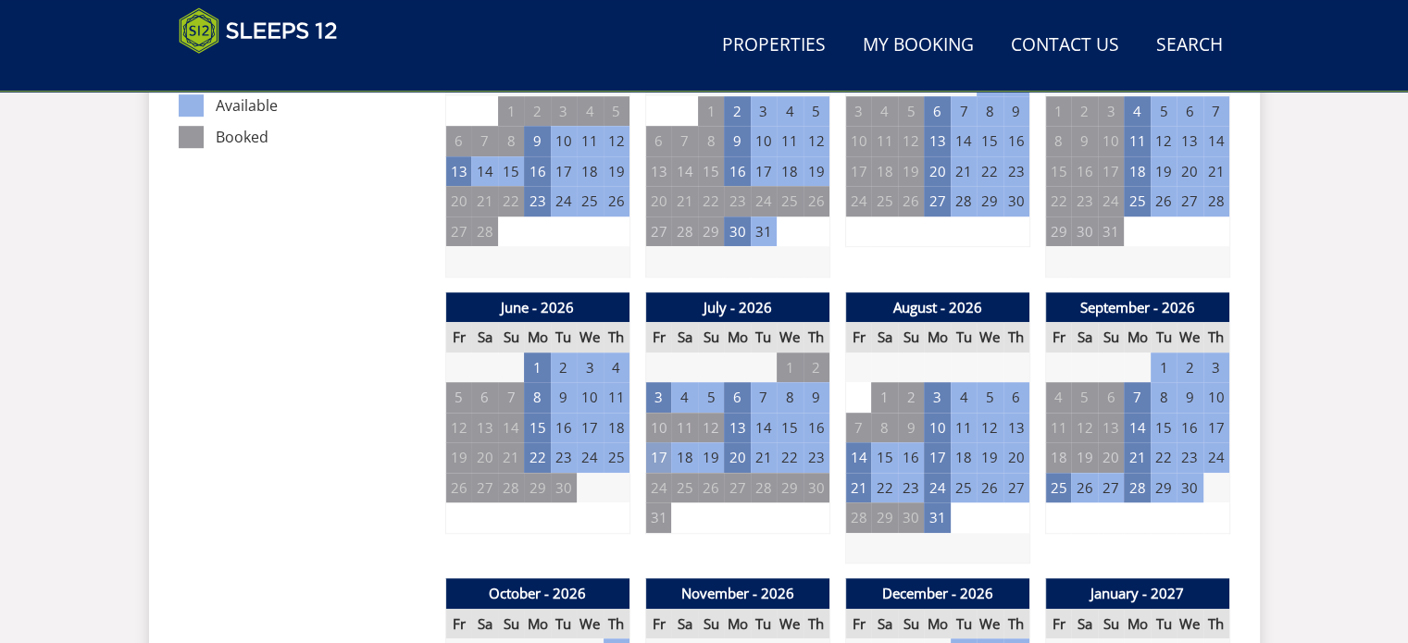
click at [657, 448] on td "17" at bounding box center [658, 458] width 26 height 31
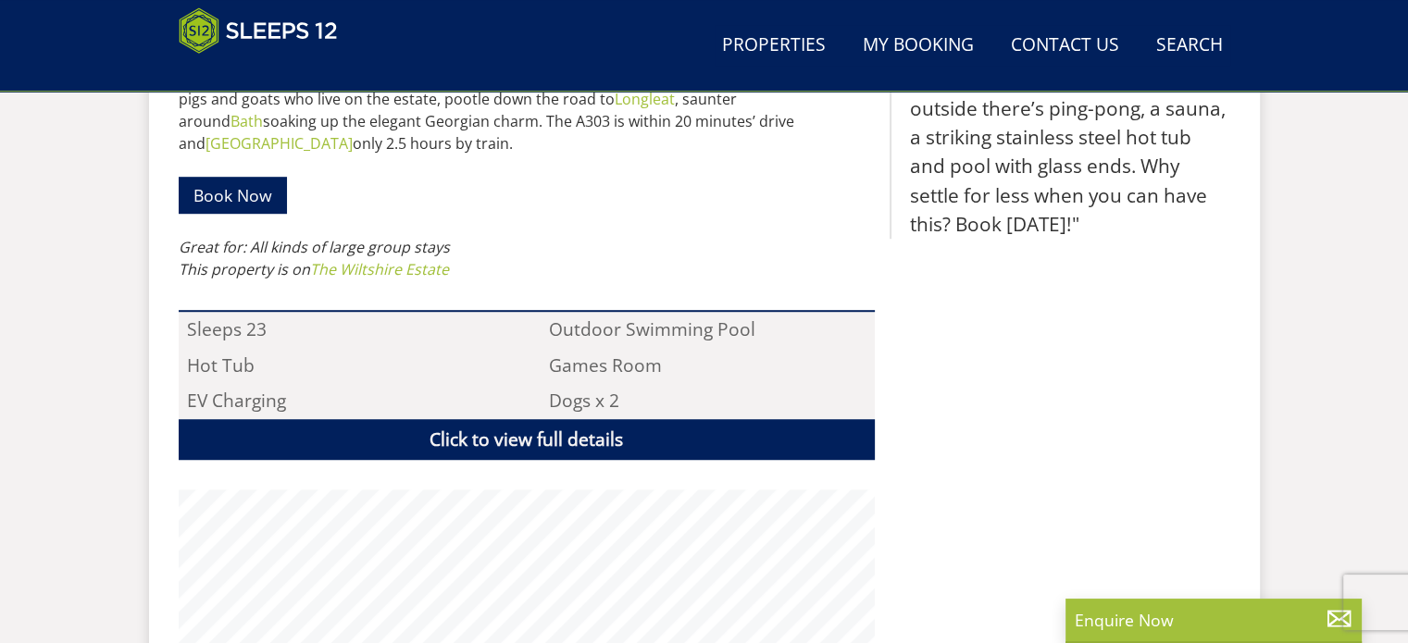
scroll to position [689, 0]
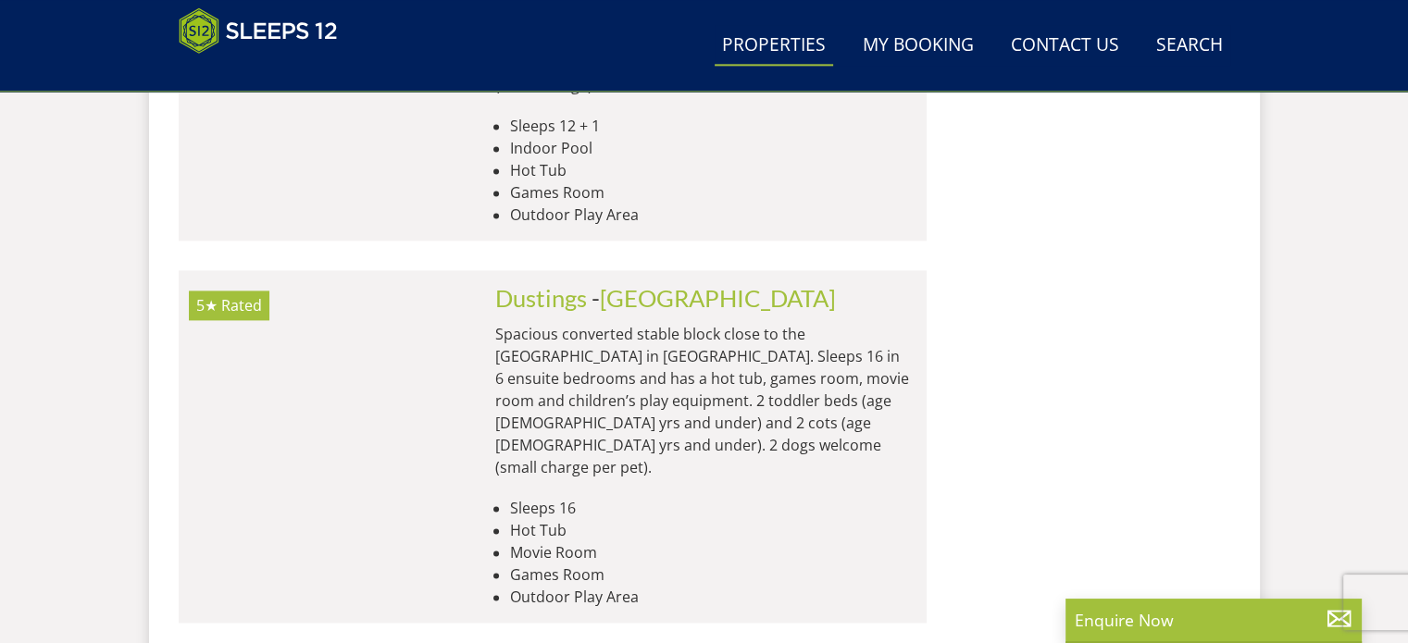
scroll to position [23648, 0]
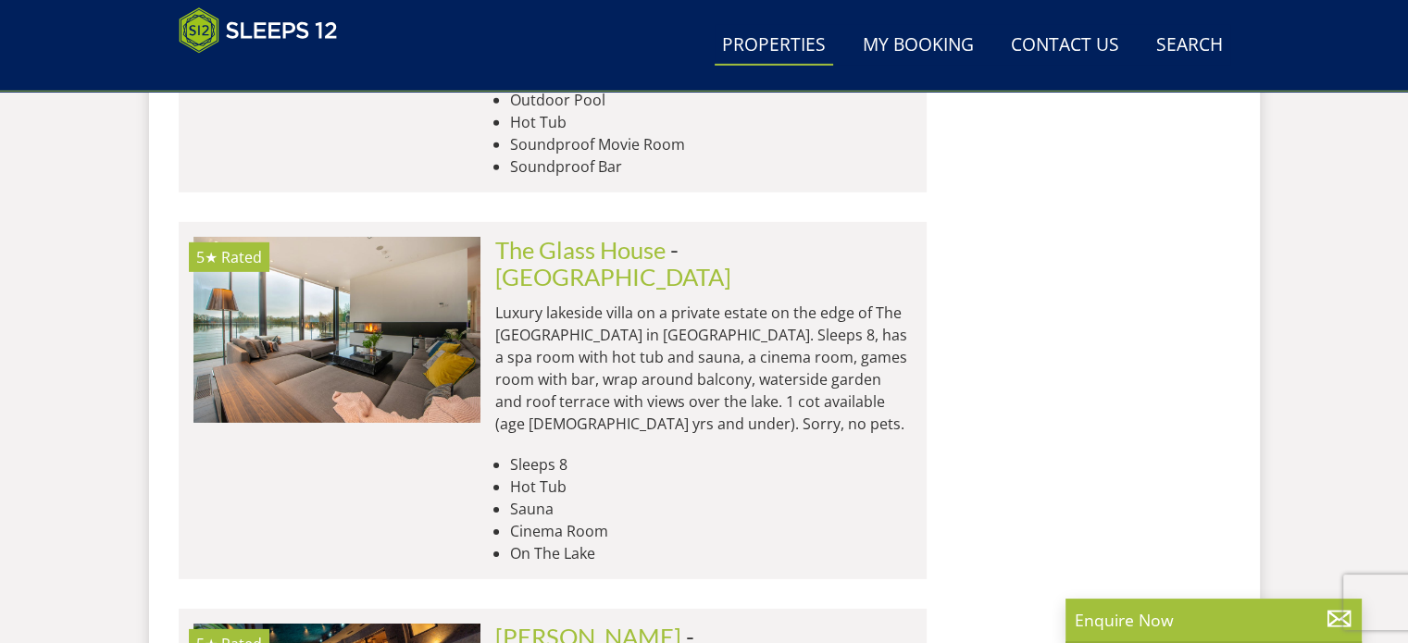
scroll to position [27171, 0]
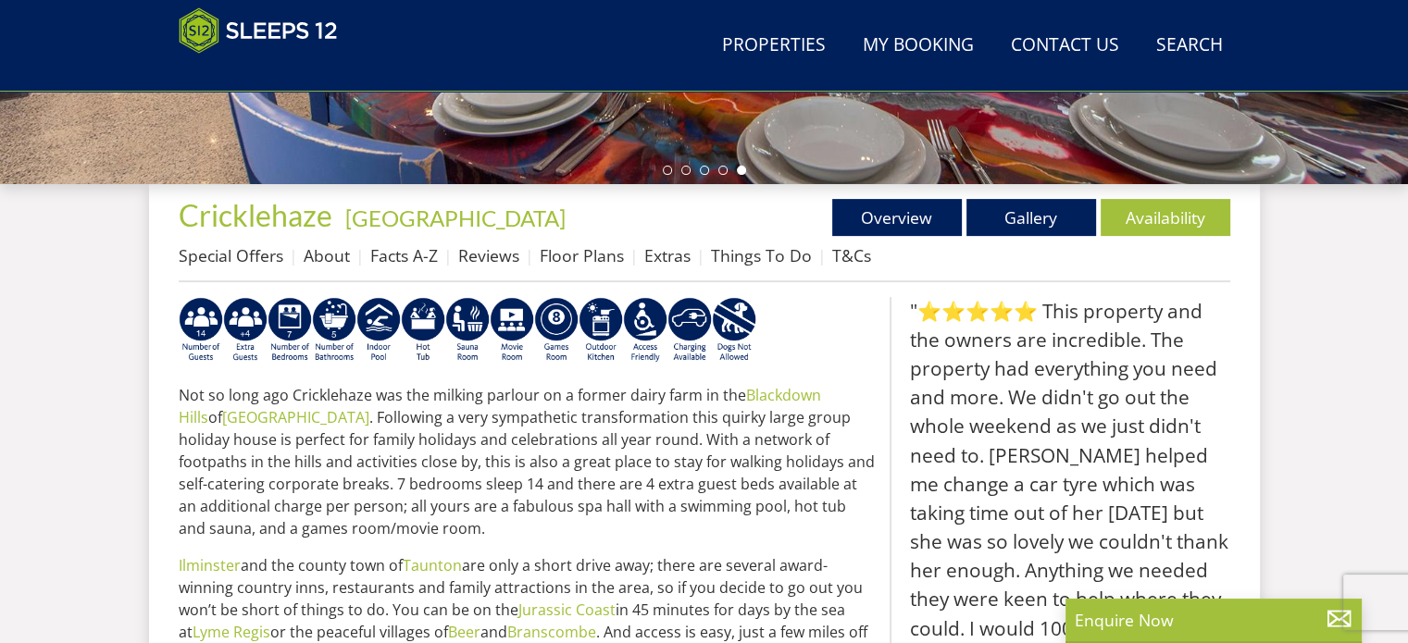
scroll to position [613, 0]
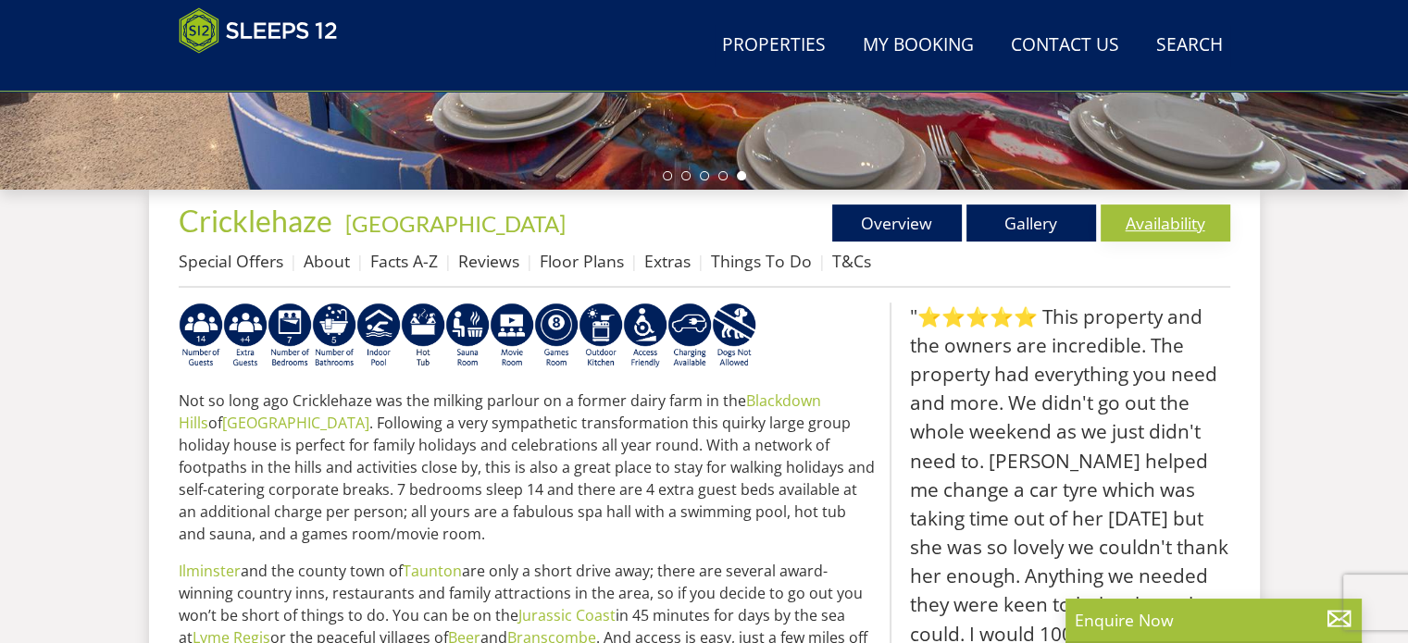
click at [1167, 215] on link "Availability" at bounding box center [1166, 223] width 130 height 37
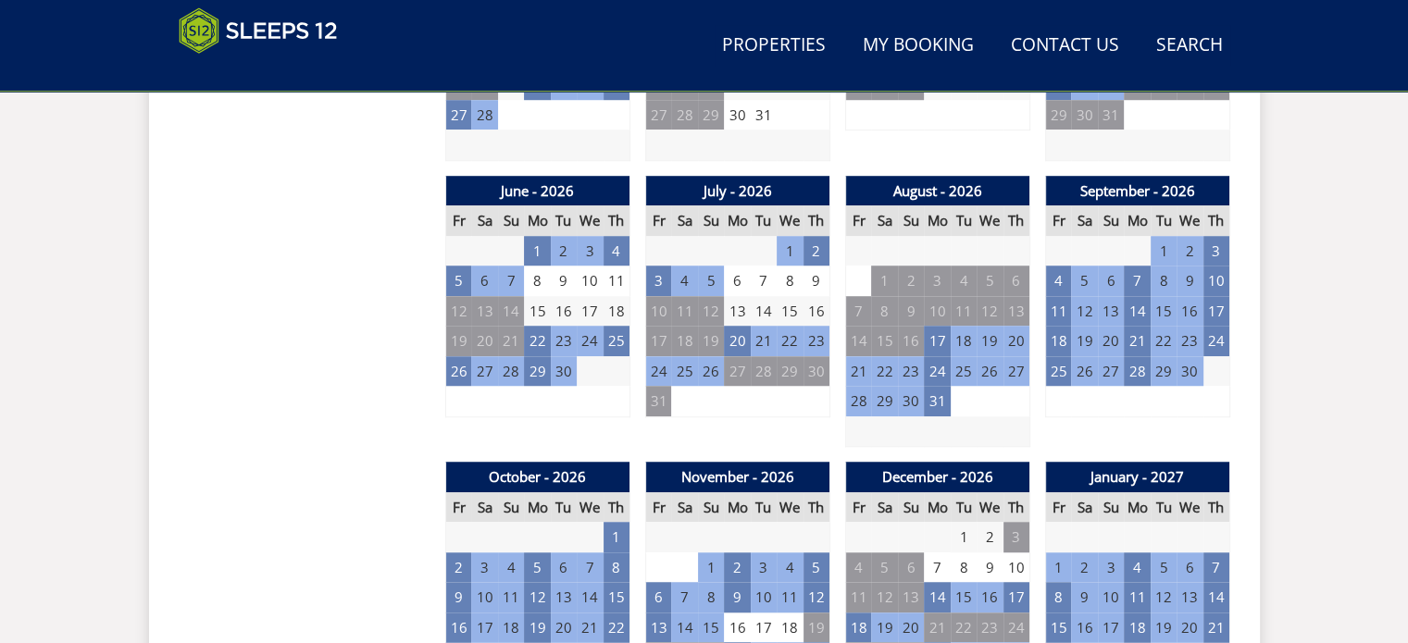
scroll to position [1323, 0]
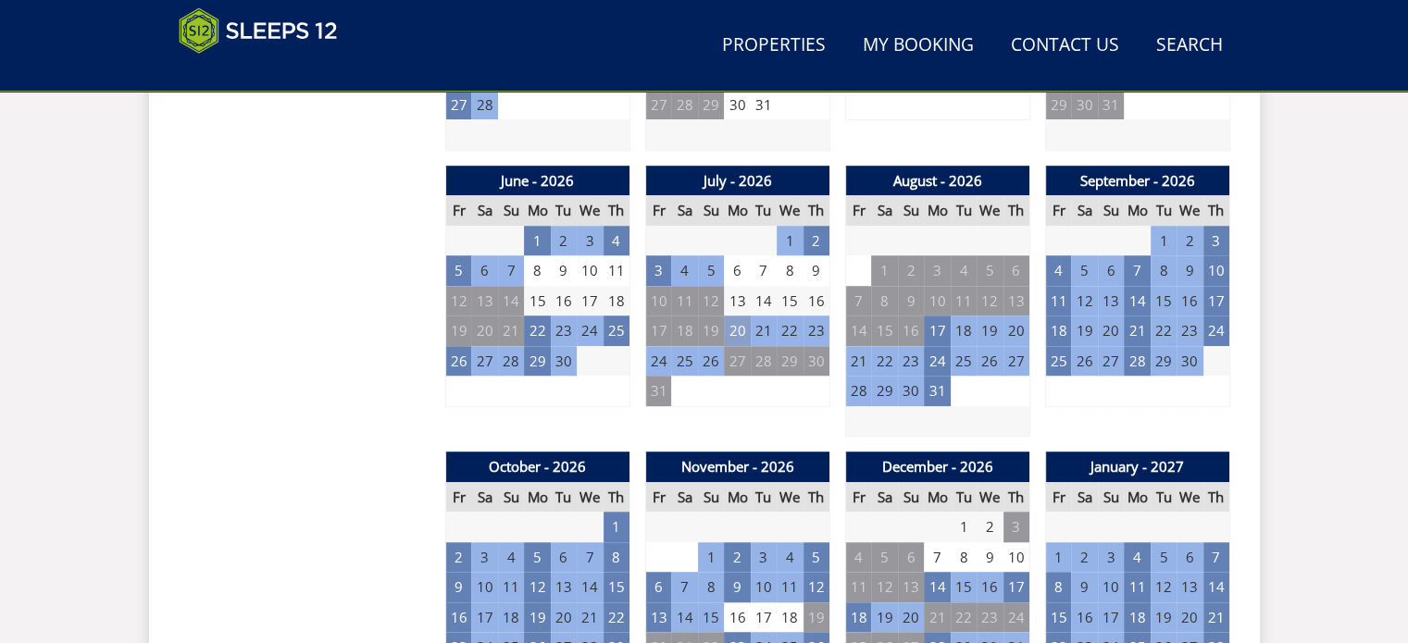
click at [737, 320] on td "20" at bounding box center [737, 331] width 26 height 31
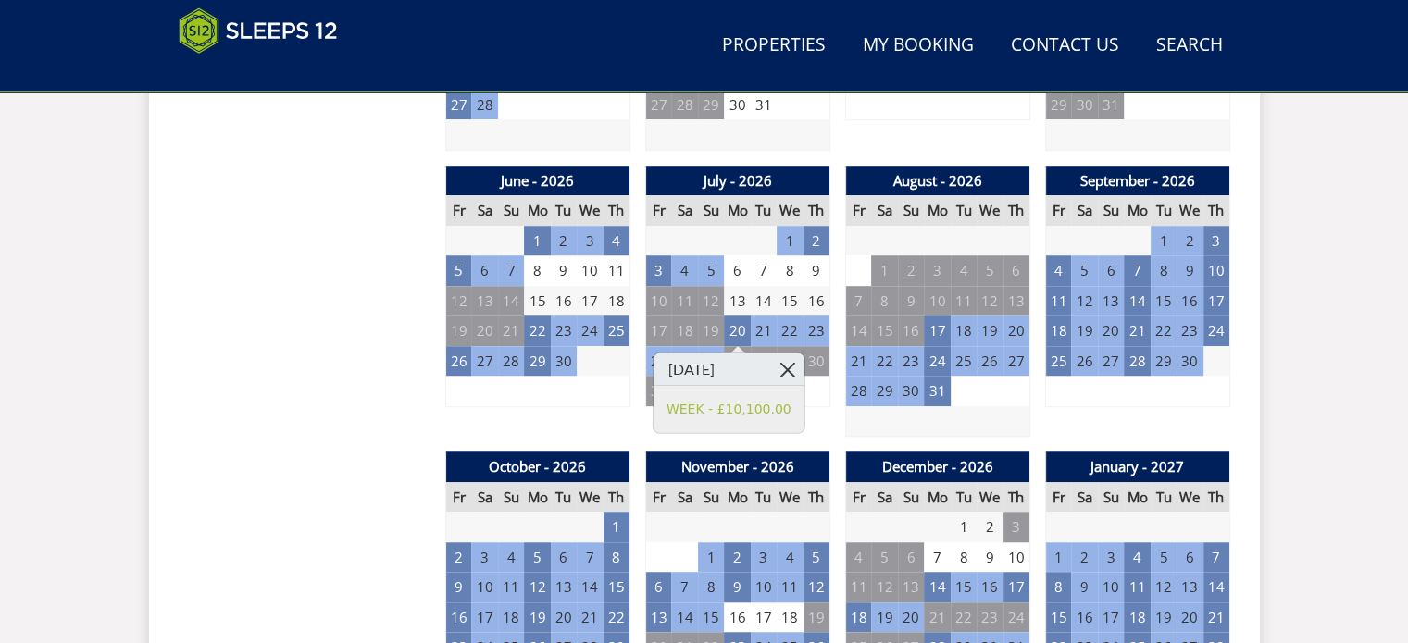
click at [800, 361] on link at bounding box center [787, 370] width 32 height 32
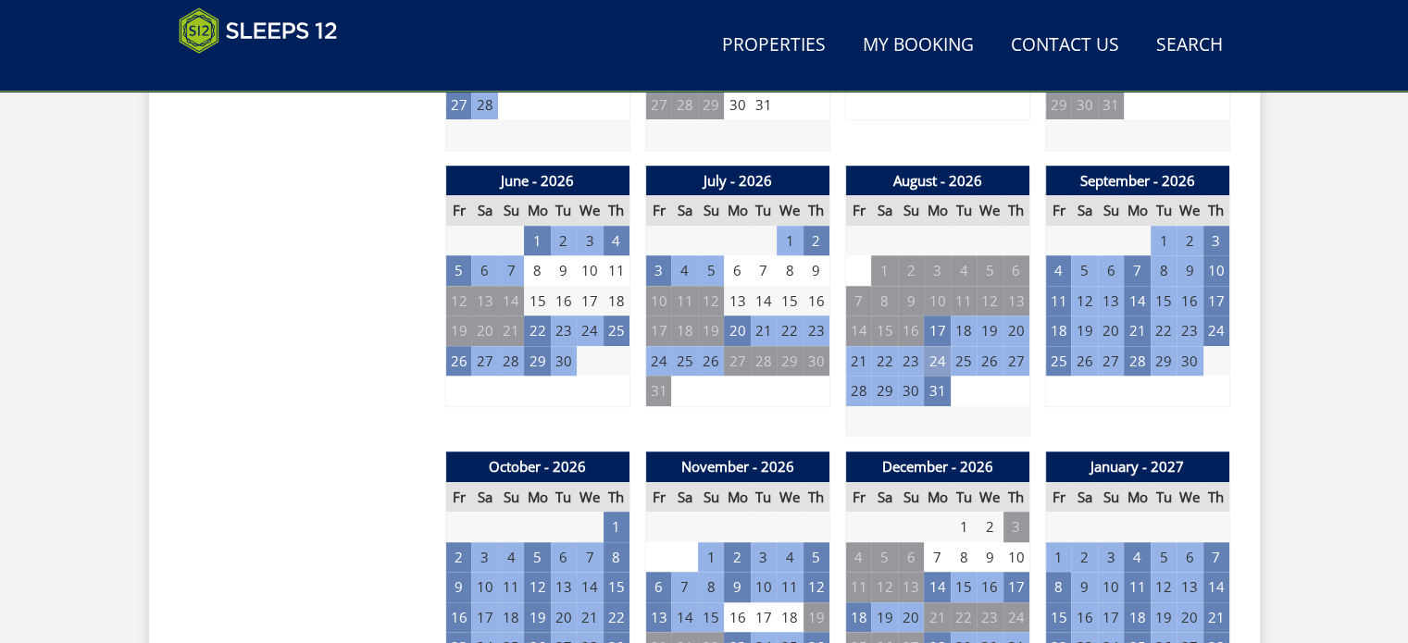
click at [941, 353] on td "24" at bounding box center [937, 361] width 26 height 31
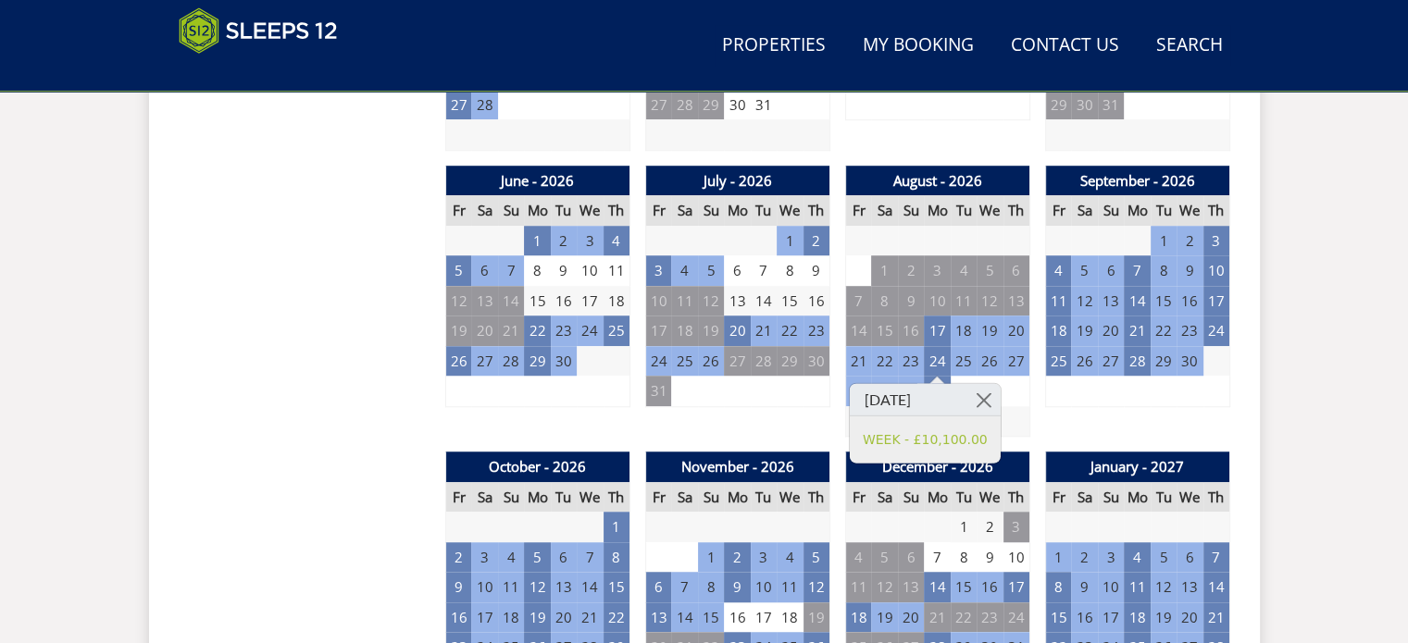
click at [1311, 214] on div "Search Menu Properties My Booking Contact Us [PHONE_NUMBER] Search Check Availa…" at bounding box center [704, 606] width 1408 height 3733
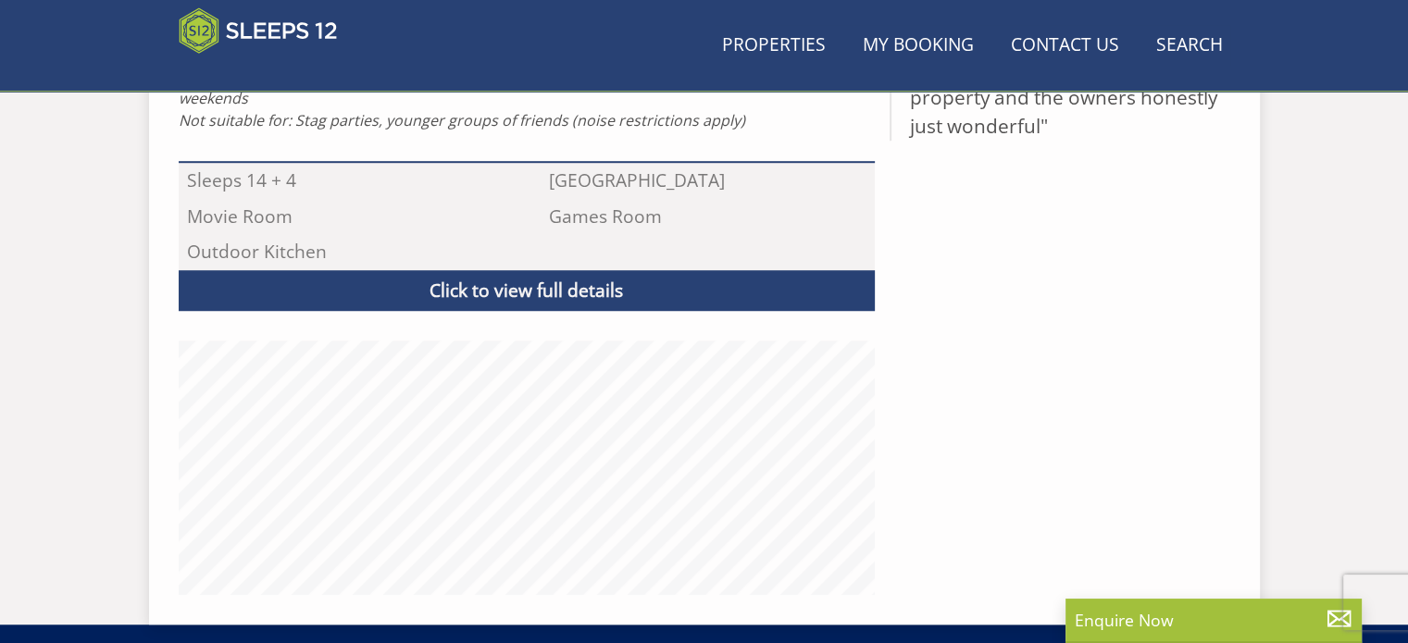
scroll to position [613, 0]
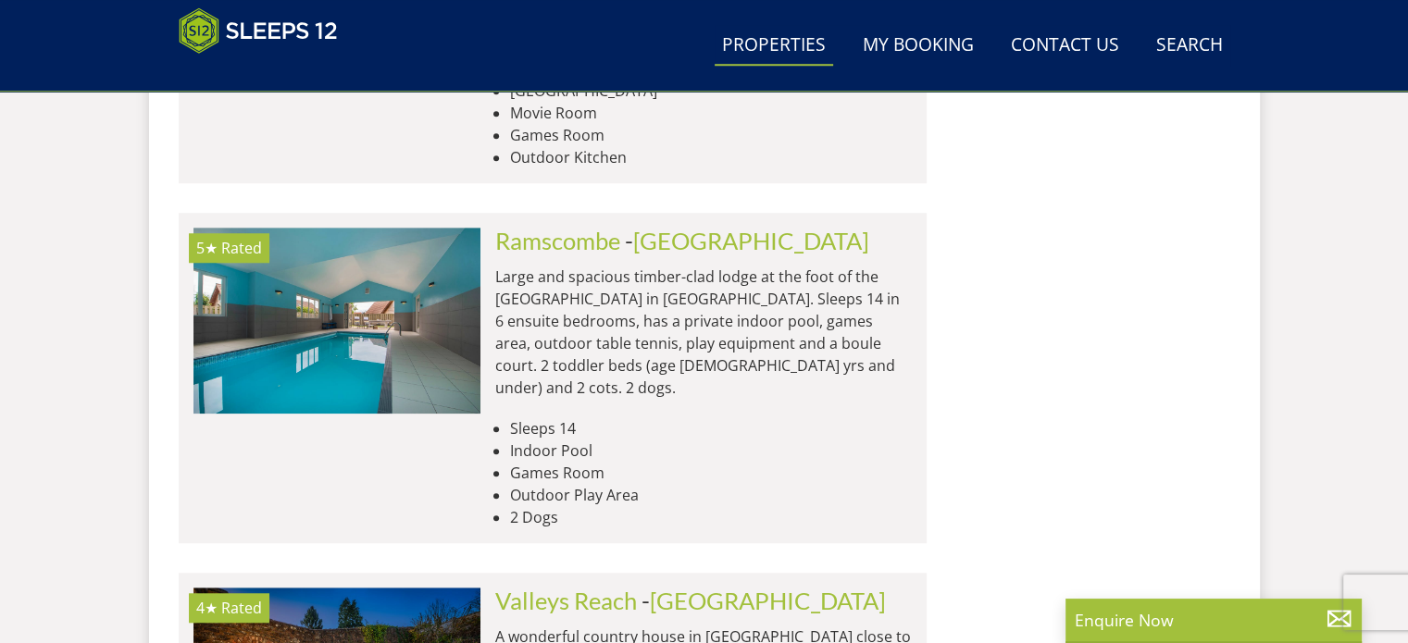
scroll to position [29409, 0]
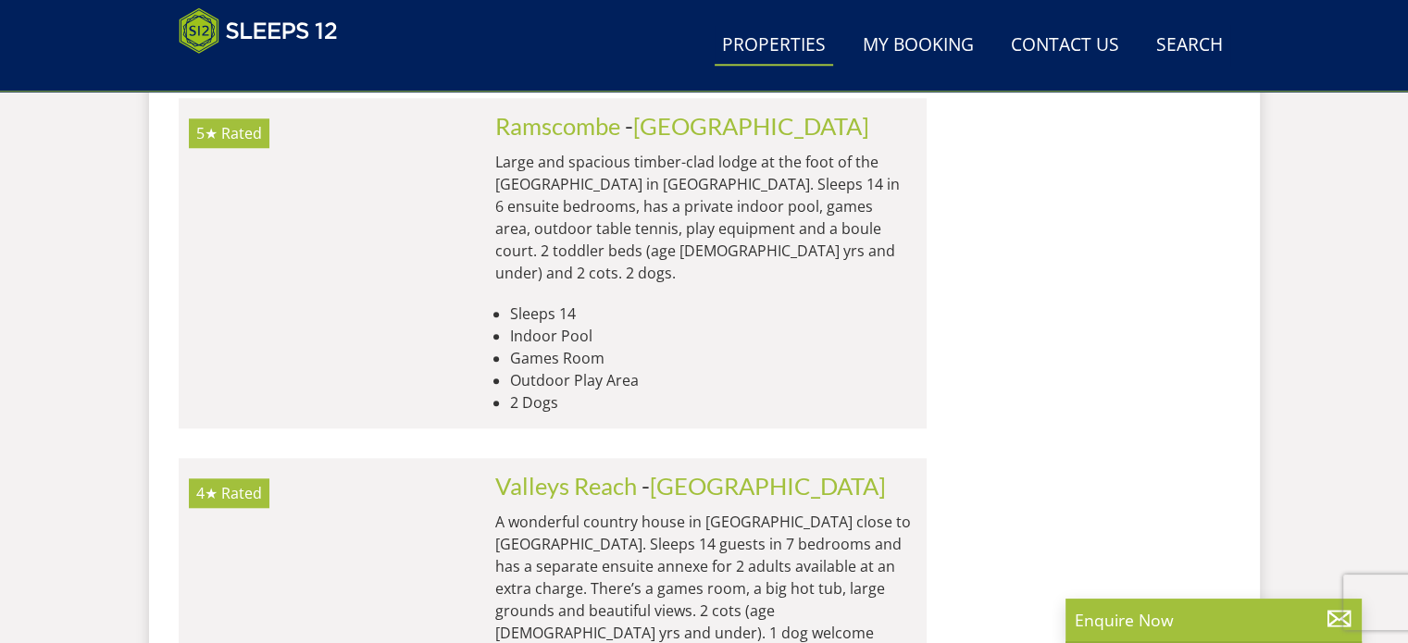
scroll to position [29863, 0]
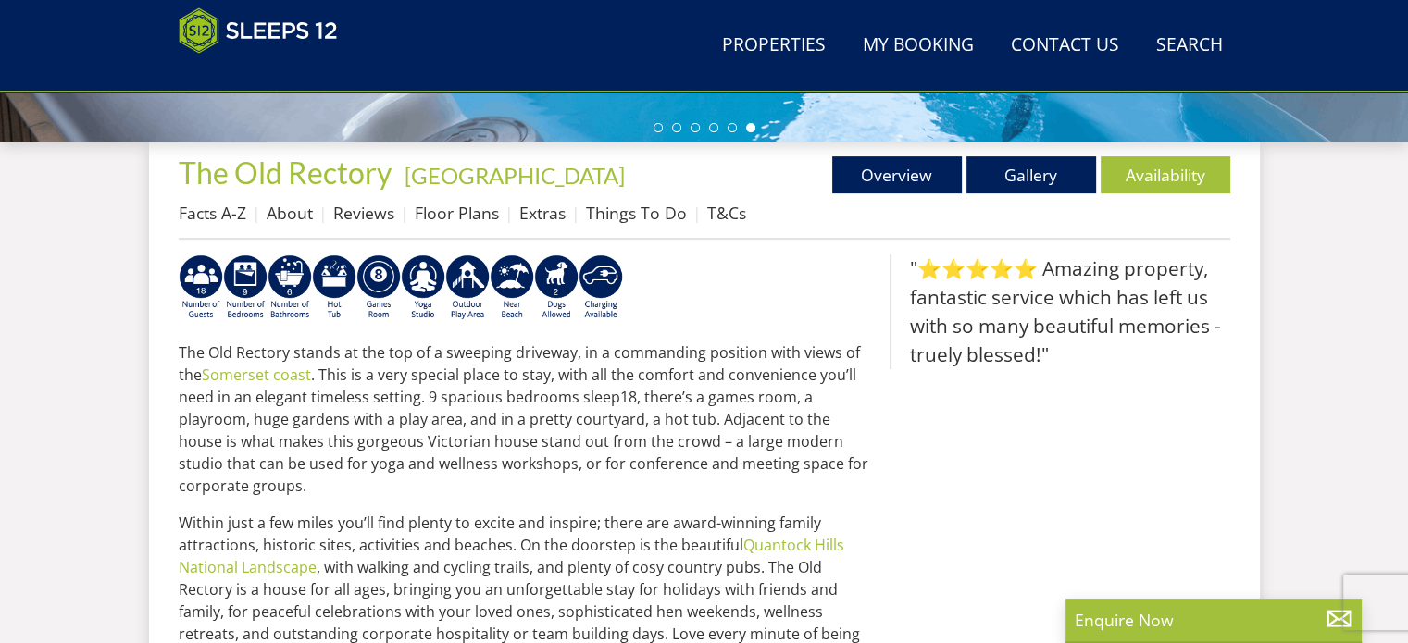
scroll to position [605, 0]
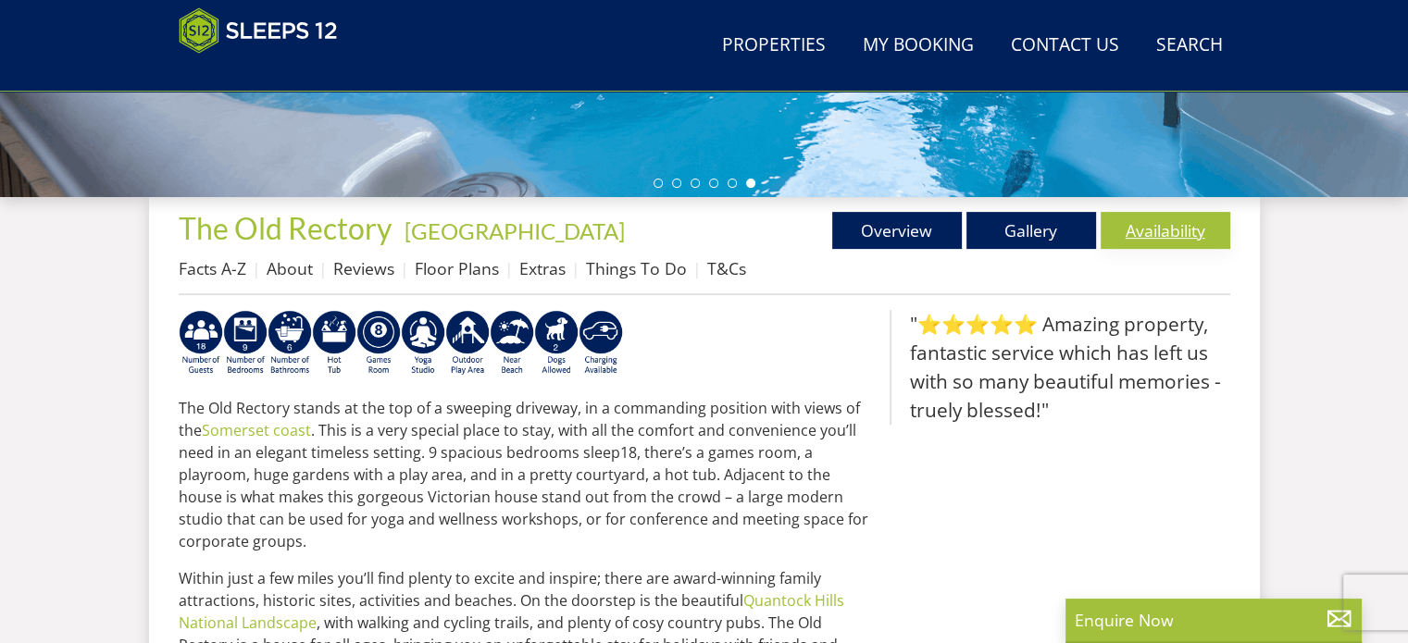
click at [1147, 224] on link "Availability" at bounding box center [1166, 230] width 130 height 37
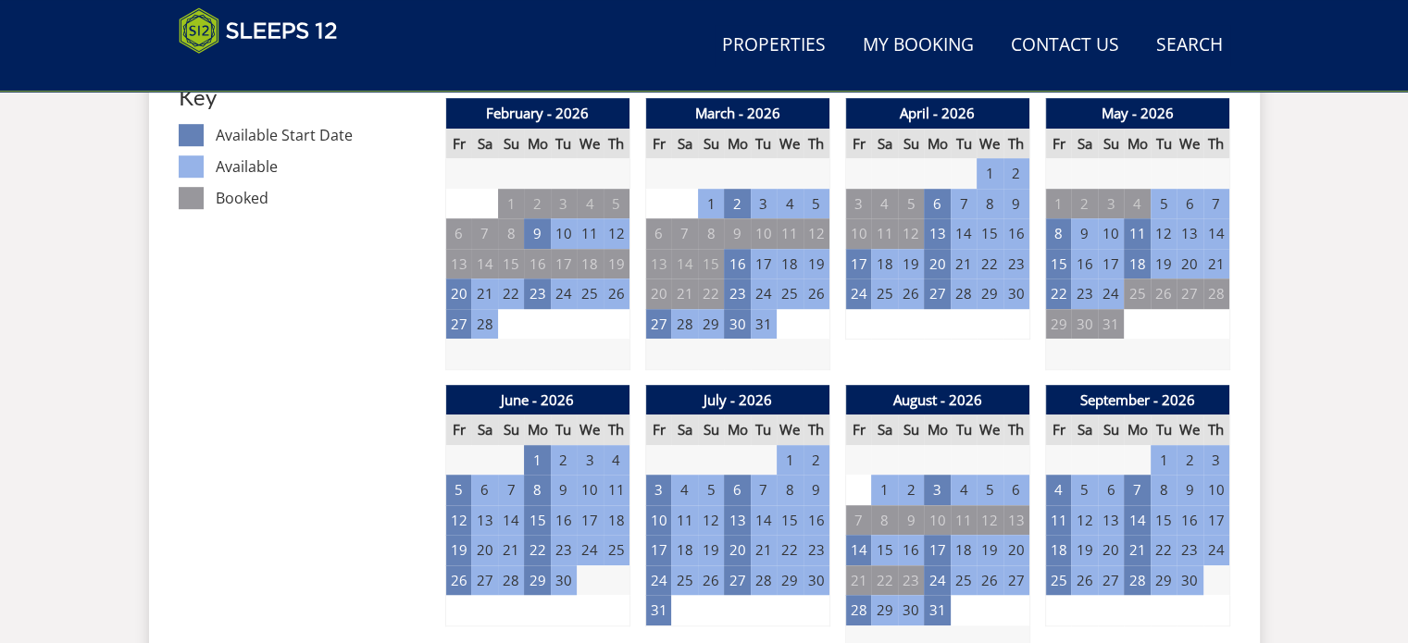
scroll to position [1124, 0]
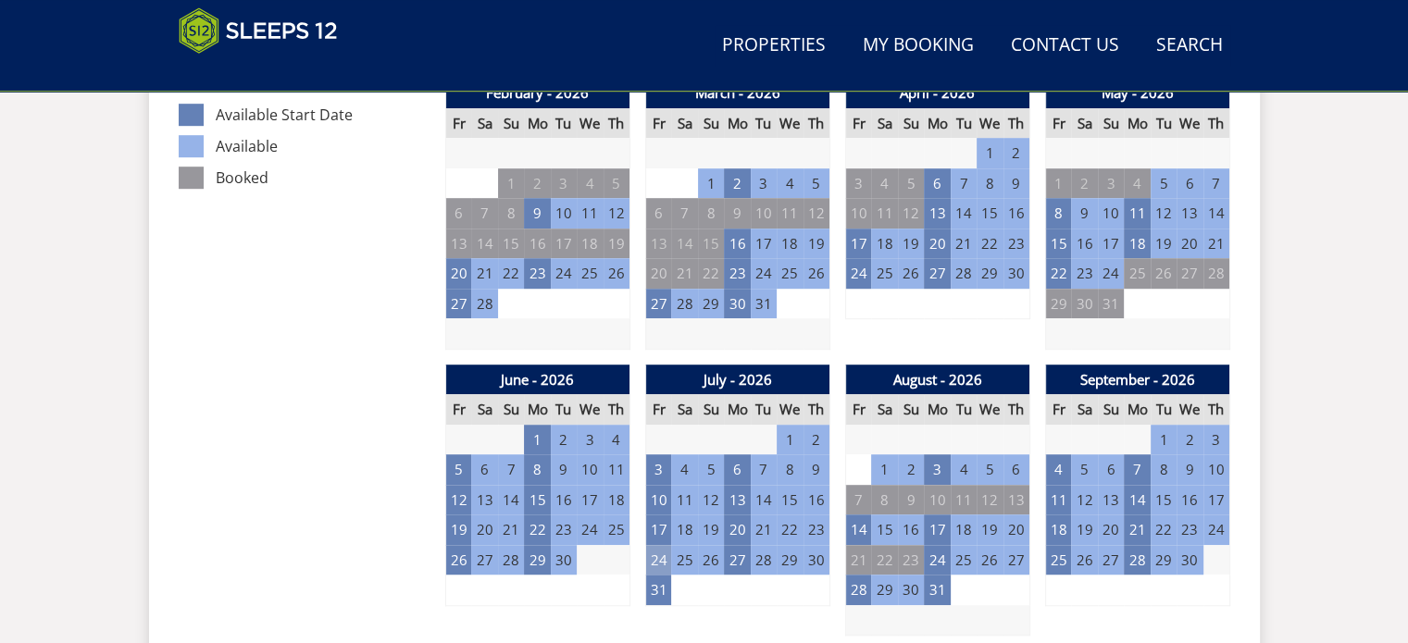
click at [656, 546] on td "24" at bounding box center [658, 560] width 26 height 31
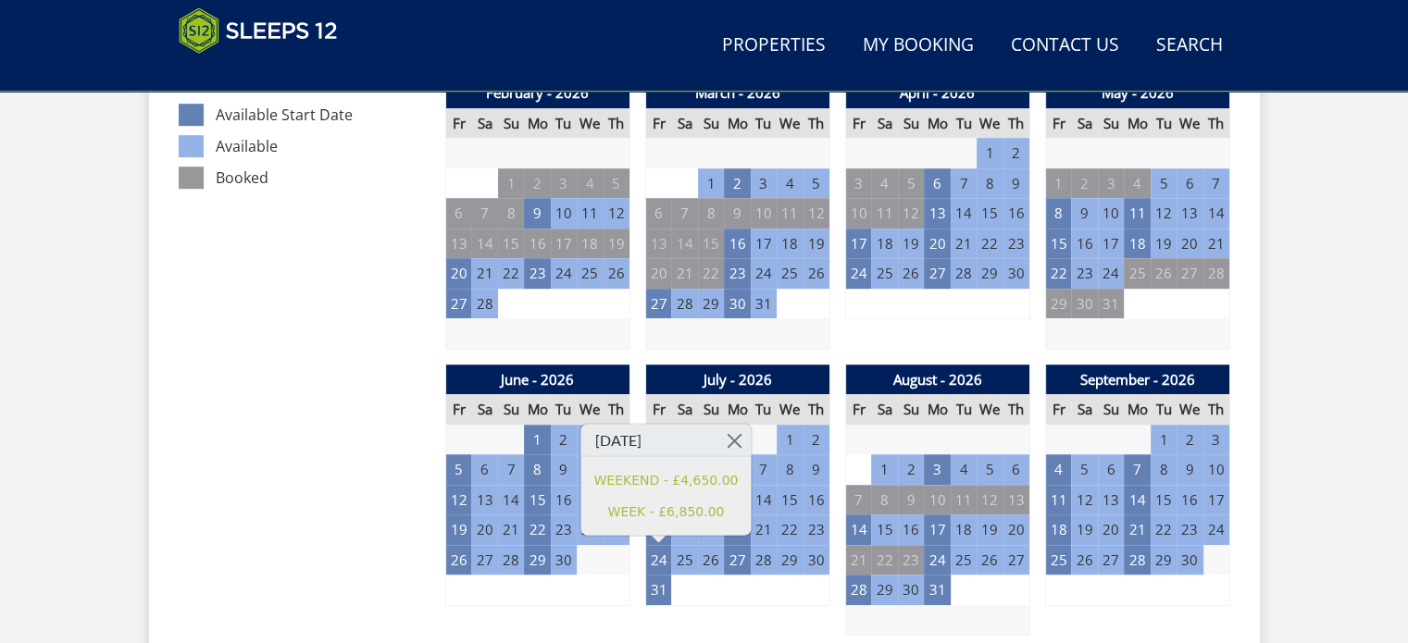
scroll to position [605, 0]
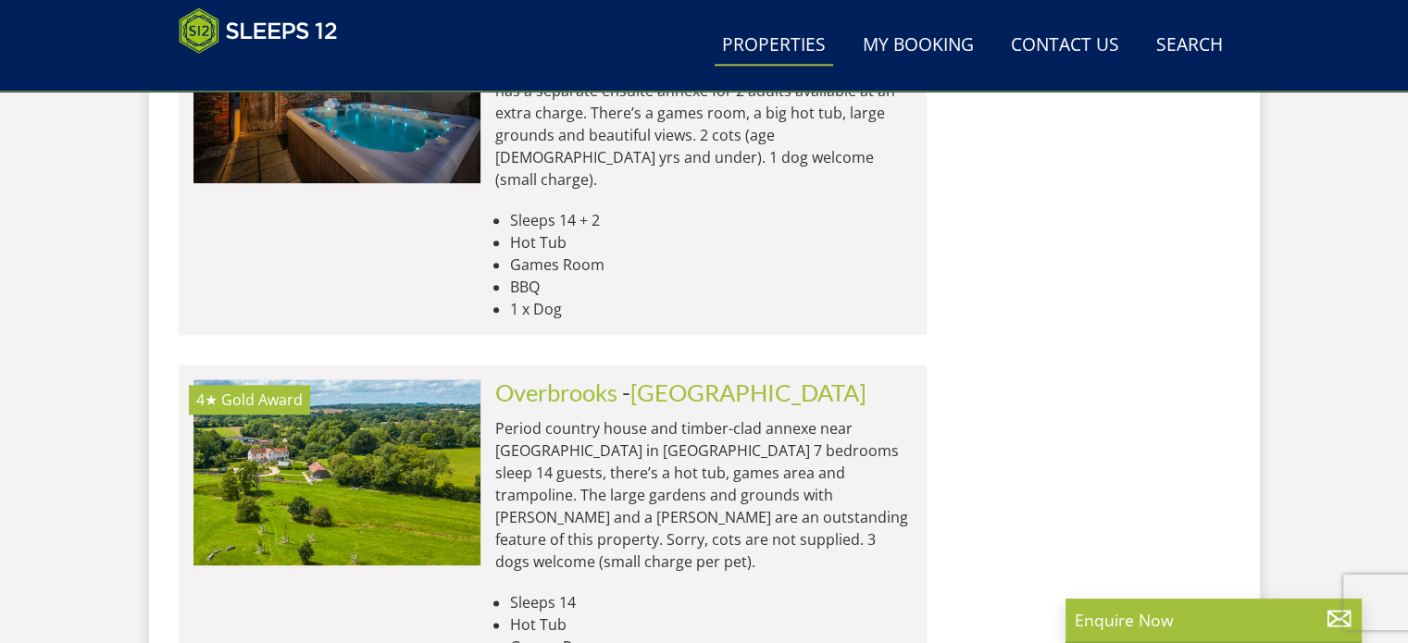
scroll to position [29872, 0]
